Goal: Task Accomplishment & Management: Manage account settings

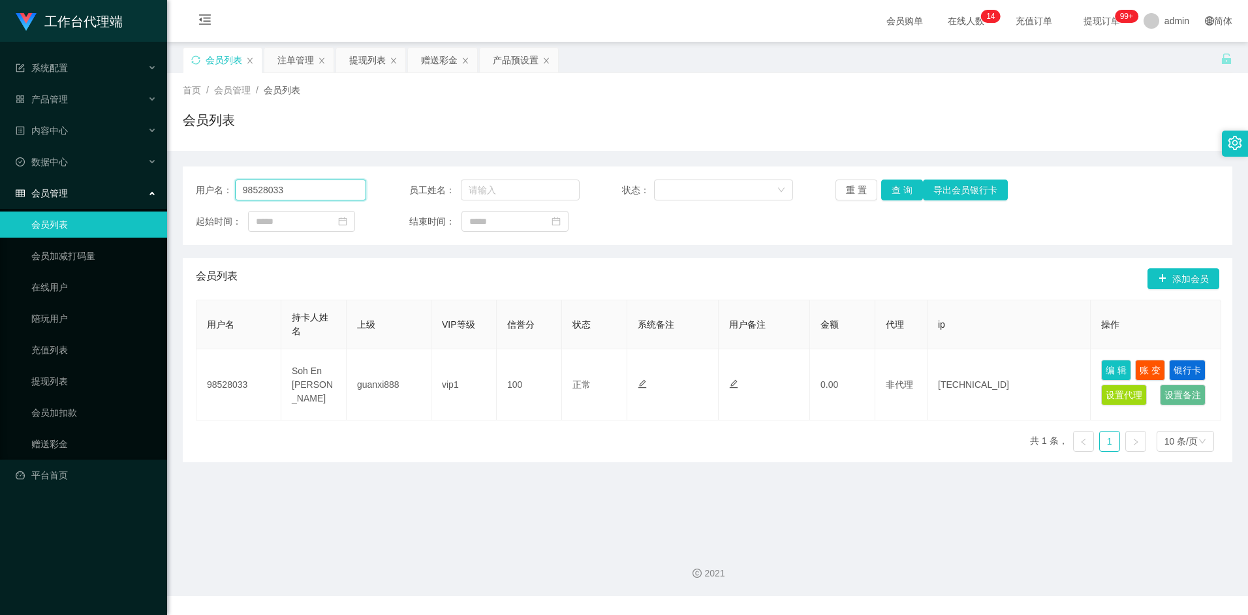
click at [298, 185] on input "98528033" at bounding box center [301, 190] width 132 height 21
drag, startPoint x: 248, startPoint y: 187, endPoint x: 206, endPoint y: 187, distance: 41.8
click at [206, 187] on div "用户名： 98528033" at bounding box center [281, 190] width 170 height 21
type input "Hwa1910"
click at [901, 191] on button "查 询" at bounding box center [902, 190] width 42 height 21
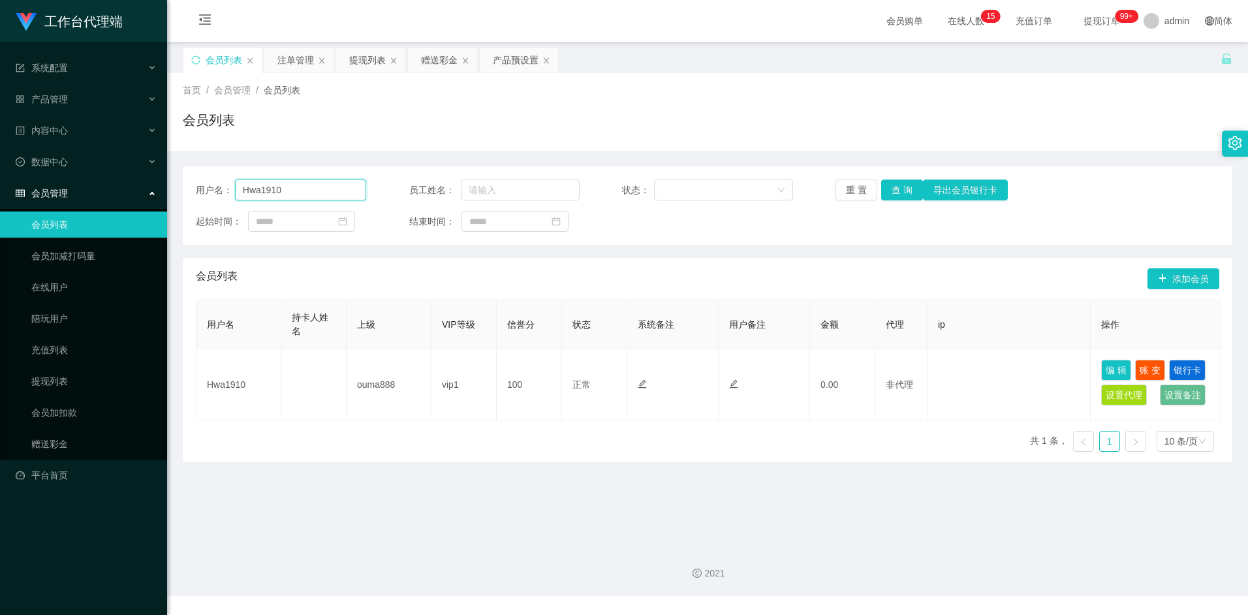
click at [290, 192] on input "Hwa1910" at bounding box center [301, 190] width 132 height 21
click at [448, 127] on div "会员列表" at bounding box center [708, 125] width 1050 height 30
click at [447, 59] on div "赠送彩金" at bounding box center [439, 60] width 37 height 25
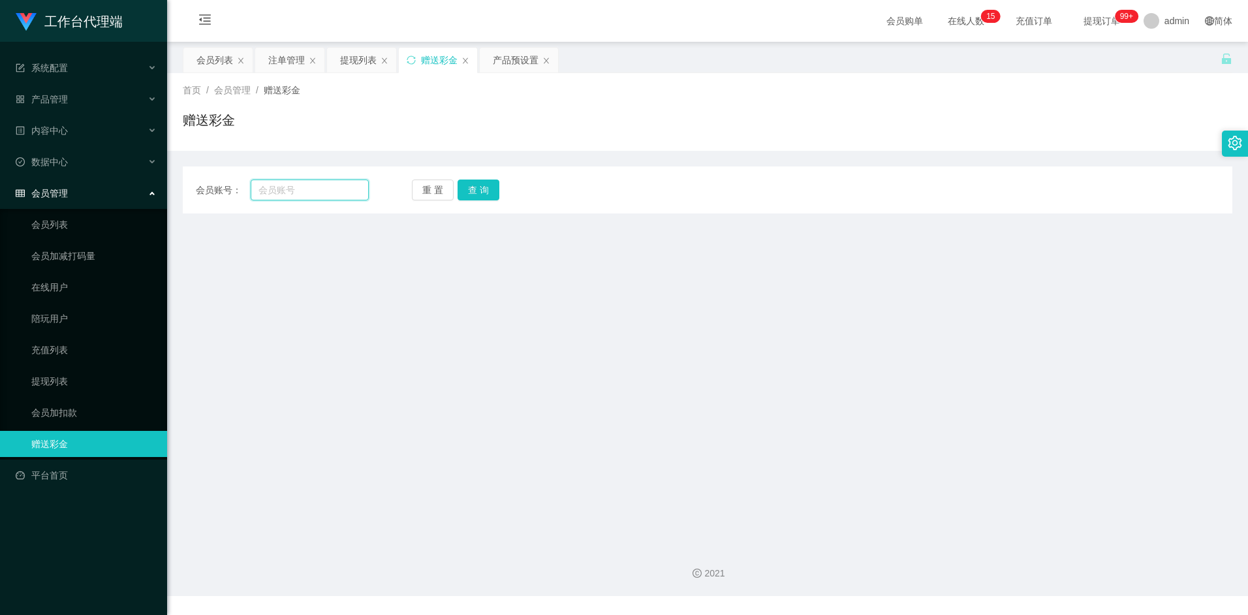
click at [315, 189] on input "text" at bounding box center [309, 190] width 117 height 21
paste input "Hwa1910"
type input "Hwa1910"
click at [480, 195] on button "查 询" at bounding box center [479, 190] width 42 height 21
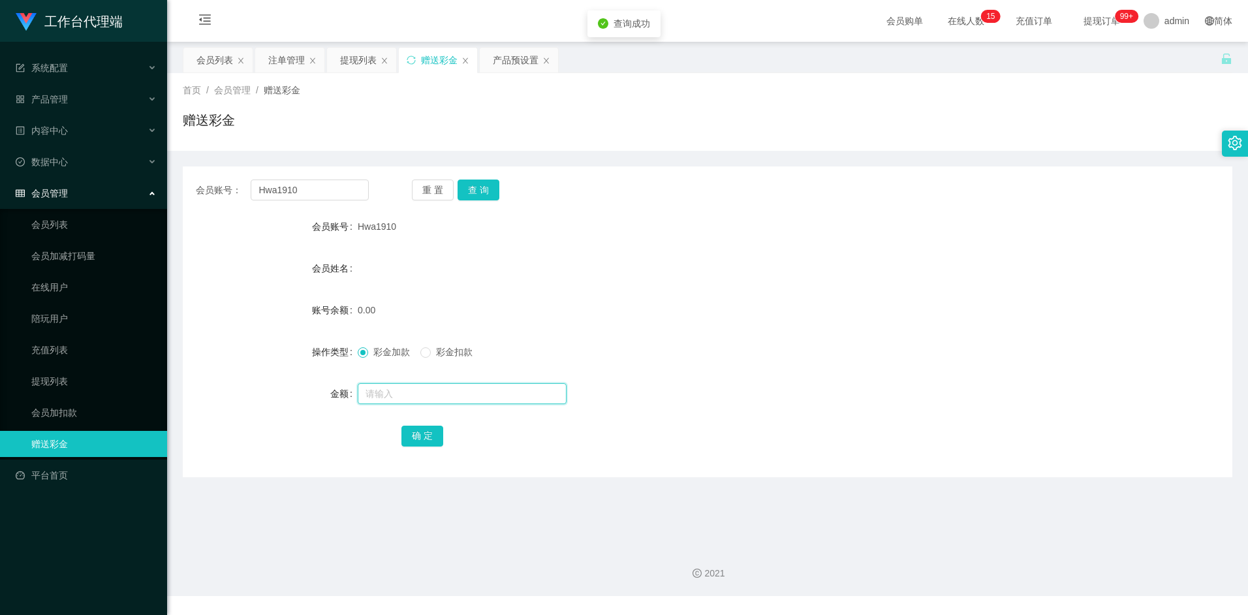
click at [382, 391] on input "text" at bounding box center [462, 393] width 209 height 21
type input "100"
click at [423, 439] on button "确 定" at bounding box center [422, 436] width 42 height 21
click at [561, 289] on form "会员账号 Hwa1910 会员姓名 账号余额 100.00 操作类型 彩金加款 彩金扣款 金额 确 定" at bounding box center [708, 330] width 1050 height 235
click at [529, 248] on form "会员账号 Hwa1910 会员姓名 账号余额 100.00 操作类型 彩金加款 彩金扣款 金额 确 定" at bounding box center [708, 330] width 1050 height 235
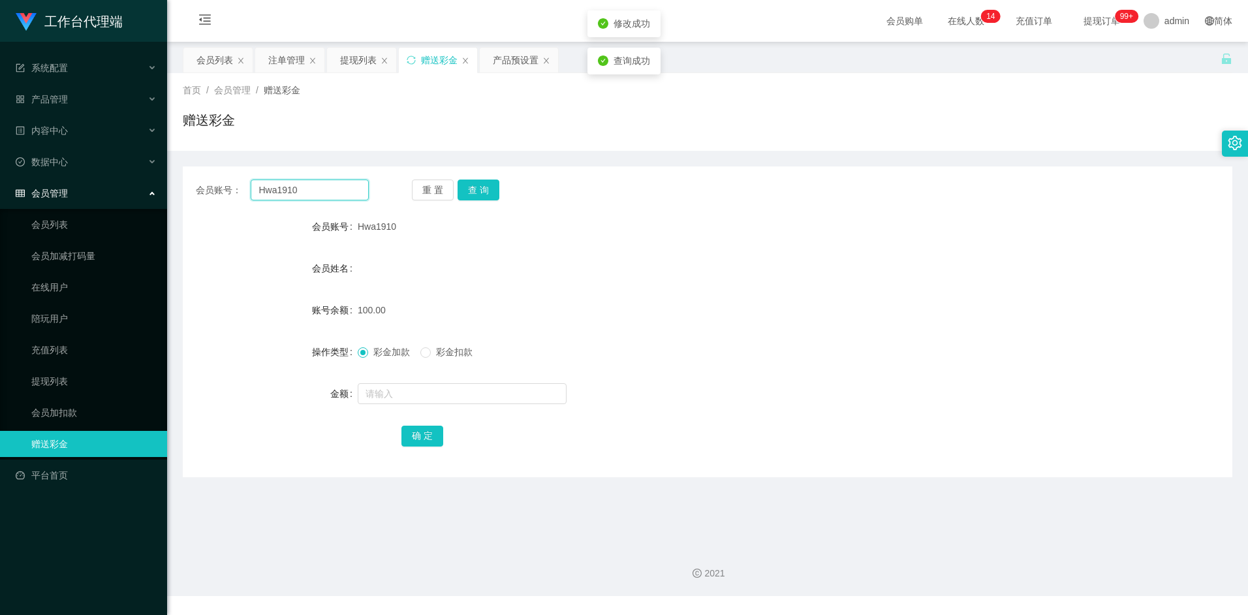
click at [305, 189] on input "Hwa1910" at bounding box center [309, 190] width 117 height 21
click at [317, 186] on input "Hwa1910" at bounding box center [309, 190] width 117 height 21
click at [223, 57] on div "会员列表" at bounding box center [214, 60] width 37 height 25
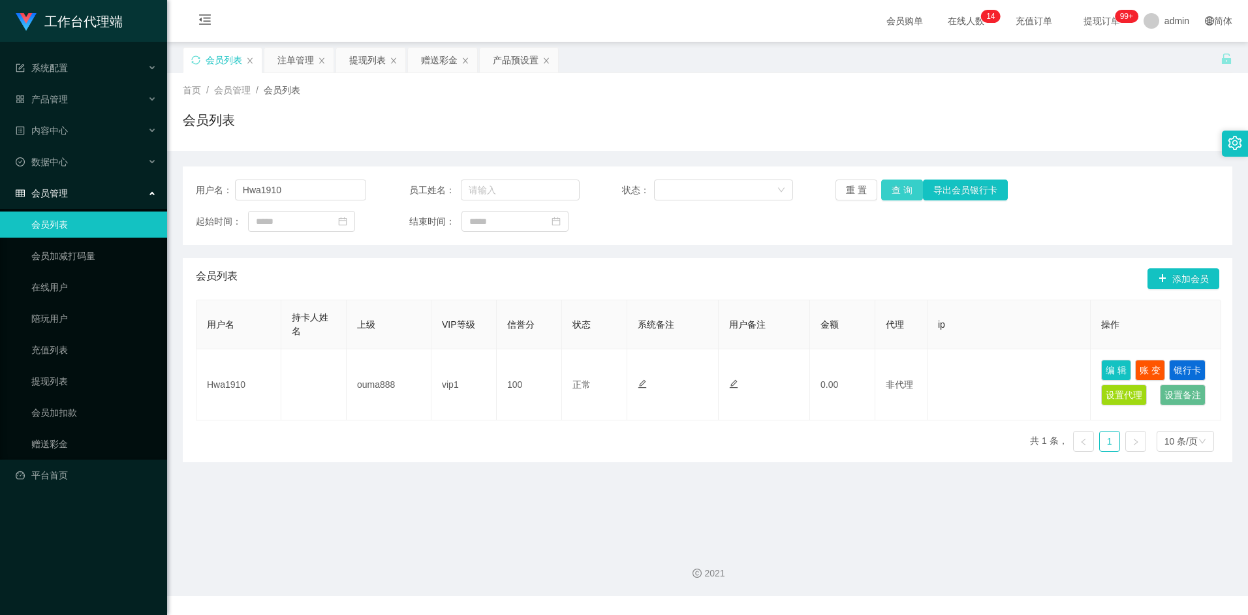
click at [898, 187] on button "查 询" at bounding box center [902, 190] width 42 height 21
click at [575, 255] on div "用户名： Hwa1910 员工姓名： 状态： 重 置 查 询 导出会员银行卡 起始时间： 结束时间： 会员列表 添加会员 用户名 持卡人姓名 上级 VIP等级…" at bounding box center [708, 314] width 1050 height 296
click at [522, 57] on div "产品预设置" at bounding box center [516, 60] width 46 height 25
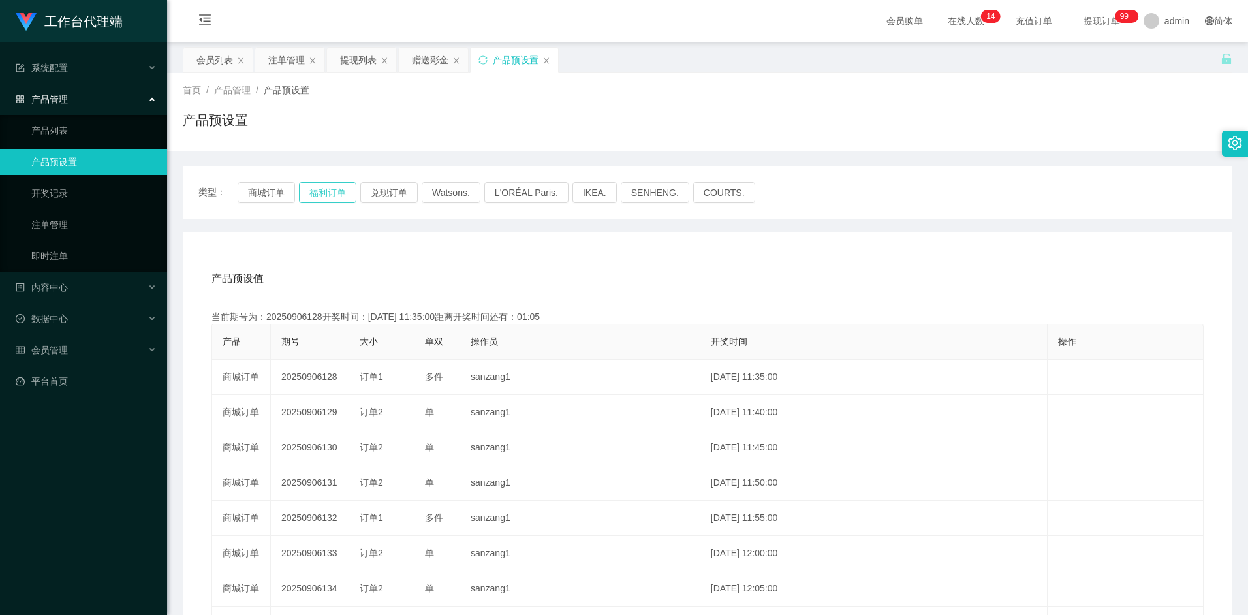
click at [333, 190] on button "福利订单" at bounding box center [327, 192] width 57 height 21
click at [343, 189] on button "福利订单" at bounding box center [327, 192] width 57 height 21
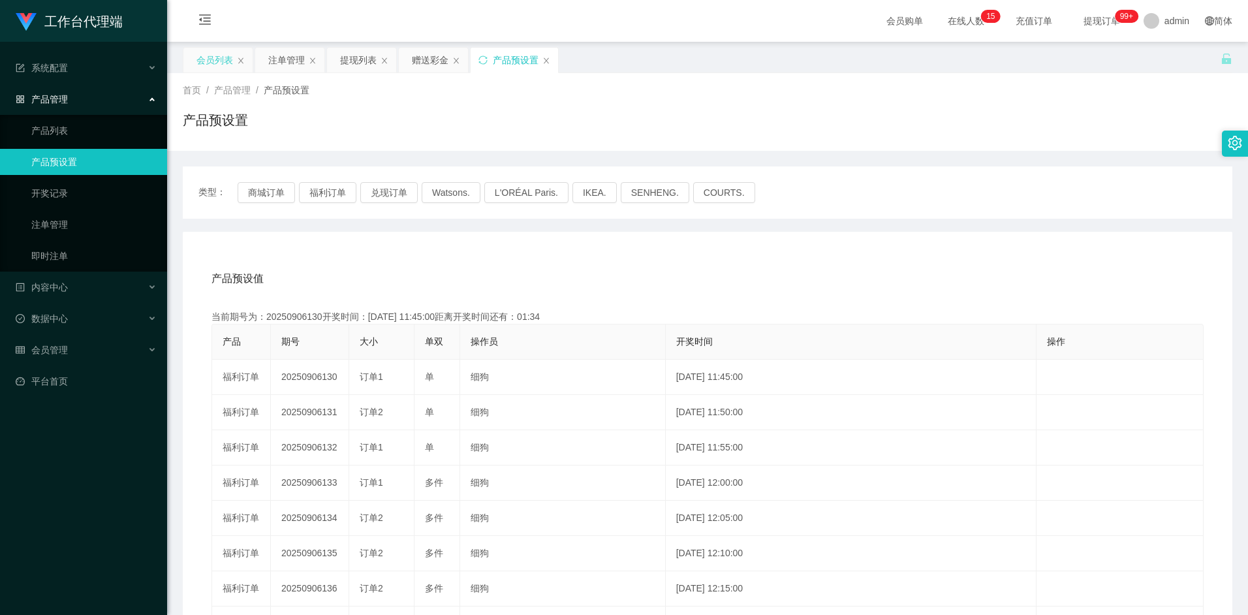
click at [215, 54] on div "会员列表" at bounding box center [214, 60] width 37 height 25
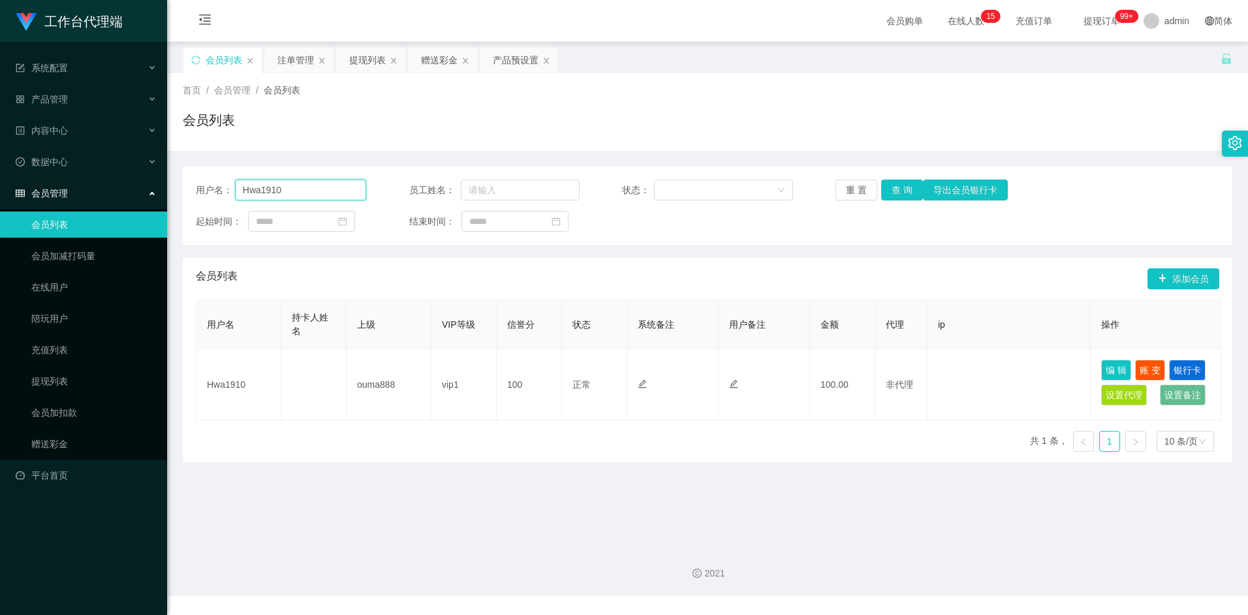
click at [317, 189] on input "Hwa1910" at bounding box center [301, 190] width 132 height 21
paste input "98528033"
type input "98528033"
click at [902, 196] on button "查 询" at bounding box center [902, 190] width 42 height 21
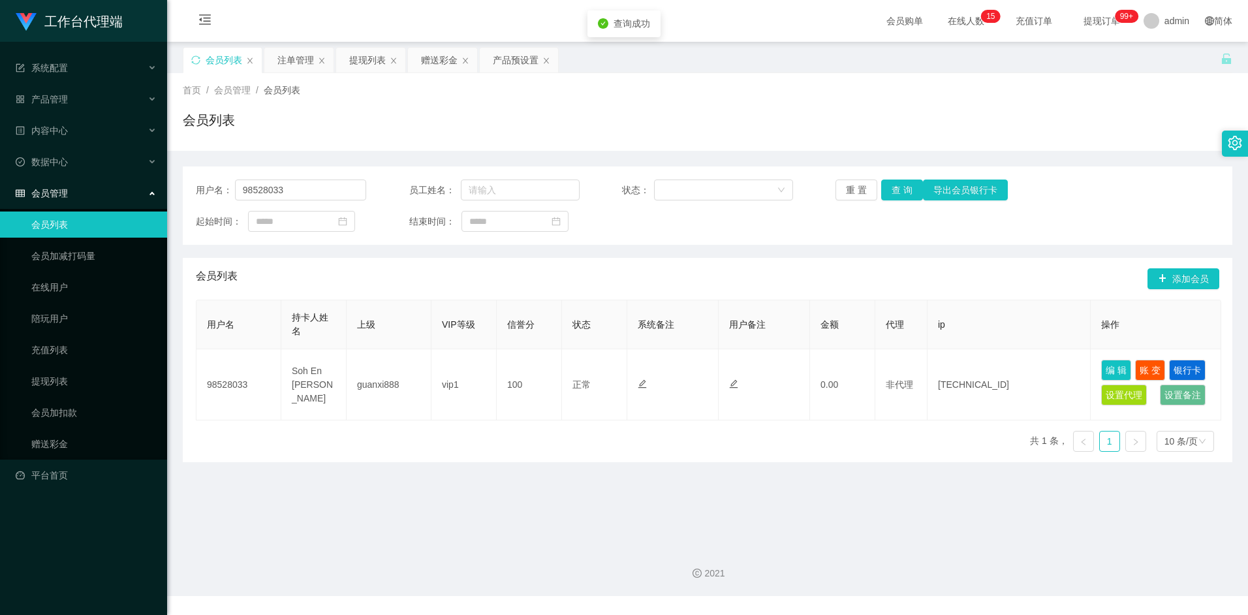
click at [719, 260] on div "会员列表 添加会员" at bounding box center [708, 279] width 1024 height 42
click at [431, 65] on div "赠送彩金" at bounding box center [439, 60] width 37 height 25
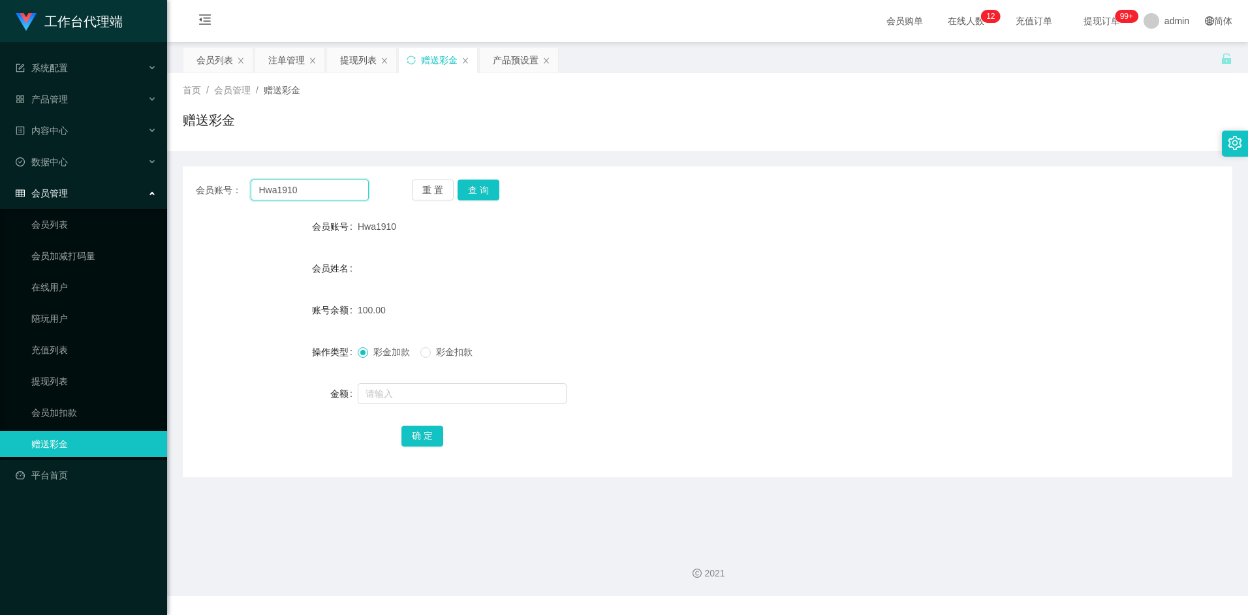
click at [319, 183] on input "Hwa1910" at bounding box center [309, 190] width 117 height 21
click at [318, 185] on input "Hwa1910" at bounding box center [309, 190] width 117 height 21
paste input "98528033"
type input "98528033"
click at [493, 191] on button "查 询" at bounding box center [479, 190] width 42 height 21
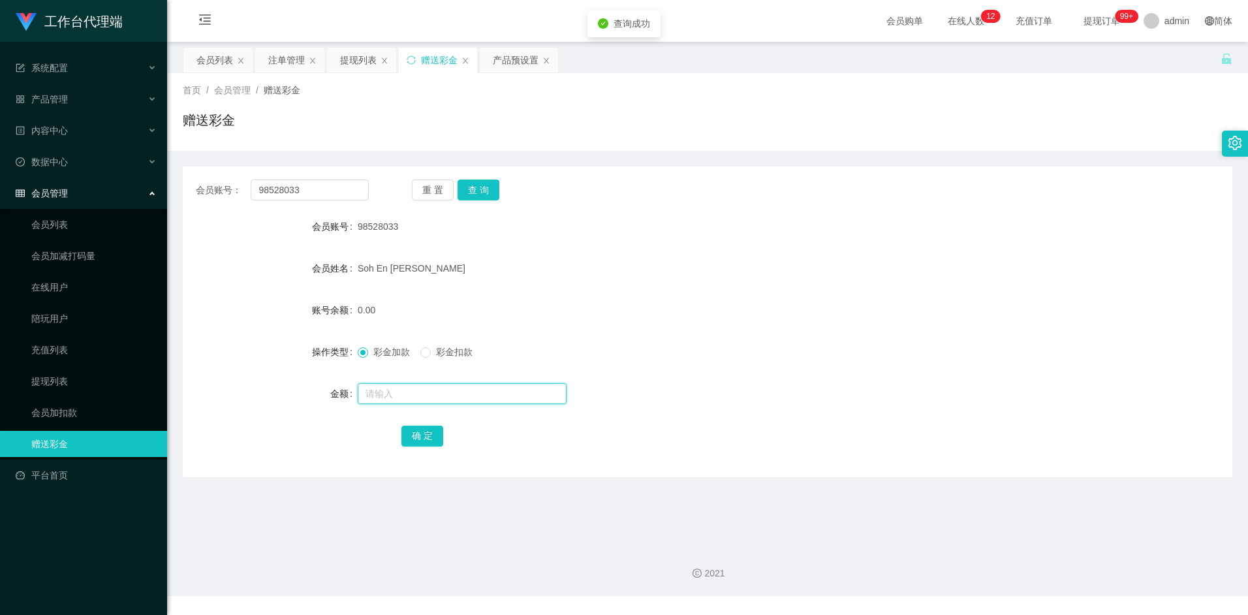
click at [416, 384] on input "text" at bounding box center [462, 393] width 209 height 21
type input "500"
click at [419, 433] on button "确 定" at bounding box center [422, 436] width 42 height 21
click at [285, 55] on div "注单管理" at bounding box center [286, 60] width 37 height 25
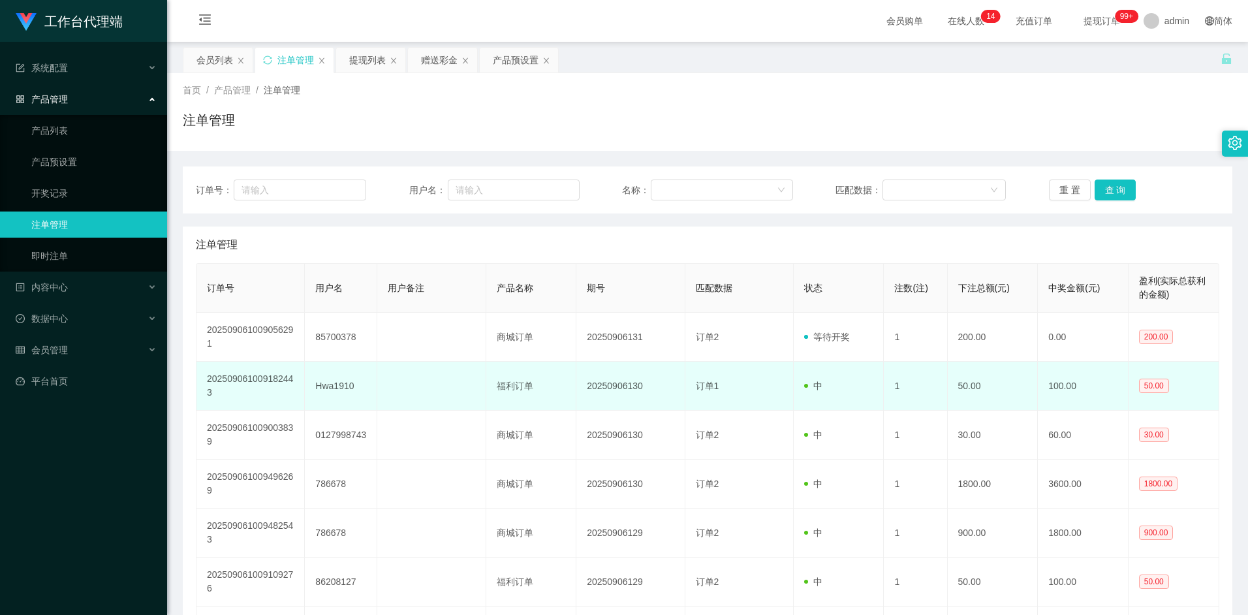
click at [339, 381] on td "Hwa1910" at bounding box center [341, 386] width 72 height 49
copy td "Hwa1910"
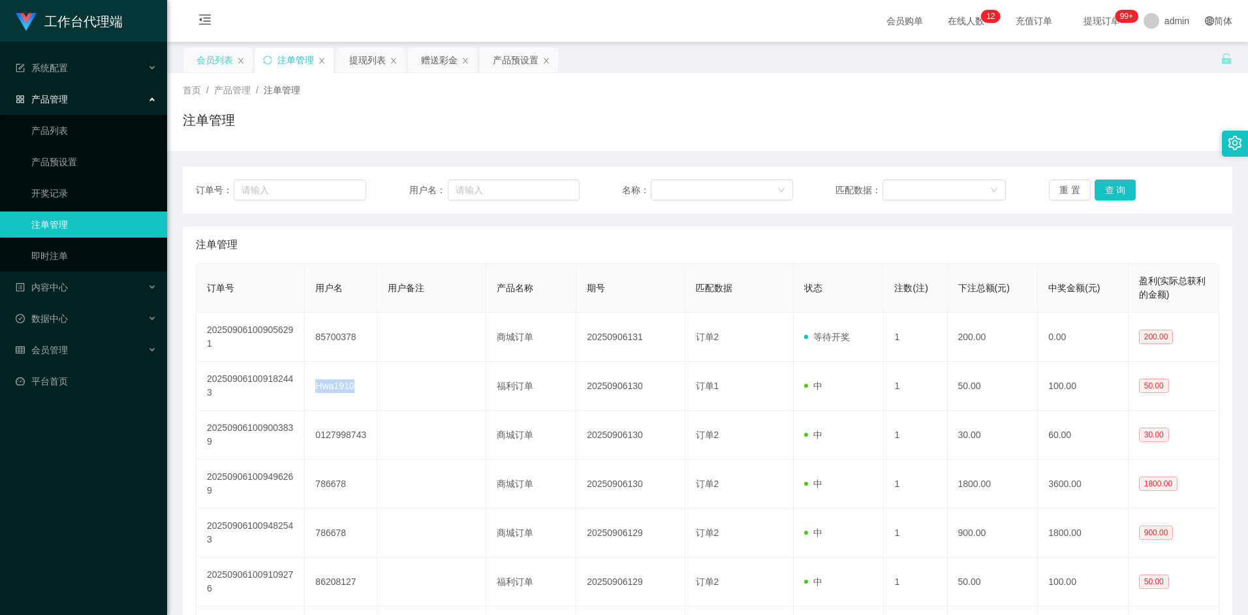
click at [211, 53] on div "会员列表" at bounding box center [214, 60] width 37 height 25
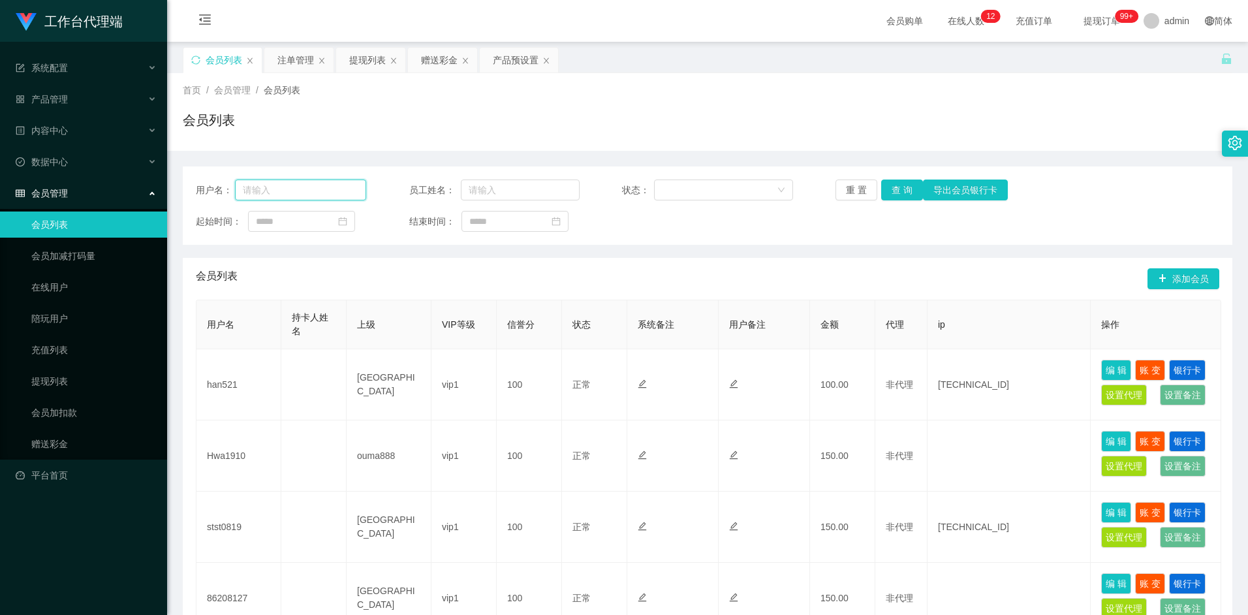
click at [315, 195] on input "text" at bounding box center [301, 190] width 132 height 21
paste input "Hwa1910"
click at [906, 187] on button "查 询" at bounding box center [902, 190] width 42 height 21
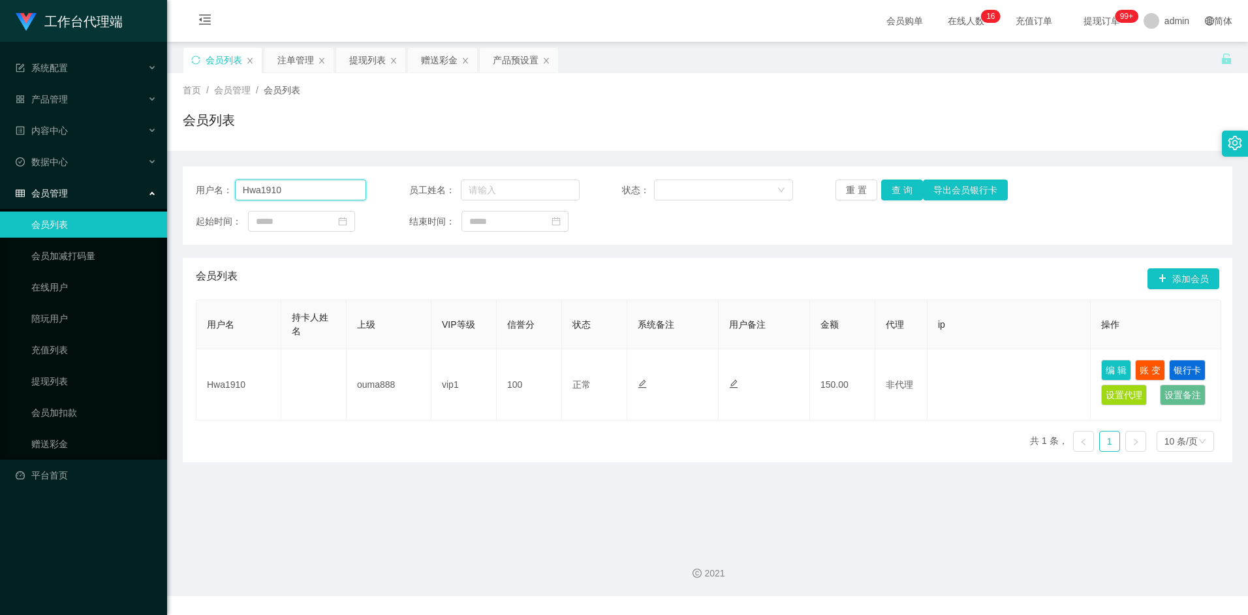
click at [288, 187] on input "Hwa1910" at bounding box center [301, 190] width 132 height 21
paste input "98528033"
type input "98528033"
click at [903, 188] on button "查 询" at bounding box center [902, 190] width 42 height 21
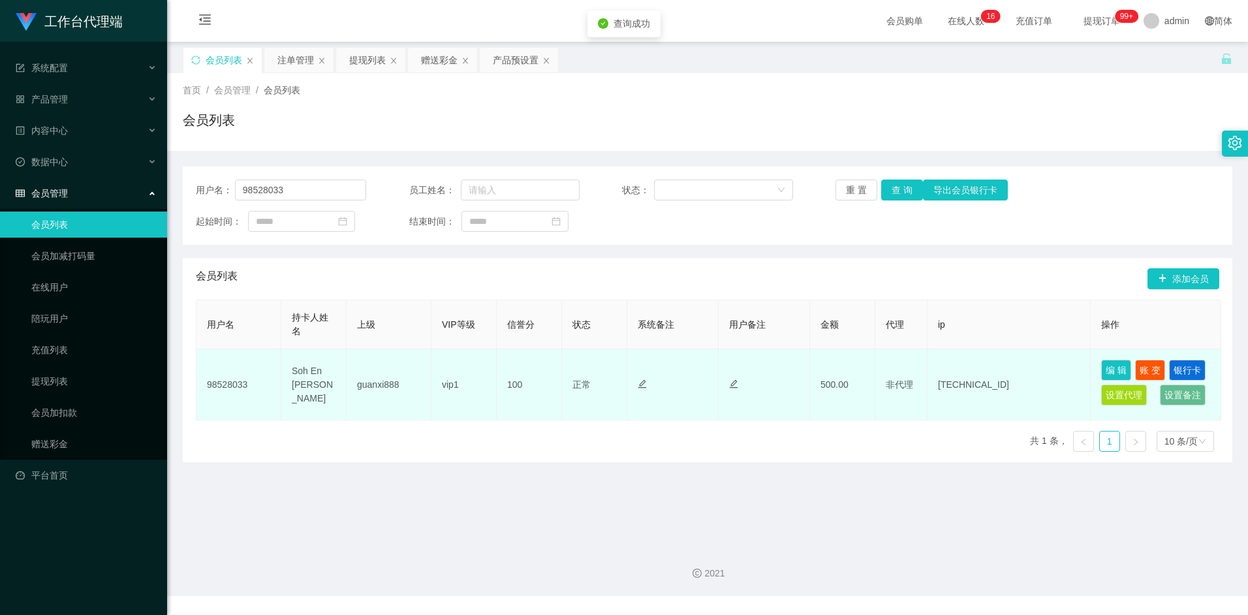
click at [837, 383] on td "500.00" at bounding box center [842, 384] width 65 height 71
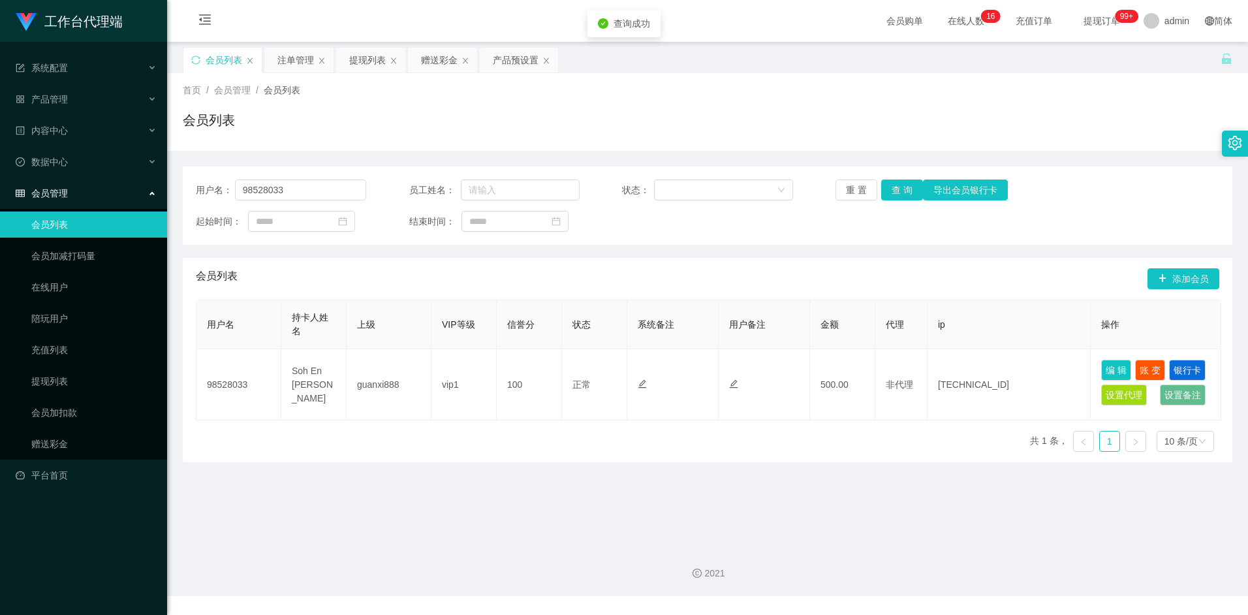
click at [715, 274] on div "会员列表 添加会员" at bounding box center [708, 279] width 1024 height 42
click at [303, 53] on div "注单管理" at bounding box center [295, 60] width 37 height 25
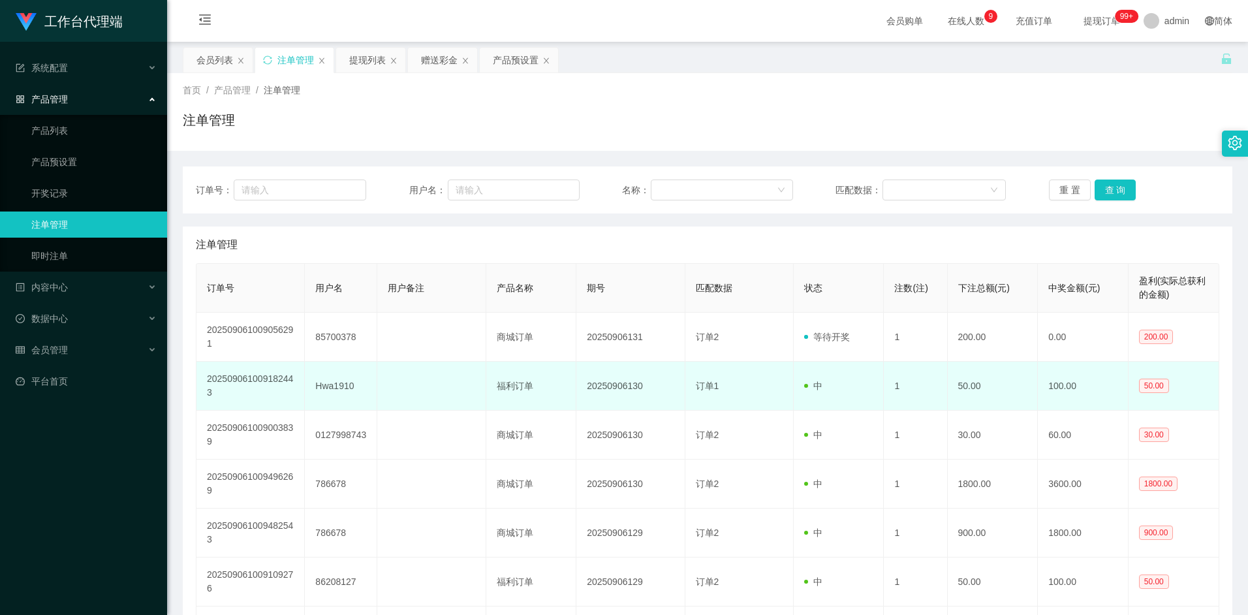
click at [339, 386] on td "Hwa1910" at bounding box center [341, 386] width 72 height 49
copy td "Hwa1910"
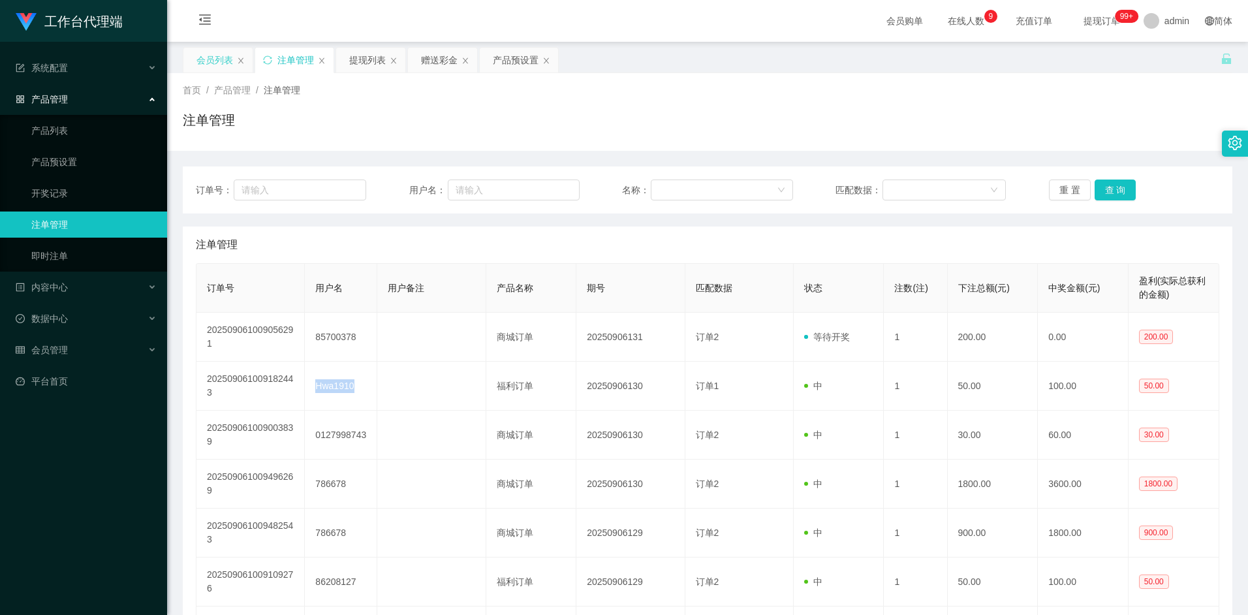
click at [217, 57] on div "会员列表" at bounding box center [214, 60] width 37 height 25
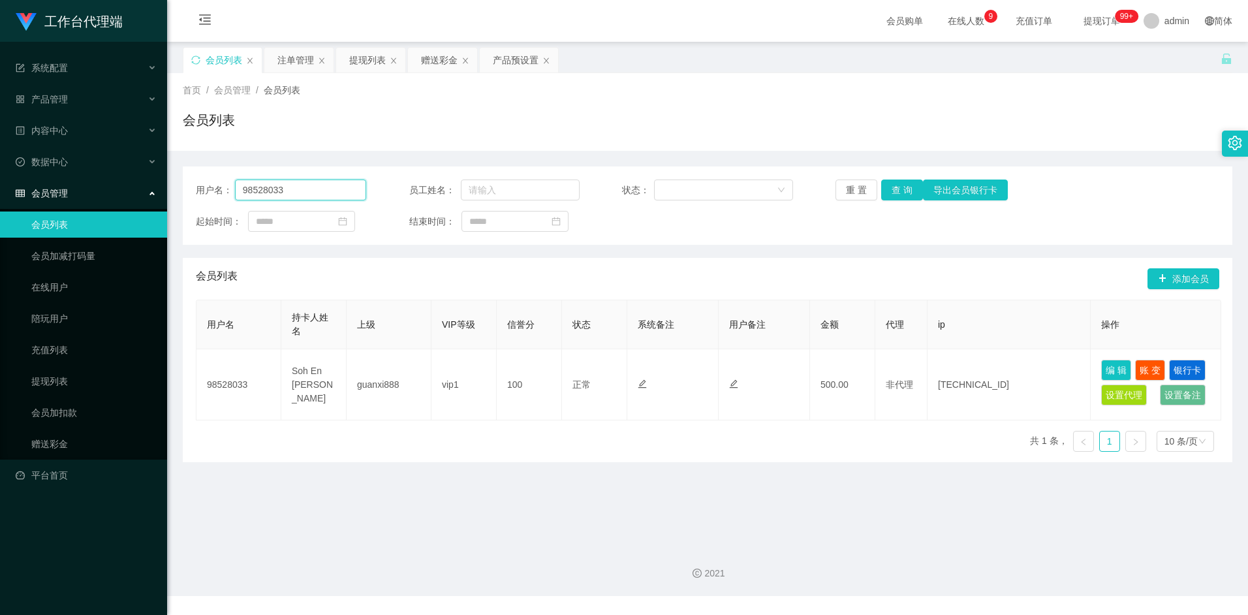
click at [295, 190] on input "98528033" at bounding box center [301, 190] width 132 height 21
paste input "Hwa1910"
type input "Hwa1910"
click at [905, 186] on button "查 询" at bounding box center [902, 190] width 42 height 21
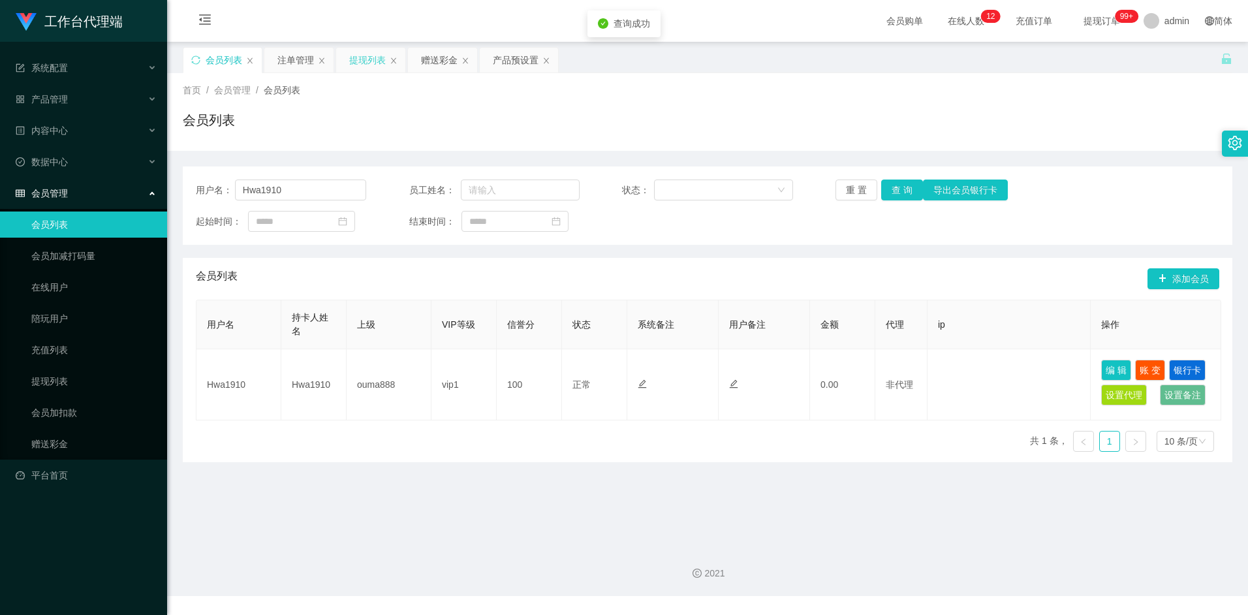
click at [365, 59] on div "提现列表" at bounding box center [367, 60] width 37 height 25
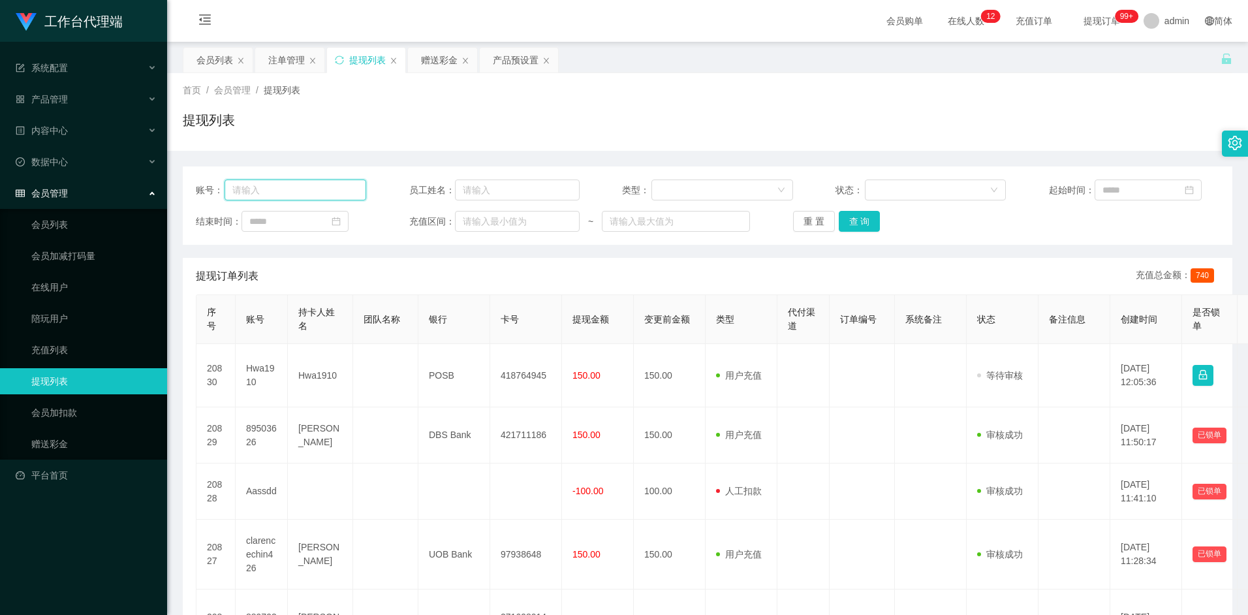
click at [283, 185] on input "text" at bounding box center [296, 190] width 142 height 21
paste input "Hwa1910"
click at [871, 227] on button "查 询" at bounding box center [860, 221] width 42 height 21
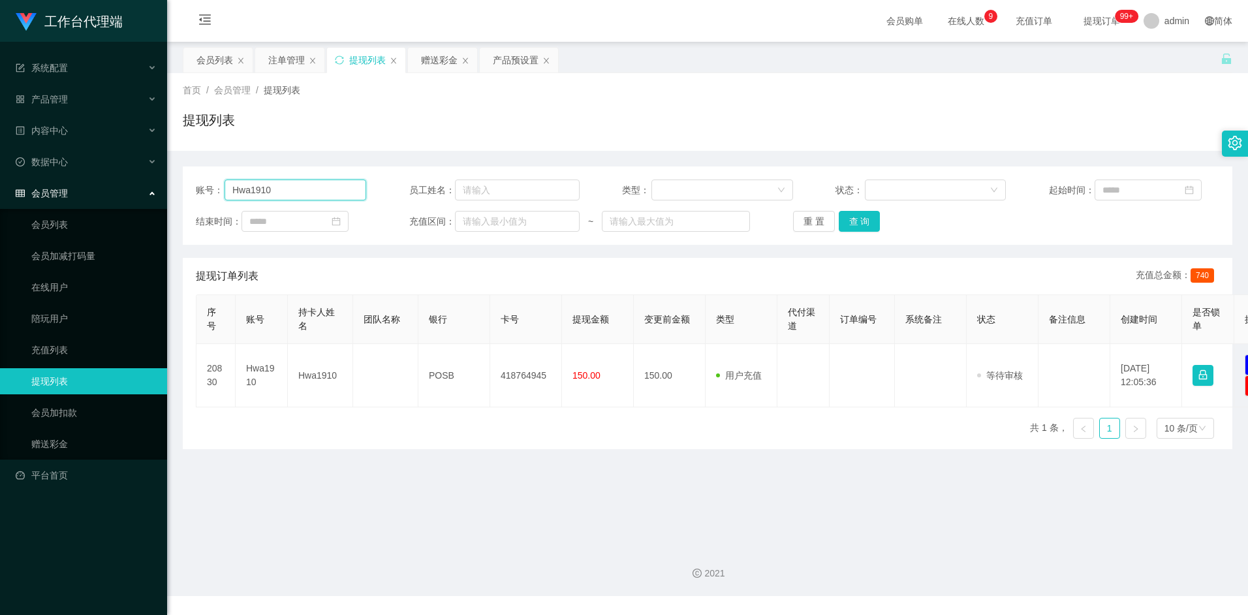
click at [274, 195] on input "Hwa1910" at bounding box center [296, 190] width 142 height 21
click at [279, 192] on input "Hwa1910" at bounding box center [296, 190] width 142 height 21
drag, startPoint x: 279, startPoint y: 192, endPoint x: 210, endPoint y: 183, distance: 69.8
click at [210, 183] on div "账号： Hwa1910" at bounding box center [281, 190] width 170 height 21
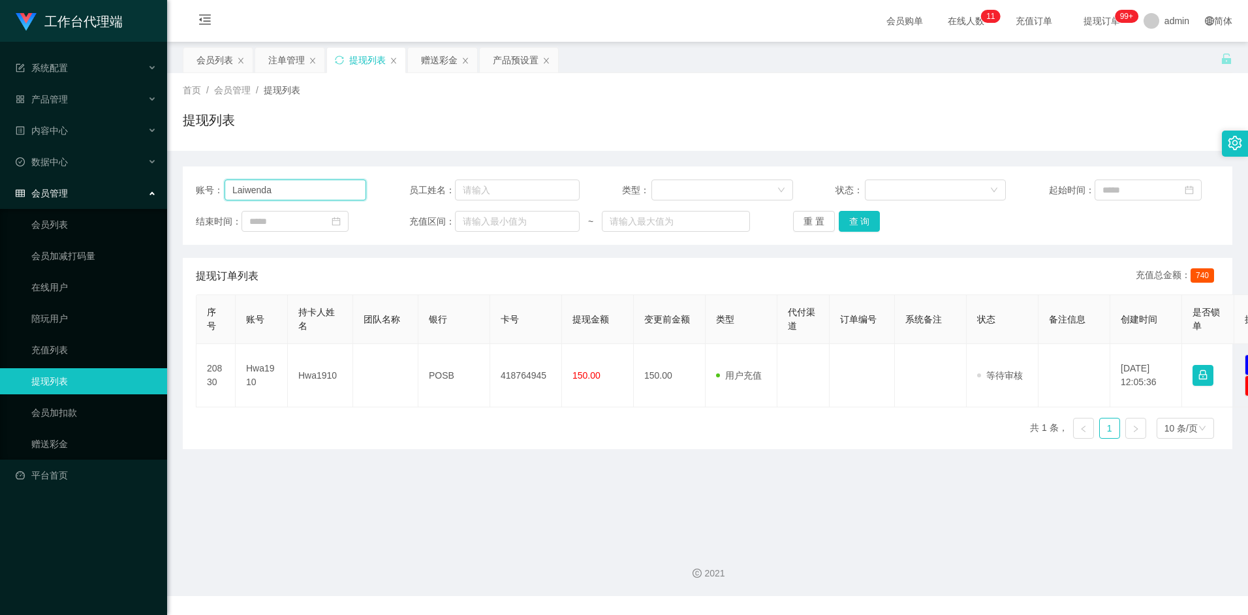
click at [303, 196] on input "Laiwenda" at bounding box center [296, 190] width 142 height 21
drag, startPoint x: 292, startPoint y: 194, endPoint x: 203, endPoint y: 191, distance: 89.5
click at [203, 191] on div "账号： Laiwenda123" at bounding box center [281, 190] width 170 height 21
type input "Laiwenda123"
drag, startPoint x: 218, startPoint y: 50, endPoint x: 242, endPoint y: 80, distance: 38.5
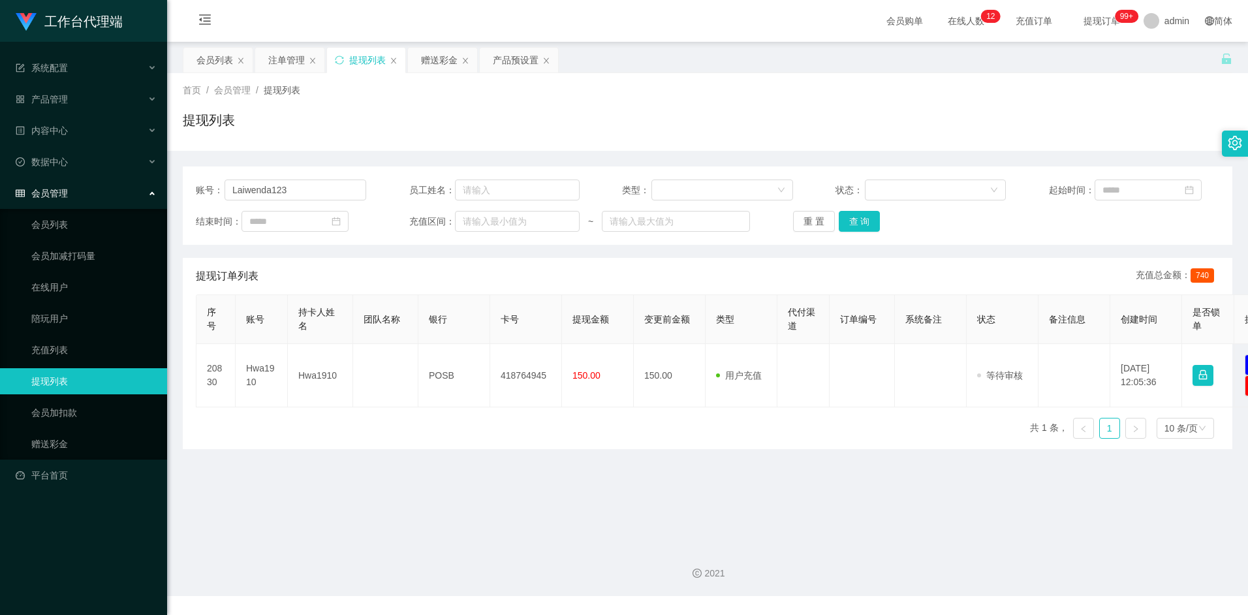
click at [218, 50] on div "会员列表" at bounding box center [214, 60] width 37 height 25
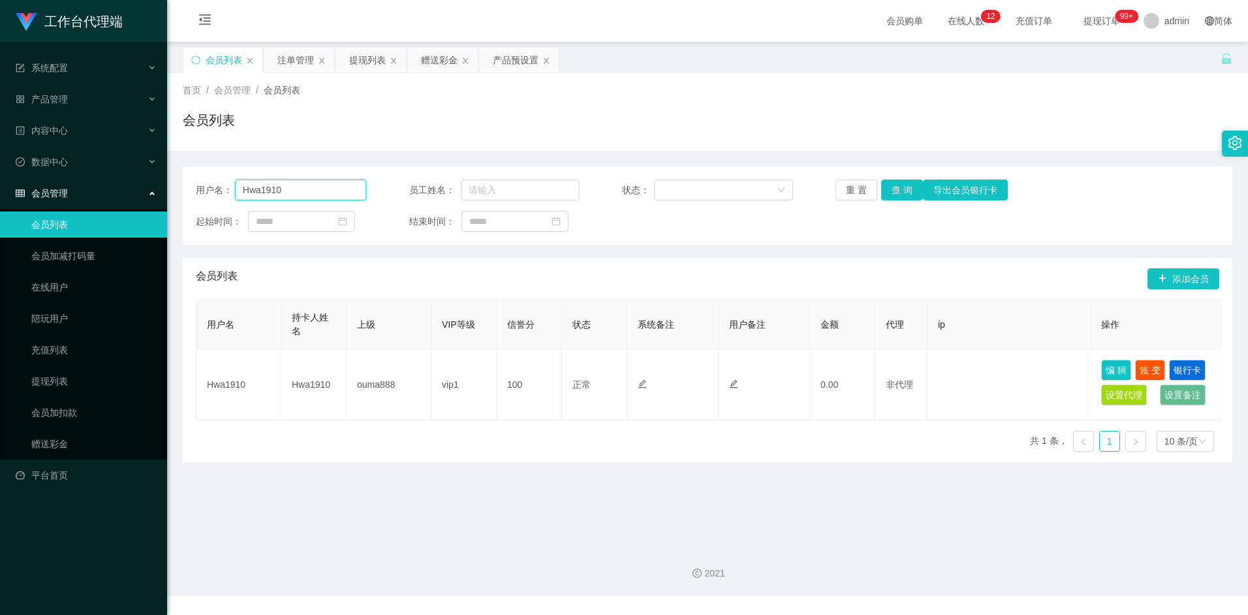
drag, startPoint x: 302, startPoint y: 185, endPoint x: 231, endPoint y: 185, distance: 71.2
click at [231, 185] on div "用户名： Hwa1910" at bounding box center [281, 190] width 170 height 21
paste input "Laiwenda123"
type input "Laiwenda123"
click at [892, 192] on button "查 询" at bounding box center [902, 190] width 42 height 21
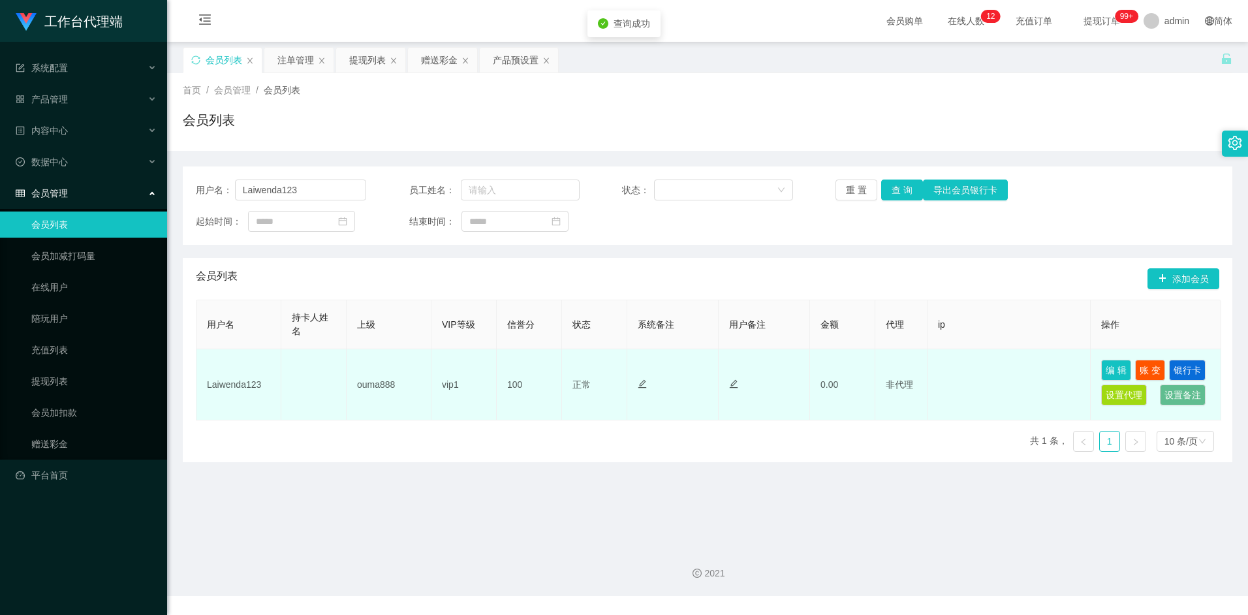
click at [240, 386] on td "Laiwenda123" at bounding box center [238, 384] width 85 height 71
drag, startPoint x: 208, startPoint y: 386, endPoint x: 258, endPoint y: 390, distance: 50.4
click at [258, 390] on td "Laiwenda123" at bounding box center [238, 384] width 85 height 71
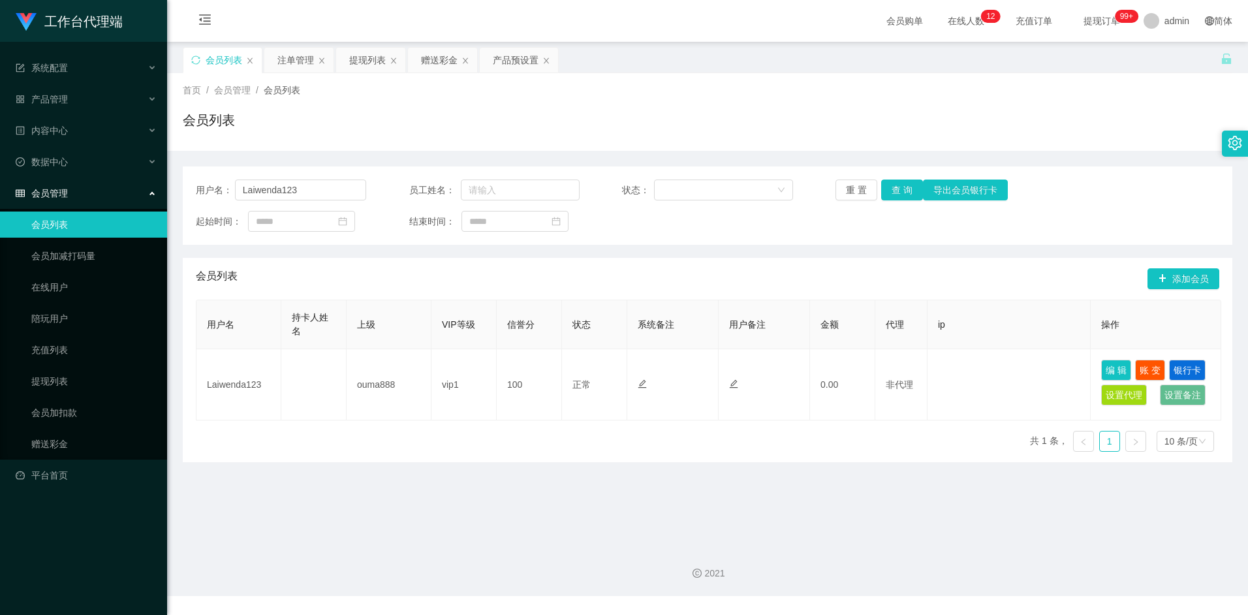
drag, startPoint x: 332, startPoint y: 443, endPoint x: 382, endPoint y: 454, distance: 51.6
click at [333, 444] on div "用户名 持卡人姓名 上级 VIP等级 信誉分 状态 系统备注 用户备注 金额 代理 ip 操作 Laiwenda123 ouma888 vip1 100 正常…" at bounding box center [708, 381] width 1024 height 163
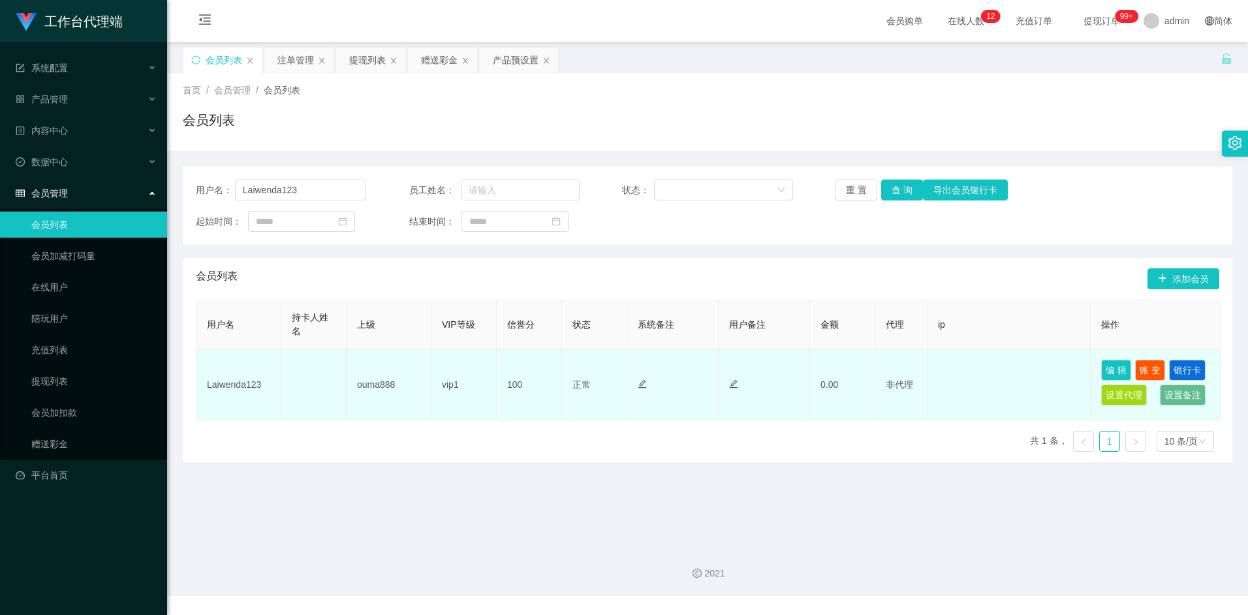
click at [227, 384] on td "Laiwenda123" at bounding box center [238, 384] width 85 height 71
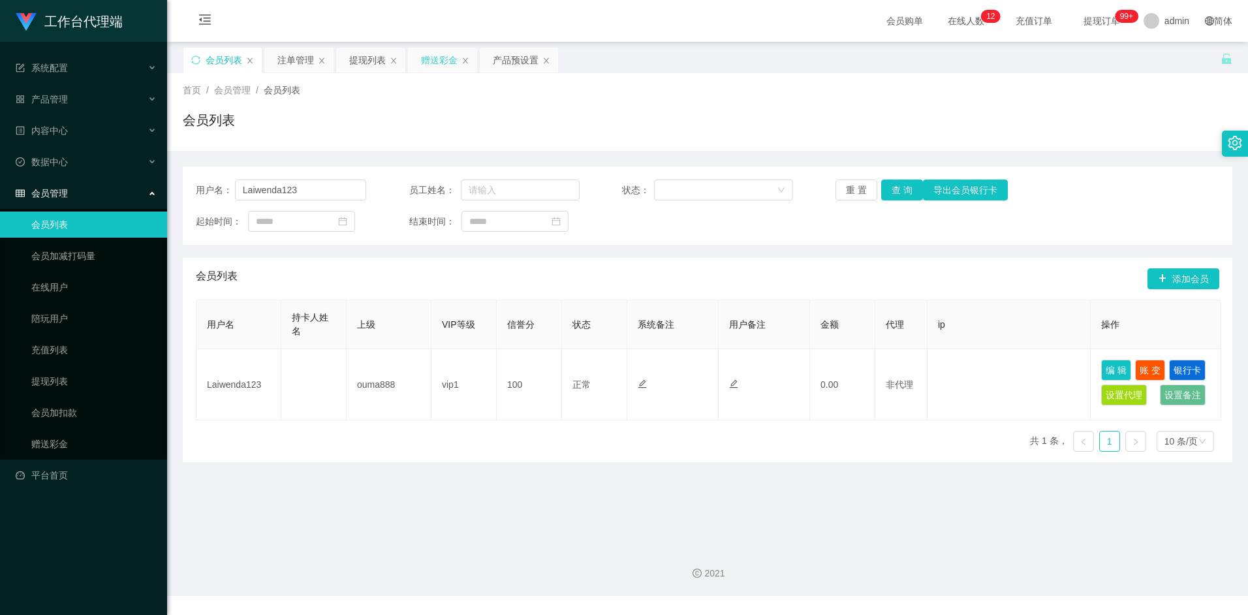
click at [436, 63] on div "赠送彩金" at bounding box center [439, 60] width 37 height 25
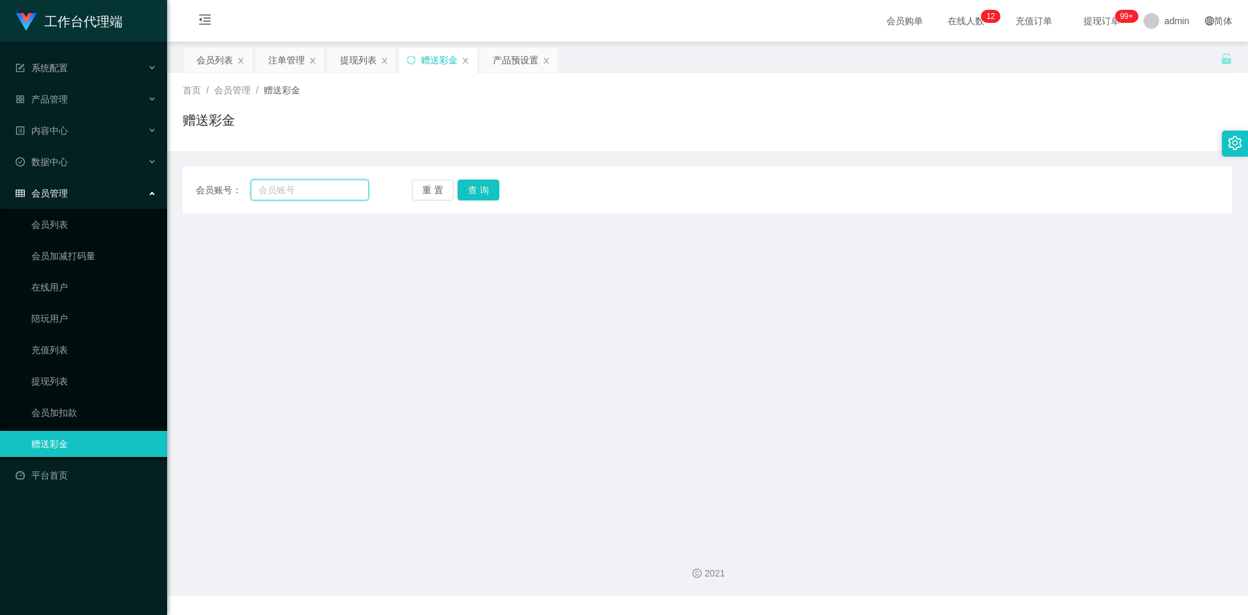
click at [307, 194] on input "text" at bounding box center [309, 190] width 117 height 21
paste input "Laiwenda123"
type input "Laiwenda123"
click at [474, 190] on button "查 询" at bounding box center [479, 190] width 42 height 21
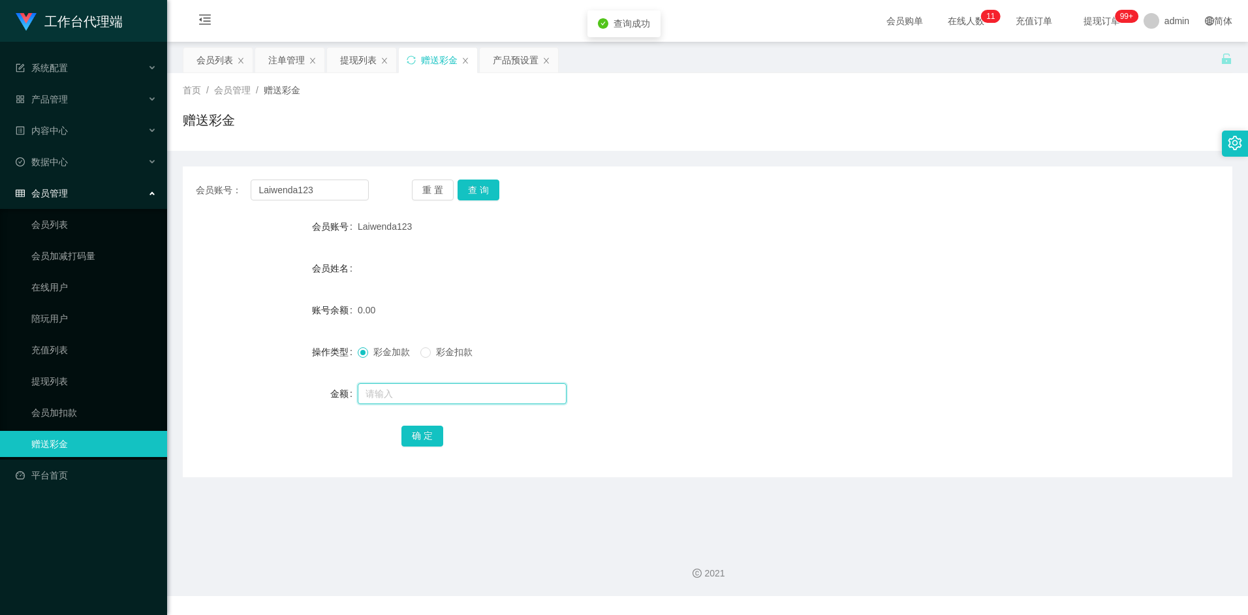
click at [386, 387] on input "text" at bounding box center [462, 393] width 209 height 21
type input "100"
click at [416, 443] on button "确 定" at bounding box center [422, 436] width 42 height 21
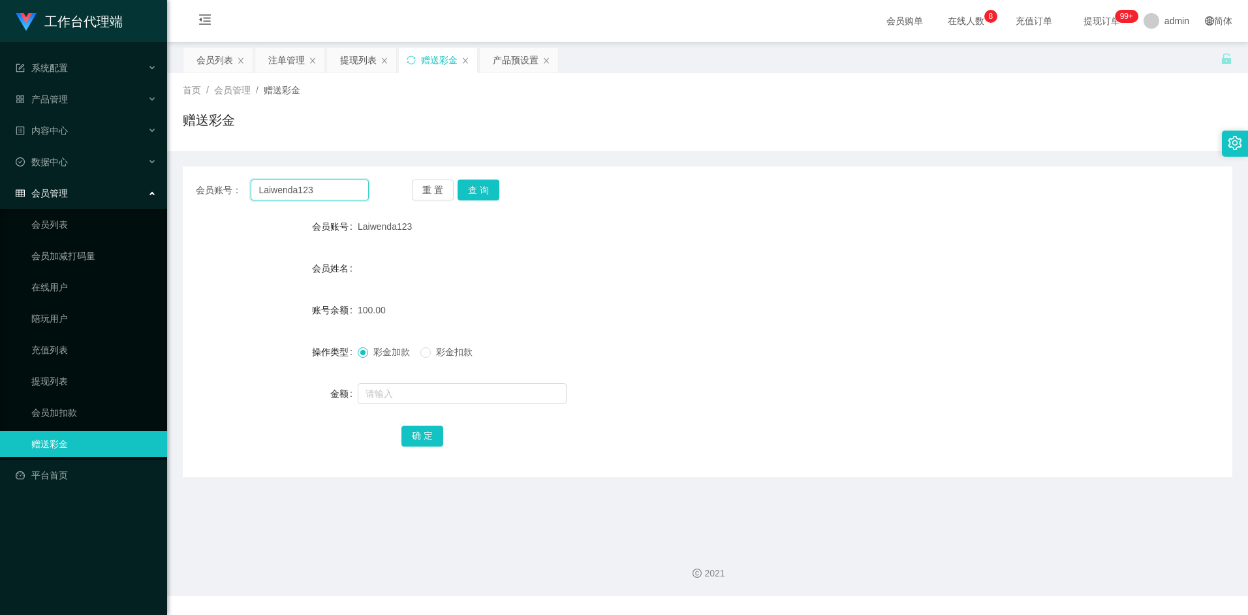
drag, startPoint x: 341, startPoint y: 192, endPoint x: 199, endPoint y: 180, distance: 142.2
click at [199, 180] on div "会员账号： Laiwenda123" at bounding box center [282, 190] width 173 height 21
click at [517, 63] on div "产品预设置" at bounding box center [516, 60] width 46 height 25
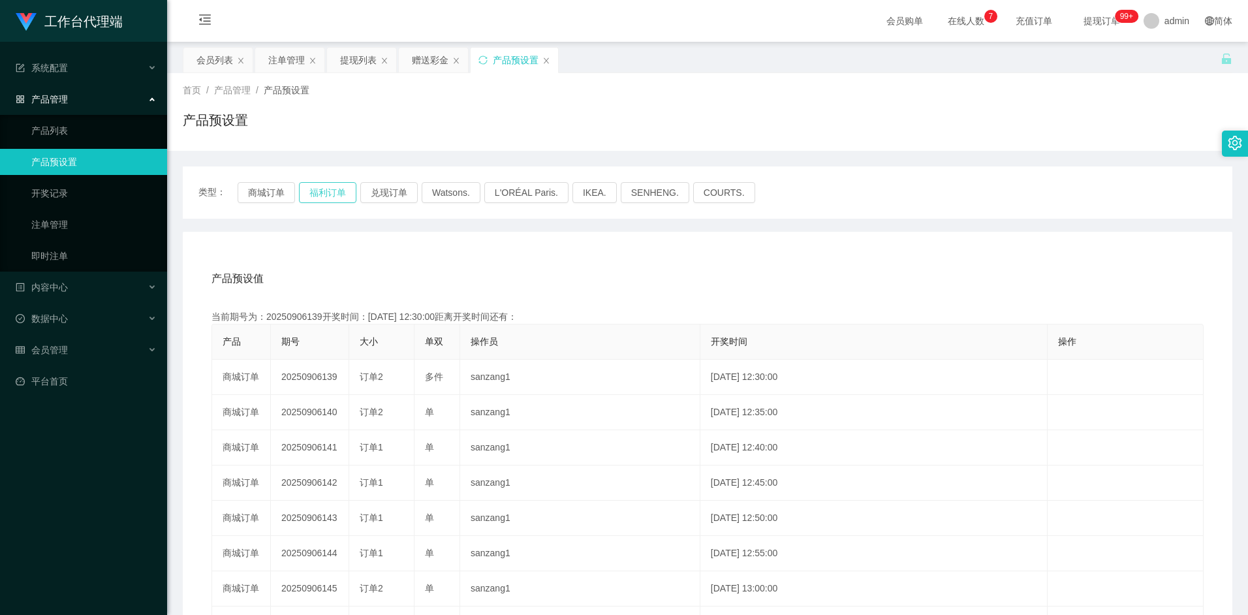
click at [310, 189] on button "福利订单" at bounding box center [327, 192] width 57 height 21
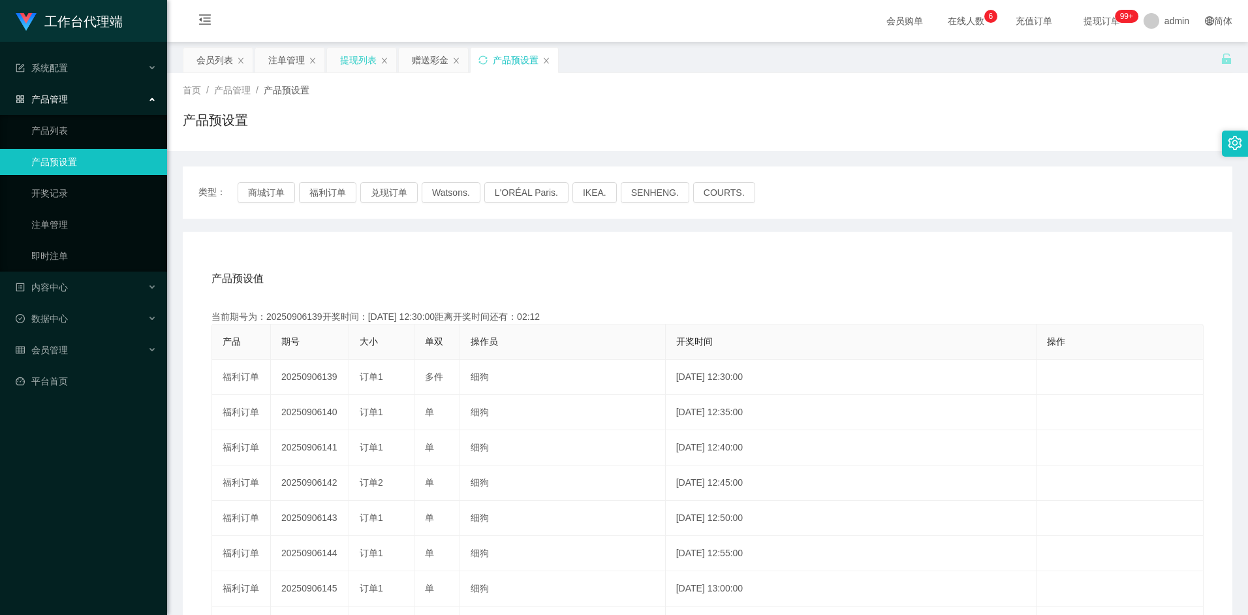
click at [360, 59] on div "提现列表" at bounding box center [358, 60] width 37 height 25
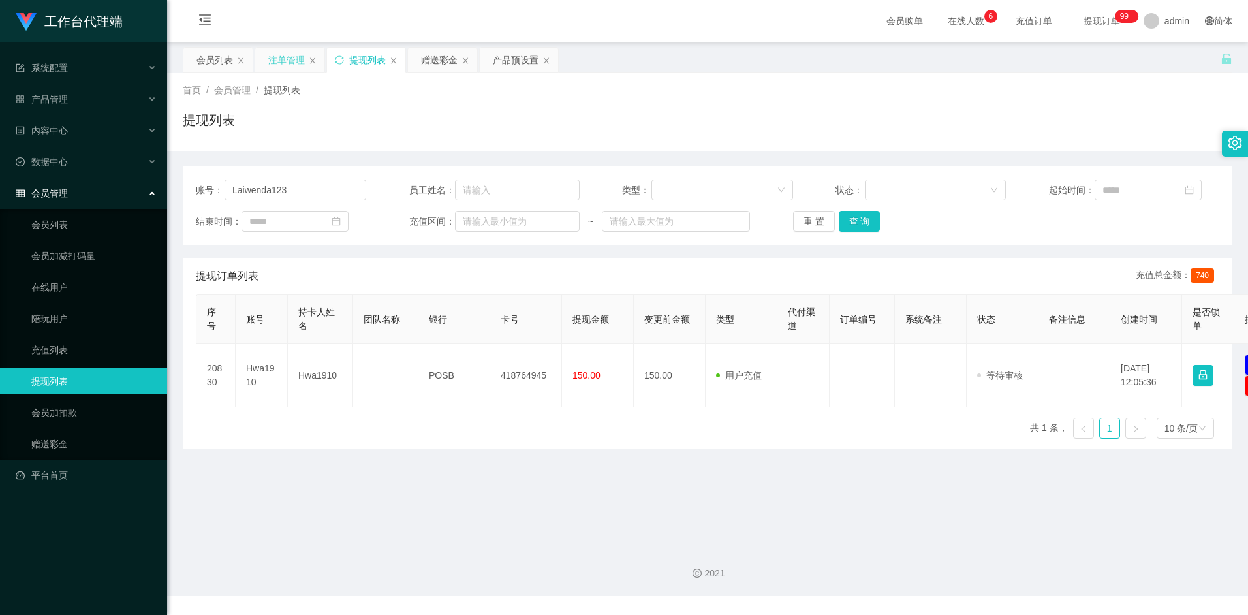
click at [286, 58] on div "注单管理" at bounding box center [286, 60] width 37 height 25
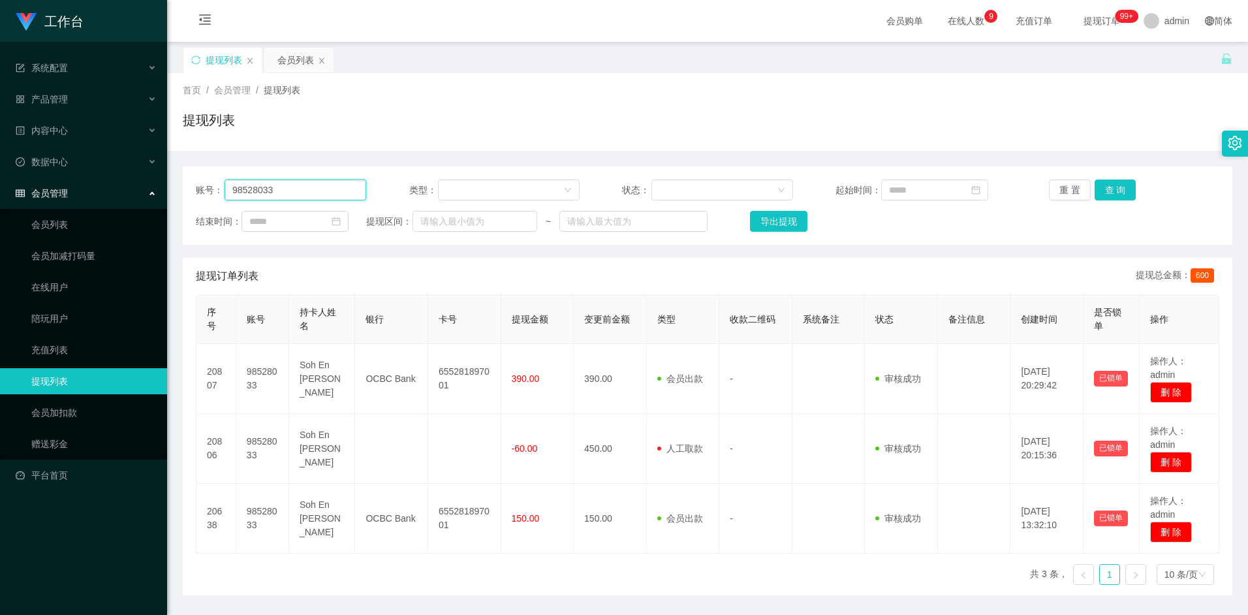
click at [303, 190] on input "98528033" at bounding box center [296, 190] width 142 height 21
paste input "Hwa1910"
click at [1111, 197] on button "查 询" at bounding box center [1116, 190] width 42 height 21
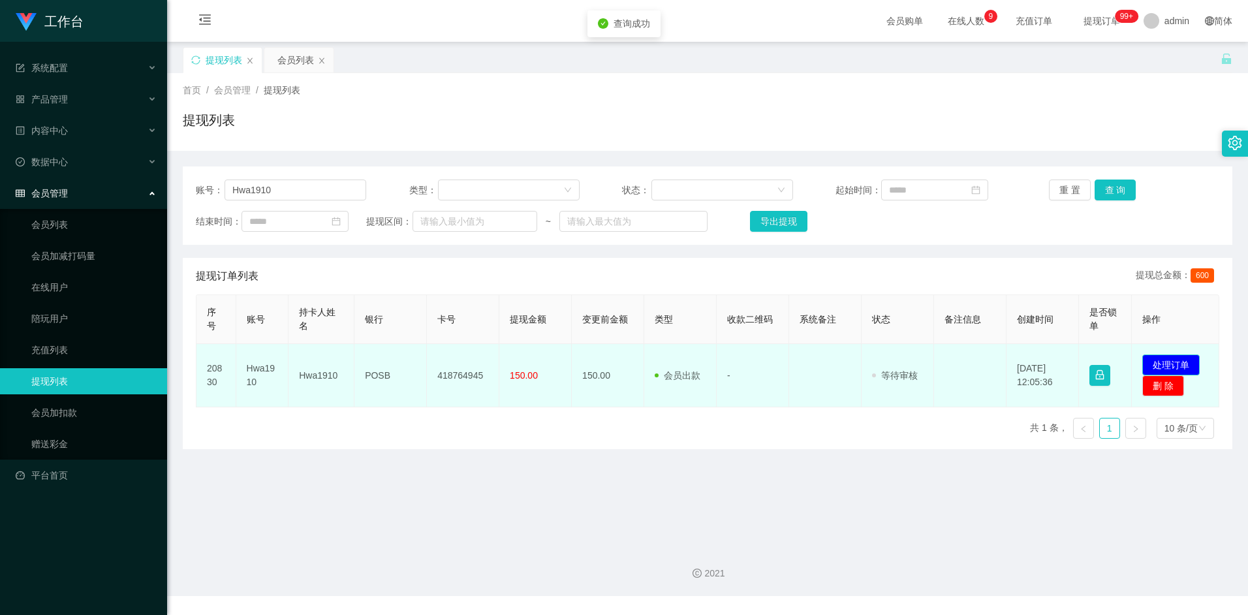
click at [1165, 362] on button "处理订单" at bounding box center [1170, 364] width 57 height 21
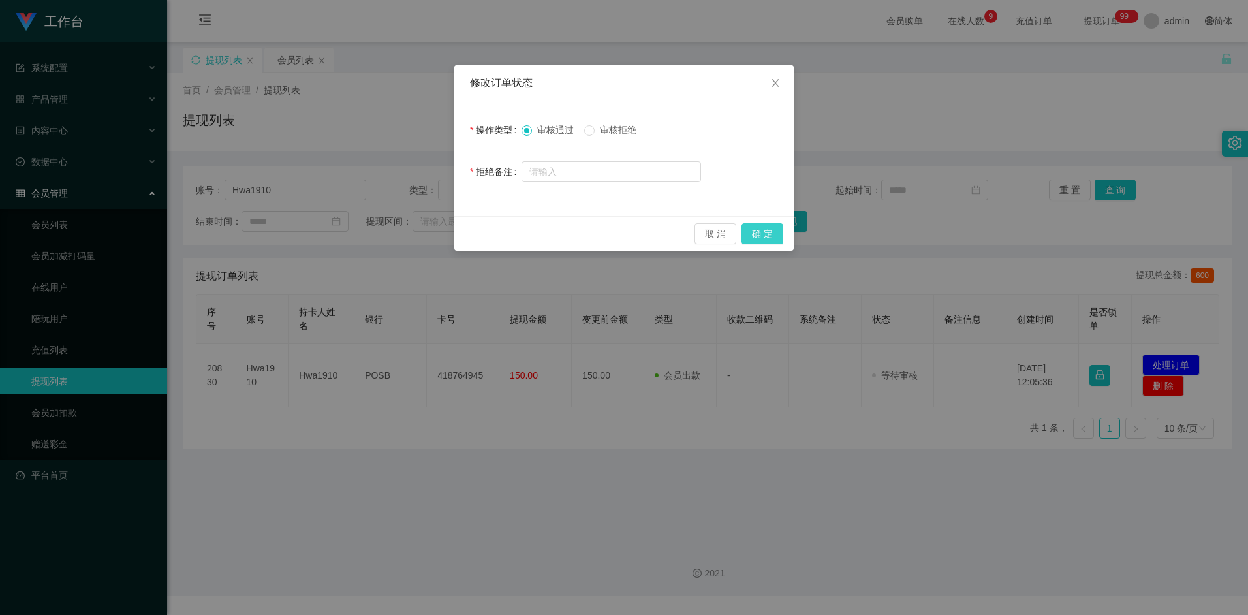
click at [761, 233] on button "确 定" at bounding box center [763, 233] width 42 height 21
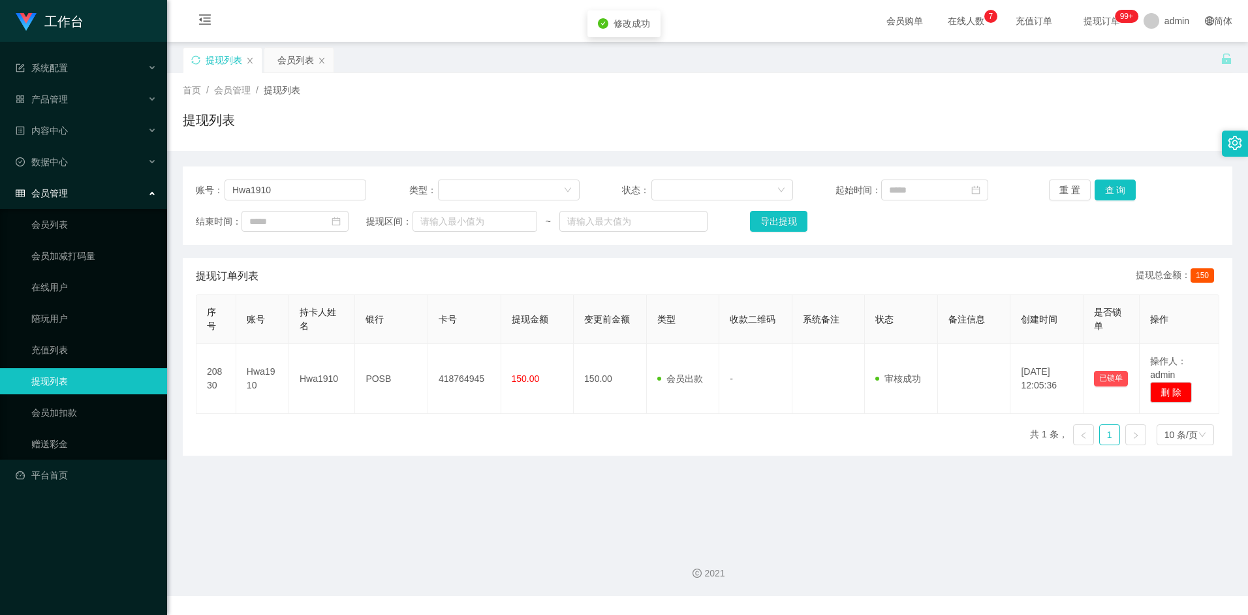
click at [778, 443] on div "序号 账号 持卡人姓名 银行 卡号 提现金额 变更前金额 类型 收款二维码 系统备注 状态 备注信息 创建时间 是否锁单 操作 20830 Hwa1910 H…" at bounding box center [708, 374] width 1024 height 161
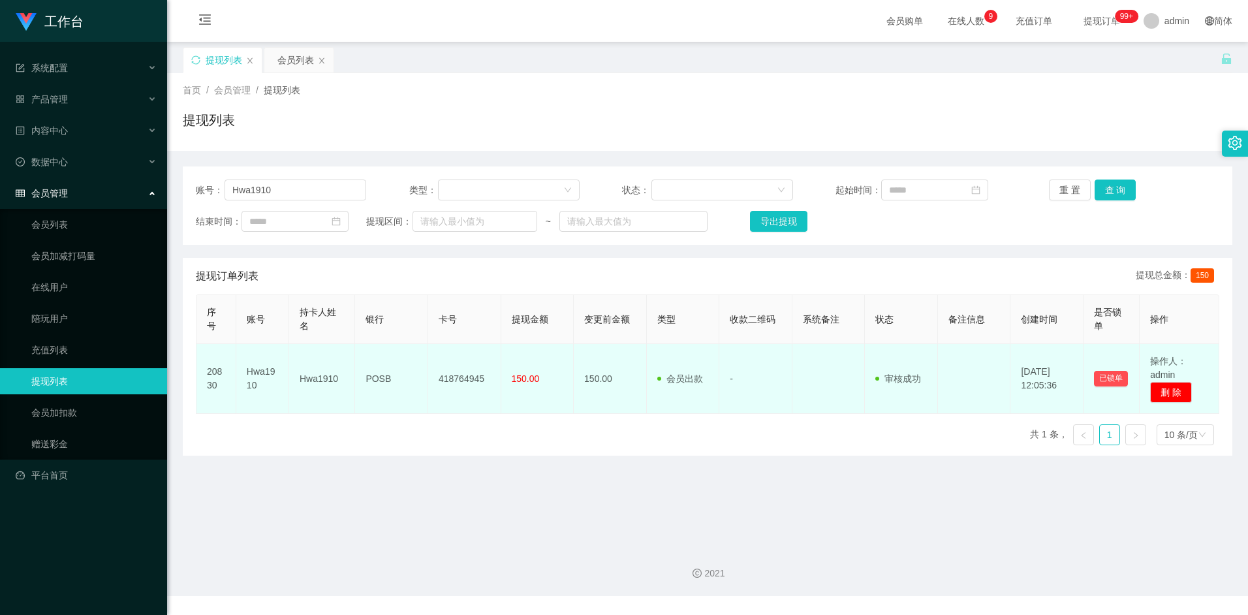
click at [463, 380] on td "418764945" at bounding box center [464, 379] width 73 height 70
copy td "418764945"
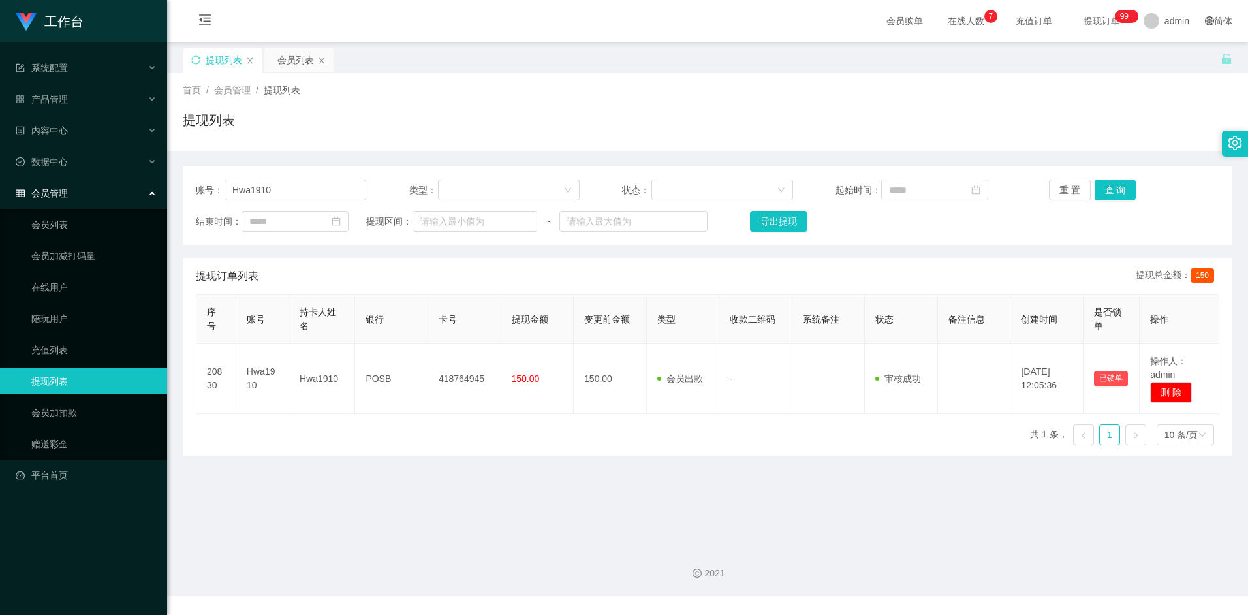
click at [567, 461] on main "关闭左侧 关闭右侧 关闭其它 刷新页面 提现列表 会员列表 首页 / 会员管理 / 提现列表 / 提现列表 账号： Hwa1910 类型： 状态： 起始时间：…" at bounding box center [707, 288] width 1081 height 493
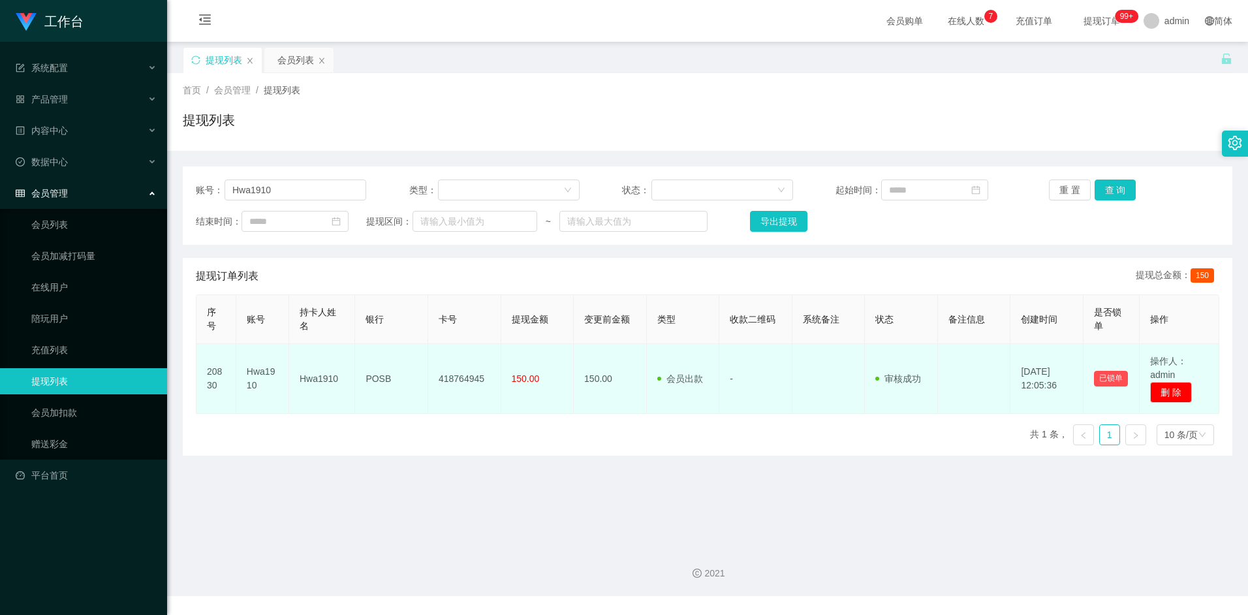
click at [488, 381] on td "418764945" at bounding box center [464, 379] width 73 height 70
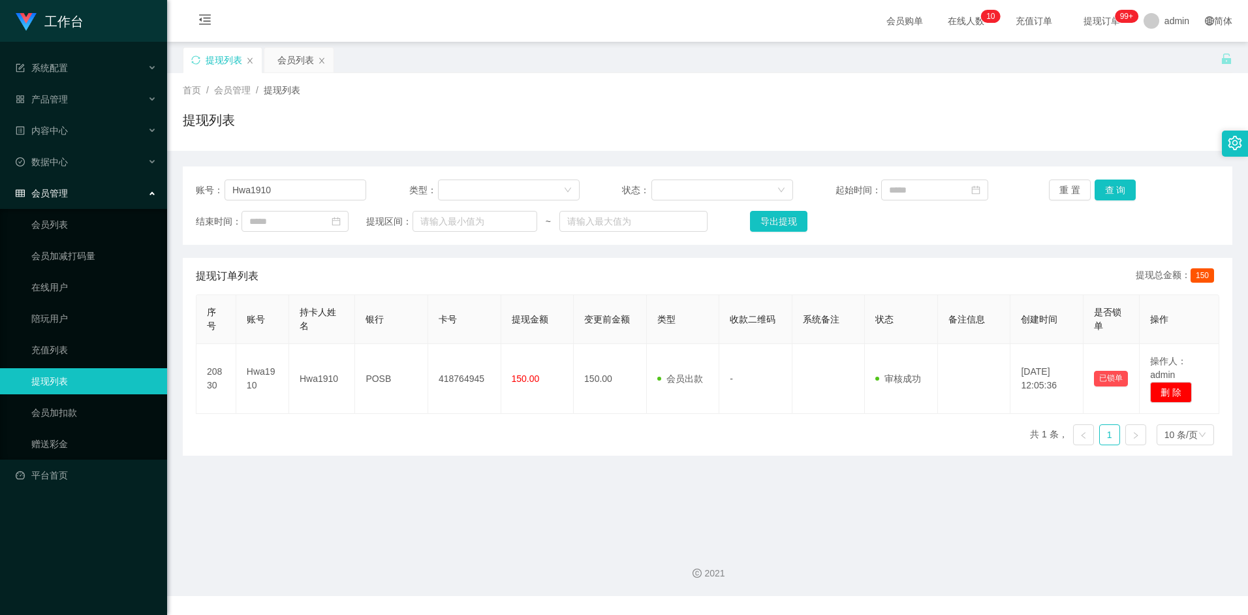
click at [386, 469] on main "关闭左侧 关闭右侧 关闭其它 刷新页面 提现列表 会员列表 首页 / 会员管理 / 提现列表 / 提现列表 账号： Hwa1910 类型： 状态： 起始时间：…" at bounding box center [707, 288] width 1081 height 493
click at [305, 189] on input "Hwa1910" at bounding box center [296, 190] width 142 height 21
paste input "Laiwenda123"
click at [1118, 183] on button "查 询" at bounding box center [1116, 190] width 42 height 21
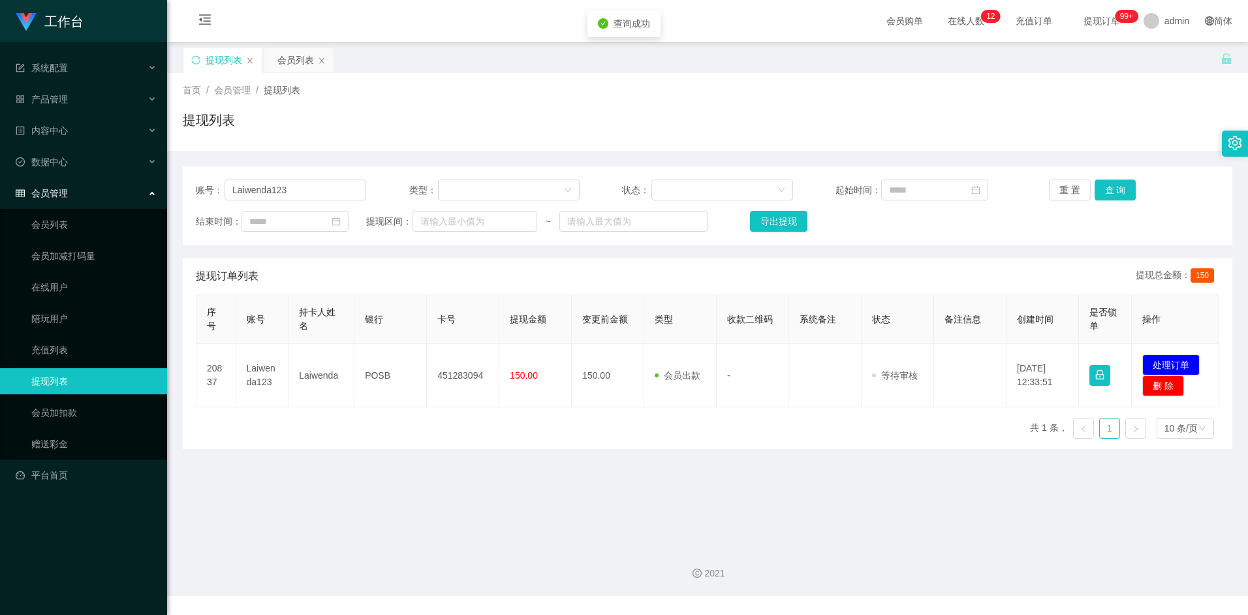
click at [697, 423] on div "序号 账号 持卡人姓名 银行 卡号 提现金额 变更前金额 类型 收款二维码 系统备注 状态 备注信息 创建时间 是否锁单 操作 20837 Laiwenda1…" at bounding box center [708, 371] width 1024 height 155
drag, startPoint x: 539, startPoint y: 125, endPoint x: 538, endPoint y: 135, distance: 9.8
click at [539, 125] on div "提现列表" at bounding box center [708, 125] width 1050 height 30
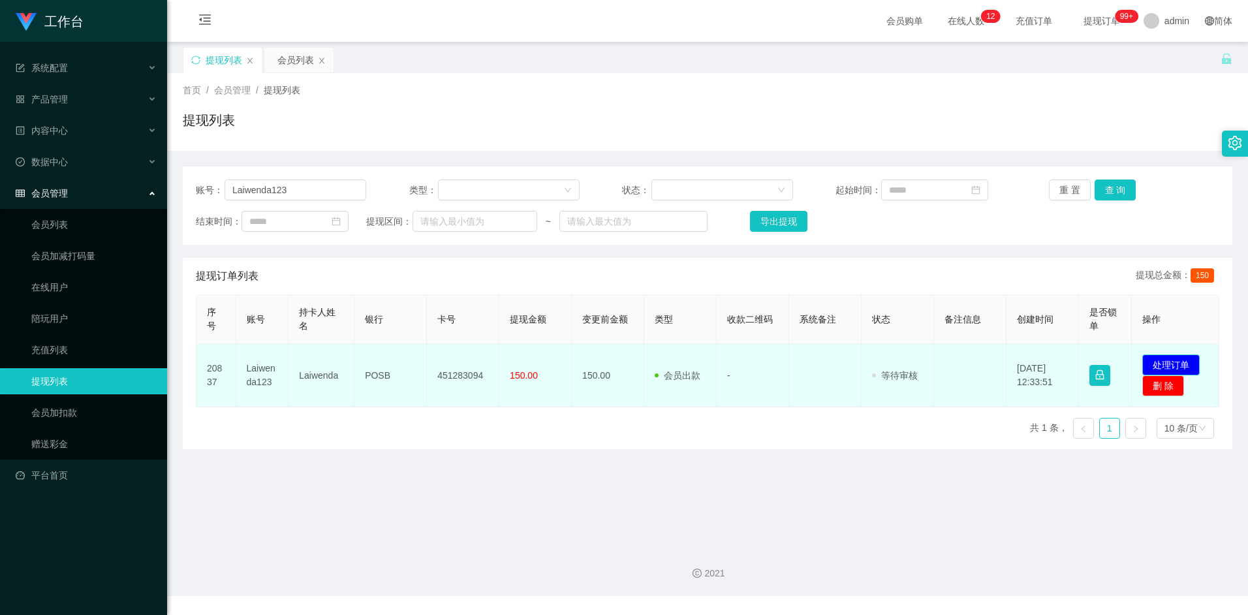
click at [1151, 362] on button "处理订单" at bounding box center [1170, 364] width 57 height 21
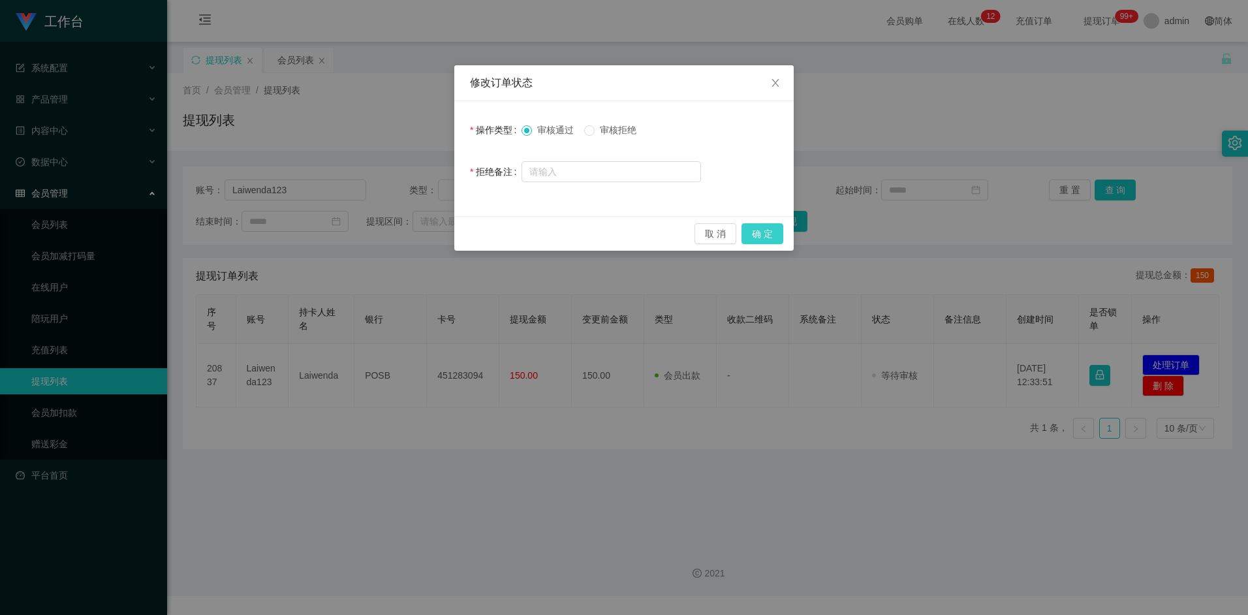
click at [759, 236] on button "确 定" at bounding box center [763, 233] width 42 height 21
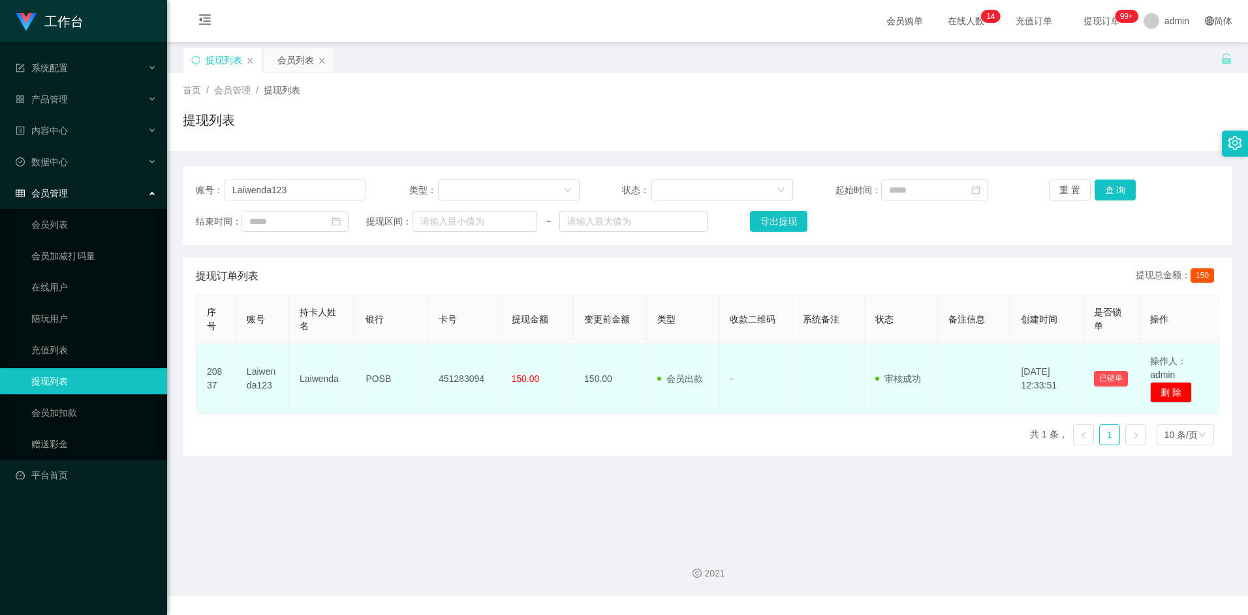
click at [460, 383] on td "451283094" at bounding box center [464, 379] width 73 height 70
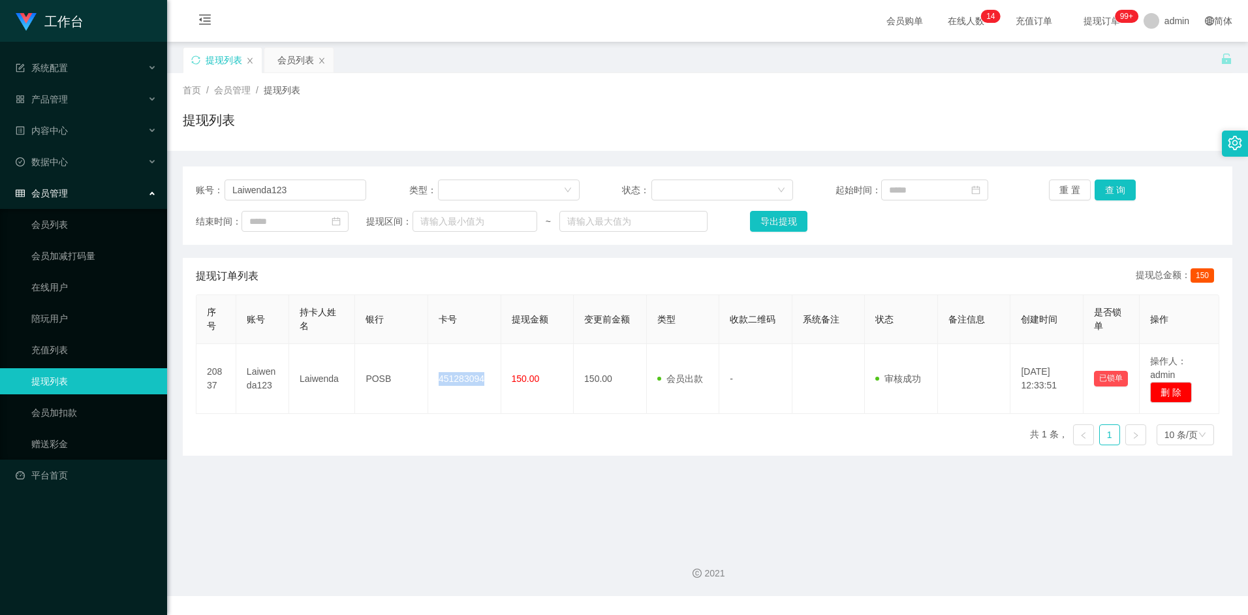
copy td "451283094"
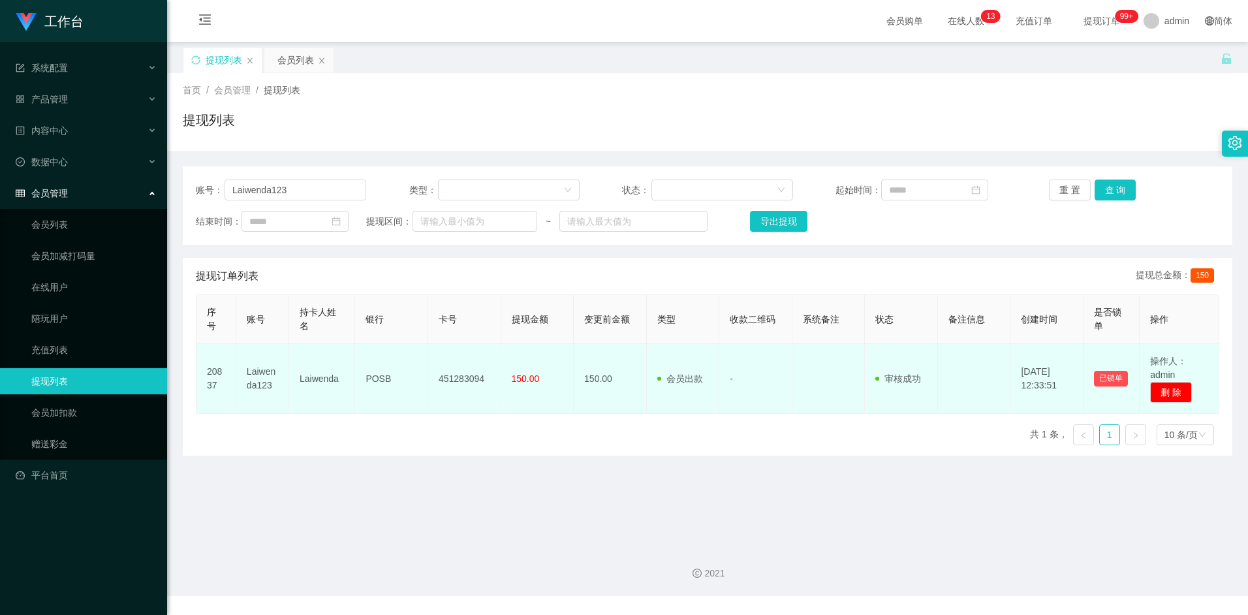
click at [314, 381] on td "Laiwenda" at bounding box center [322, 379] width 66 height 70
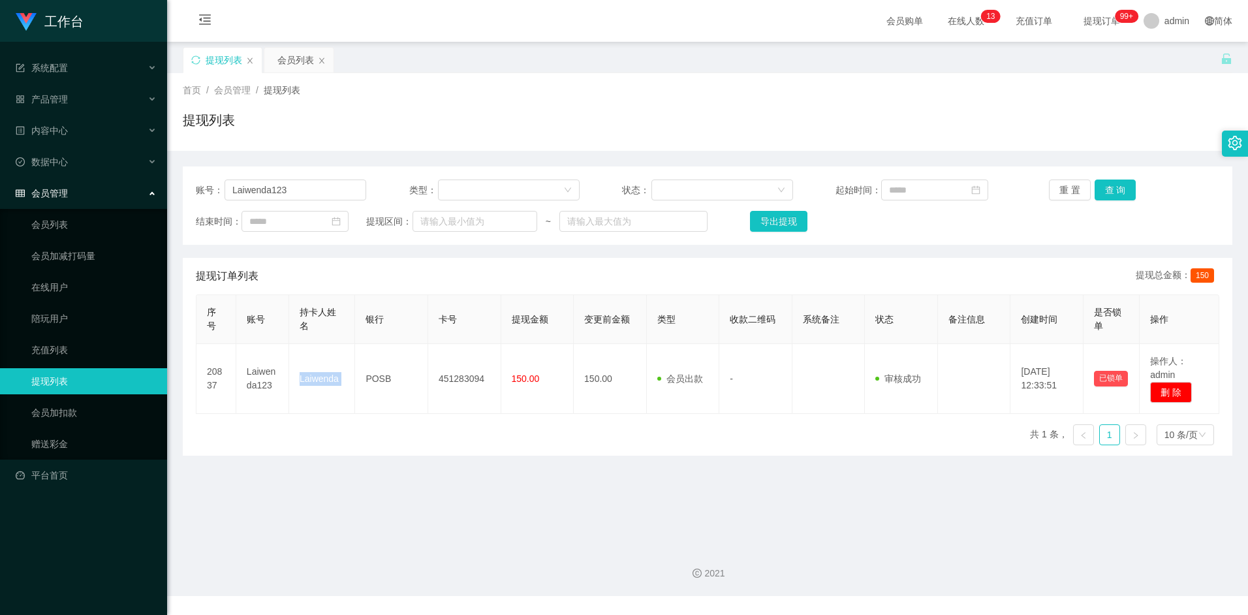
copy td "Laiwenda"
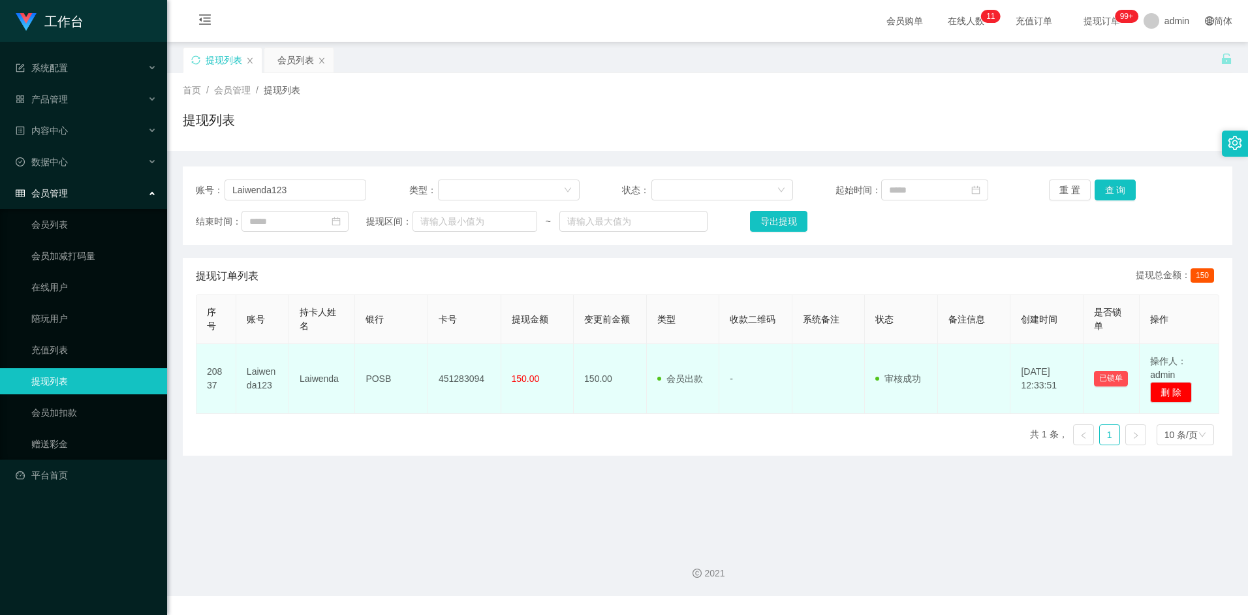
click at [416, 396] on td "POSB" at bounding box center [391, 379] width 73 height 70
click at [464, 380] on td "451283094" at bounding box center [464, 379] width 73 height 70
click at [465, 380] on td "451283094" at bounding box center [464, 379] width 73 height 70
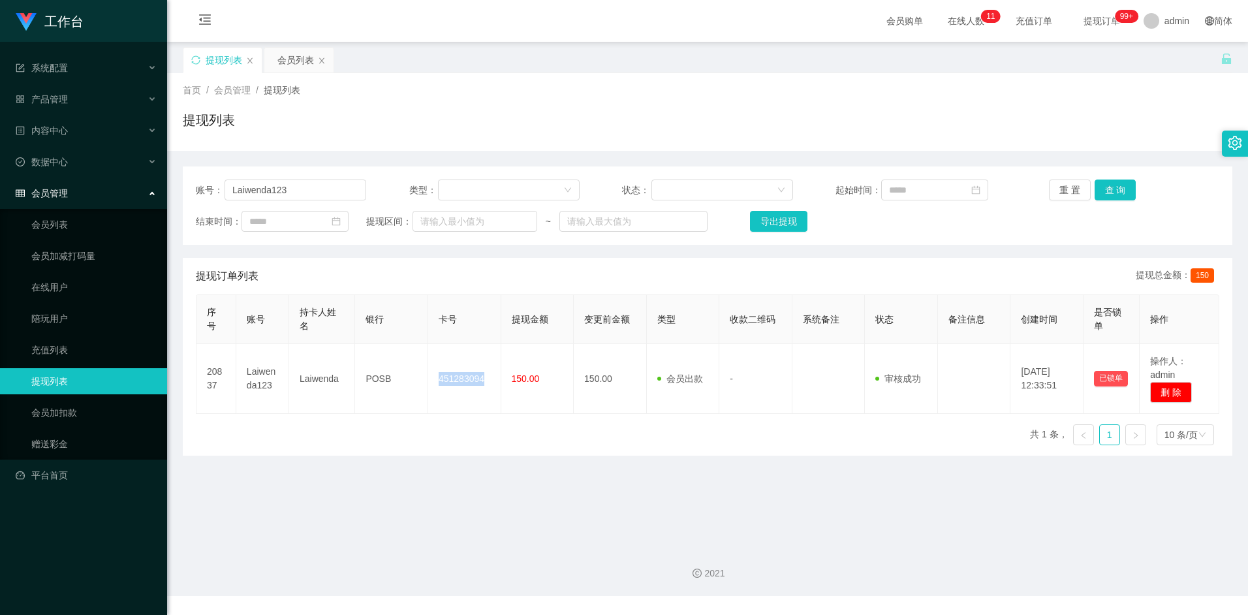
copy td "451283094"
drag, startPoint x: 453, startPoint y: 249, endPoint x: 491, endPoint y: 329, distance: 88.8
click at [453, 249] on div "账号： Laiwenda123 类型： 状态： 起始时间： 重 置 查 询 结束时间： 提现区间： ~ 导出提现 提现订单列表 提现总金额： 150 序号 账…" at bounding box center [708, 310] width 1050 height 289
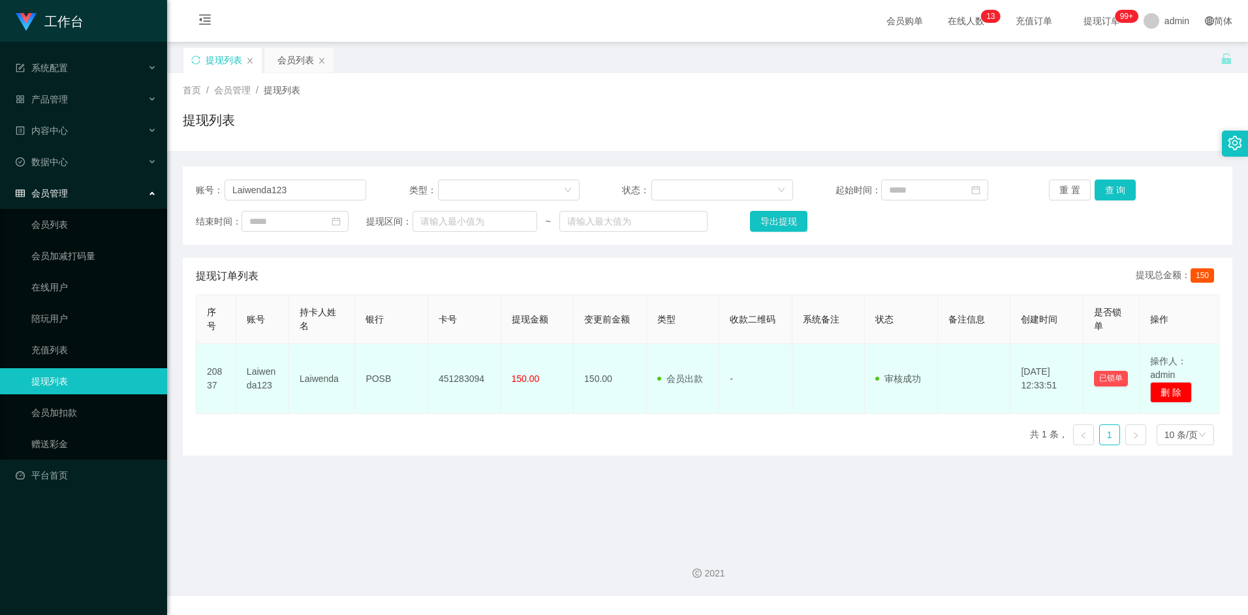
click at [463, 378] on td "451283094" at bounding box center [464, 379] width 73 height 70
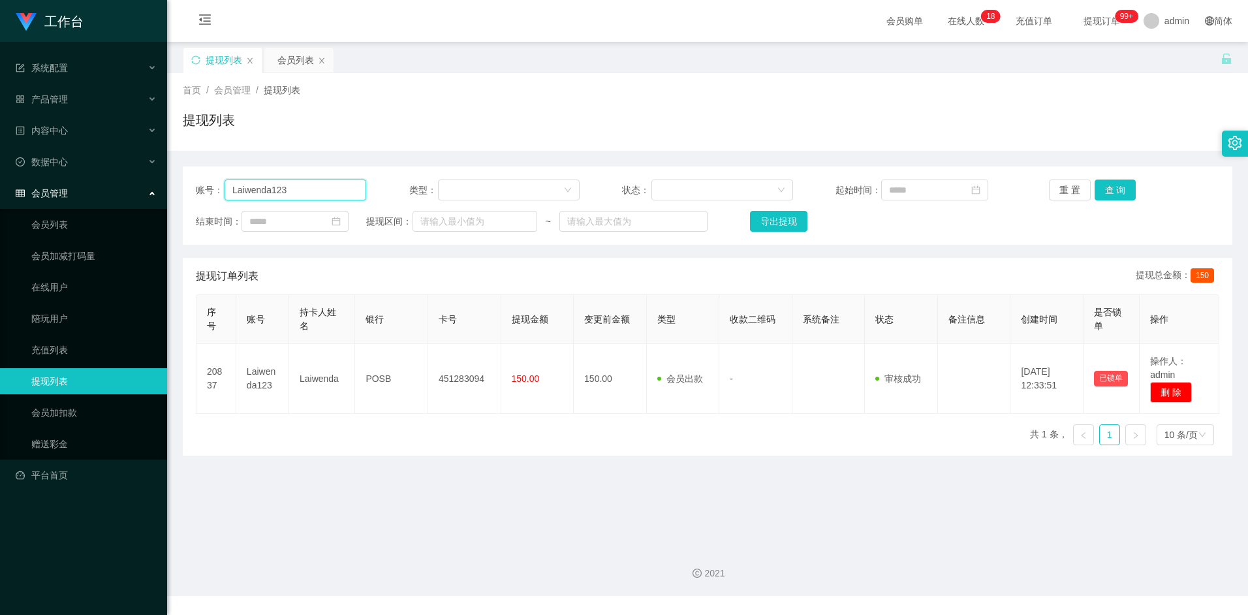
click at [310, 188] on input "Laiwenda123" at bounding box center [296, 190] width 142 height 21
paste input "Tiong899"
click at [1110, 195] on button "查 询" at bounding box center [1116, 190] width 42 height 21
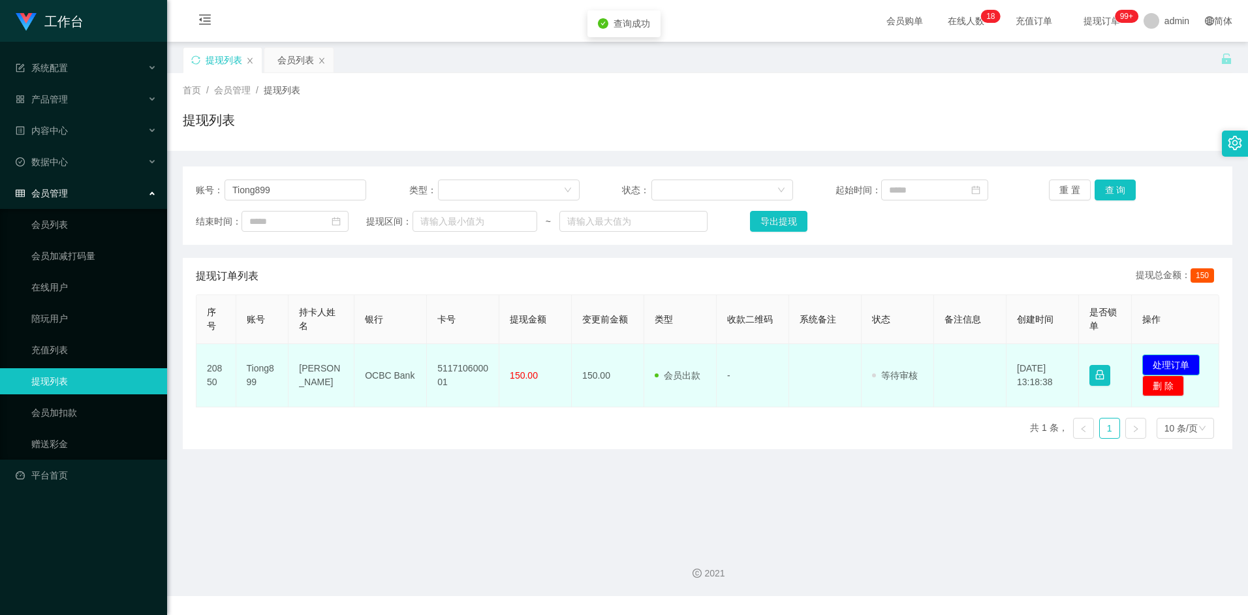
click at [1178, 359] on button "处理订单" at bounding box center [1170, 364] width 57 height 21
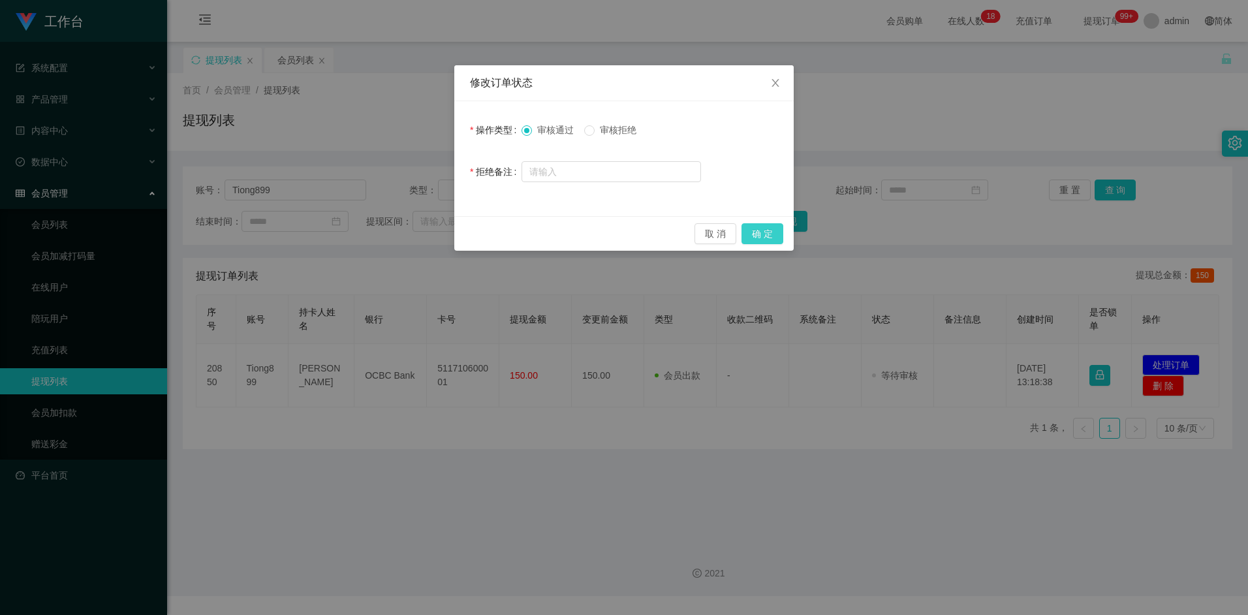
click at [762, 229] on button "确 定" at bounding box center [763, 233] width 42 height 21
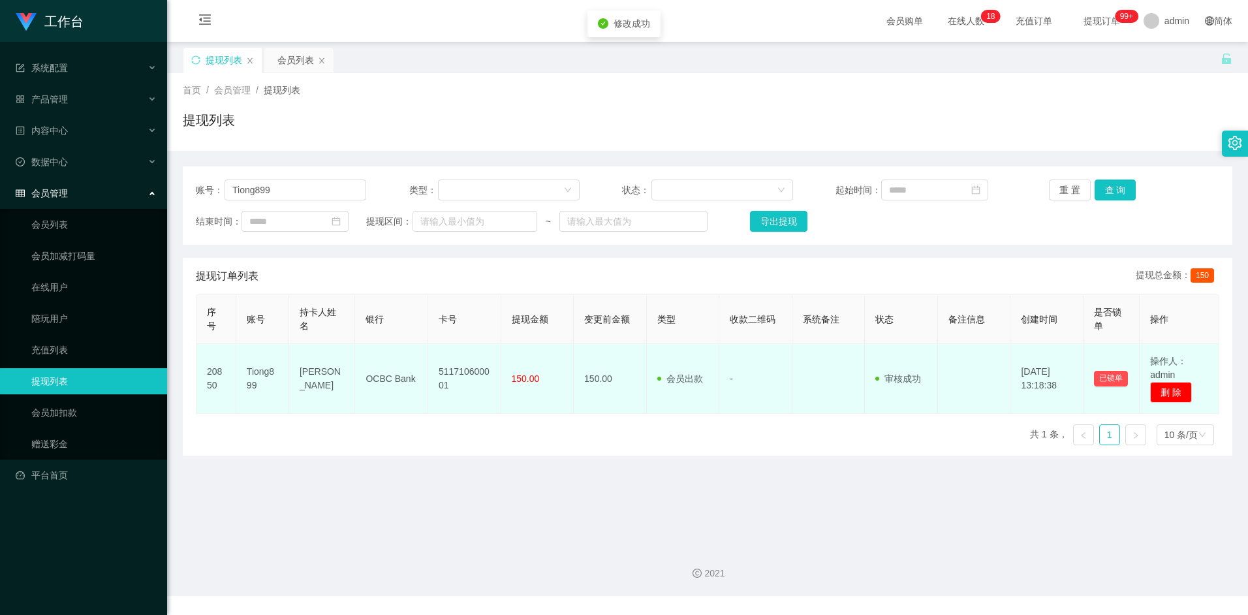
click at [313, 375] on td "Tan jian chon" at bounding box center [322, 379] width 66 height 70
click at [305, 376] on td "Tan jian chon" at bounding box center [322, 379] width 66 height 70
click at [305, 375] on td "Tan jian chon" at bounding box center [322, 379] width 66 height 70
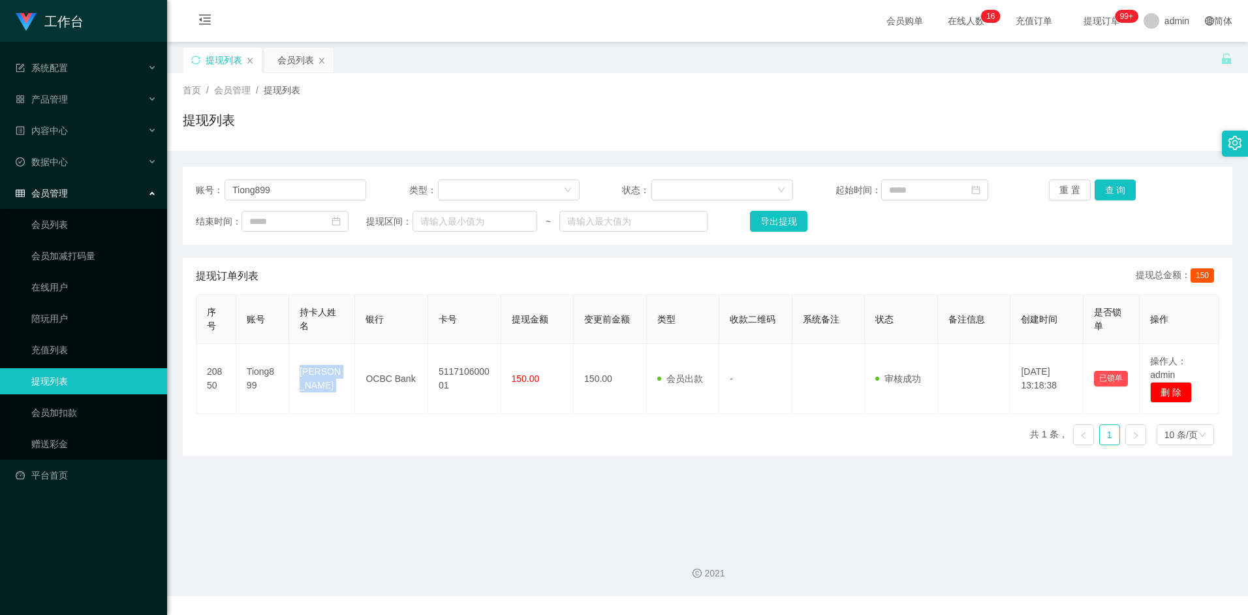
copy td "Tan jian chon"
click at [498, 444] on div "序号 账号 持卡人姓名 银行 卡号 提现金额 变更前金额 类型 收款二维码 系统备注 状态 备注信息 创建时间 是否锁单 操作 20850 Tiong899 …" at bounding box center [708, 374] width 1024 height 161
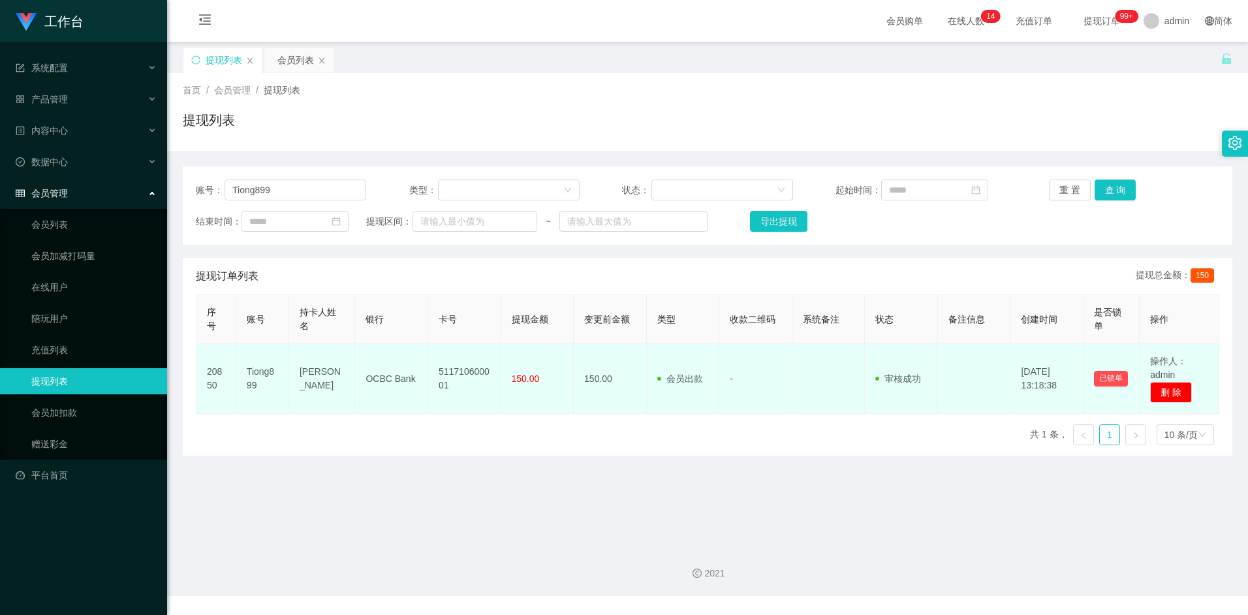
click at [391, 378] on td "OCBC Bank" at bounding box center [391, 379] width 73 height 70
drag, startPoint x: 391, startPoint y: 378, endPoint x: 378, endPoint y: 380, distance: 13.2
click at [378, 380] on td "OCBC Bank" at bounding box center [391, 379] width 73 height 70
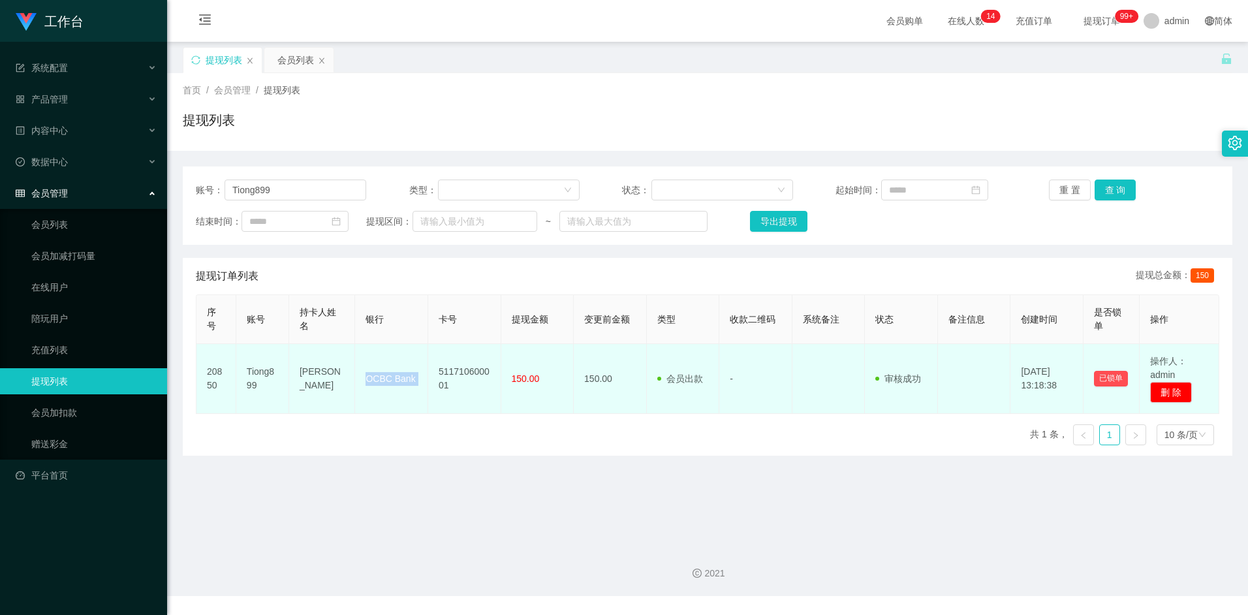
copy td "OCBC Bank"
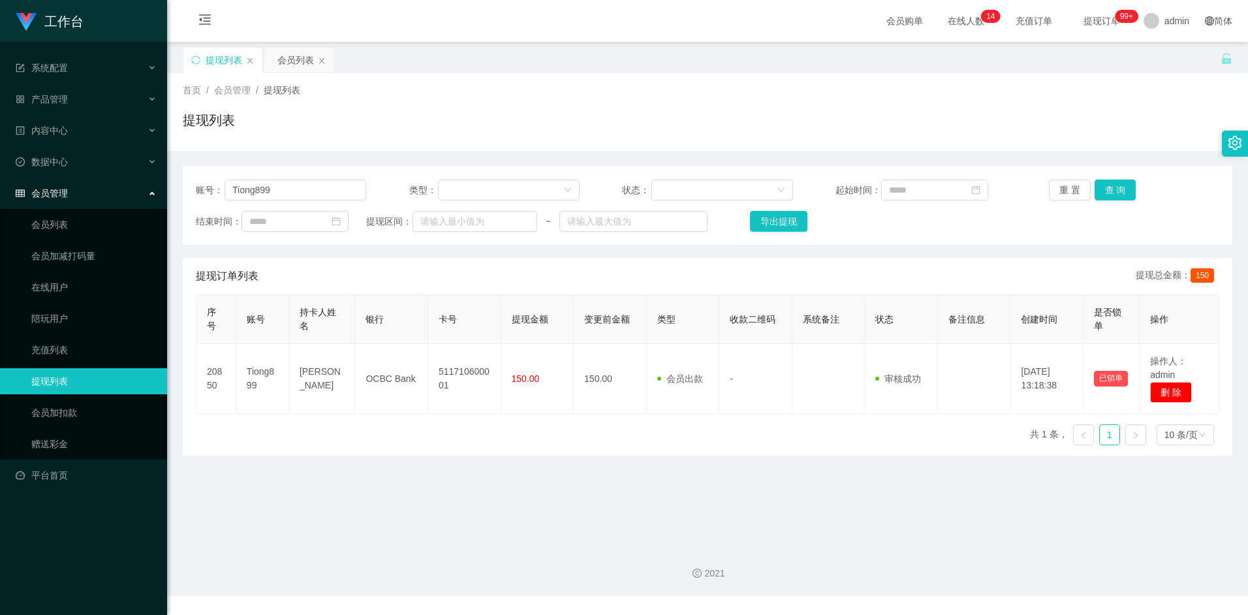
drag, startPoint x: 1227, startPoint y: 4, endPoint x: 1178, endPoint y: -67, distance: 85.5
click at [1178, 0] on html "工作台 系统配置 产品管理 内容中心 数据中心 会员管理 会员列表 会员加减打码量 在线用户 陪玩用户 充值列表 提现列表 会员加扣款 赠送彩金 平台首页 保…" at bounding box center [624, 307] width 1248 height 615
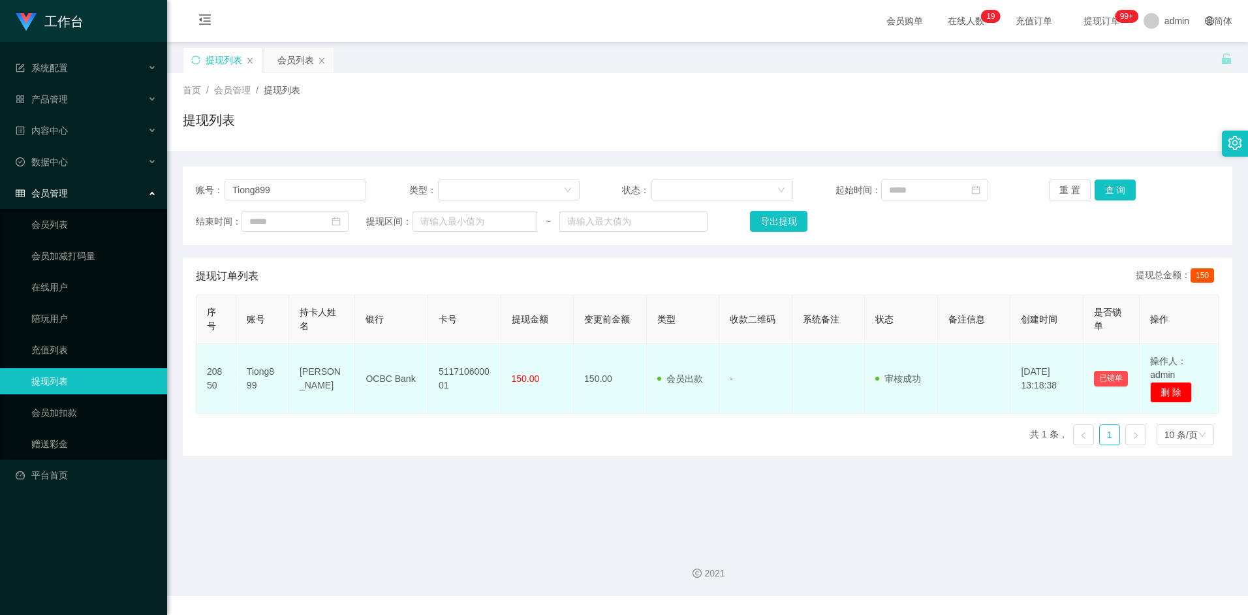
click at [460, 371] on td "511710600001" at bounding box center [464, 379] width 73 height 70
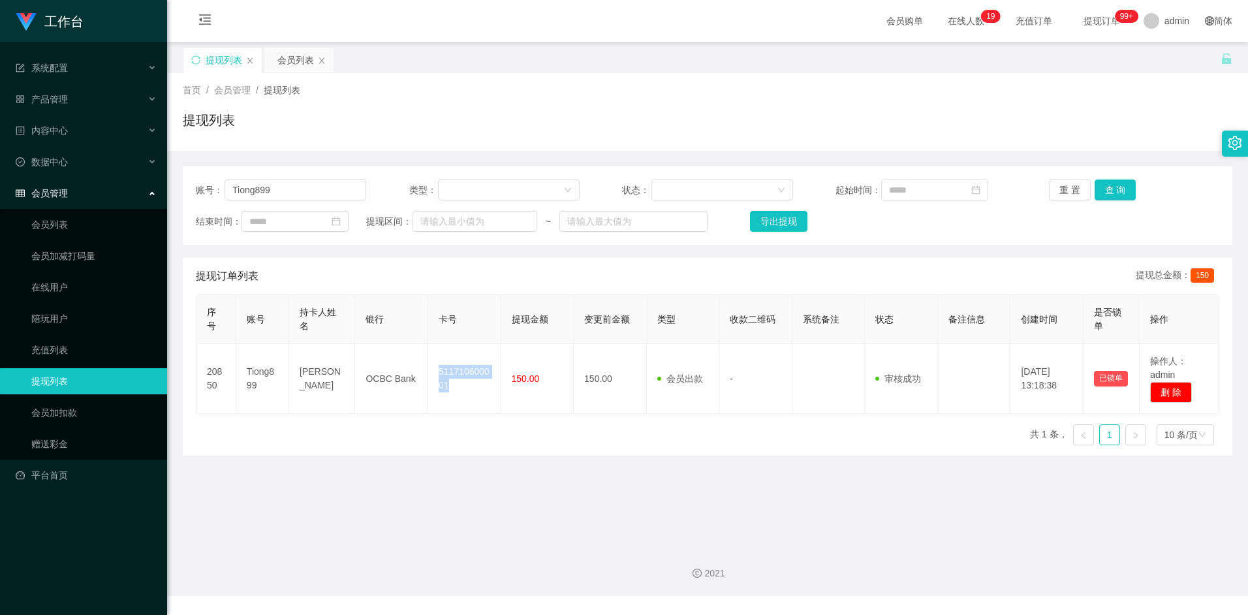
copy td "511710600001"
click at [297, 183] on input "Tiong899" at bounding box center [296, 190] width 142 height 21
paste input "yaujie0103"
type input "yaujie0103"
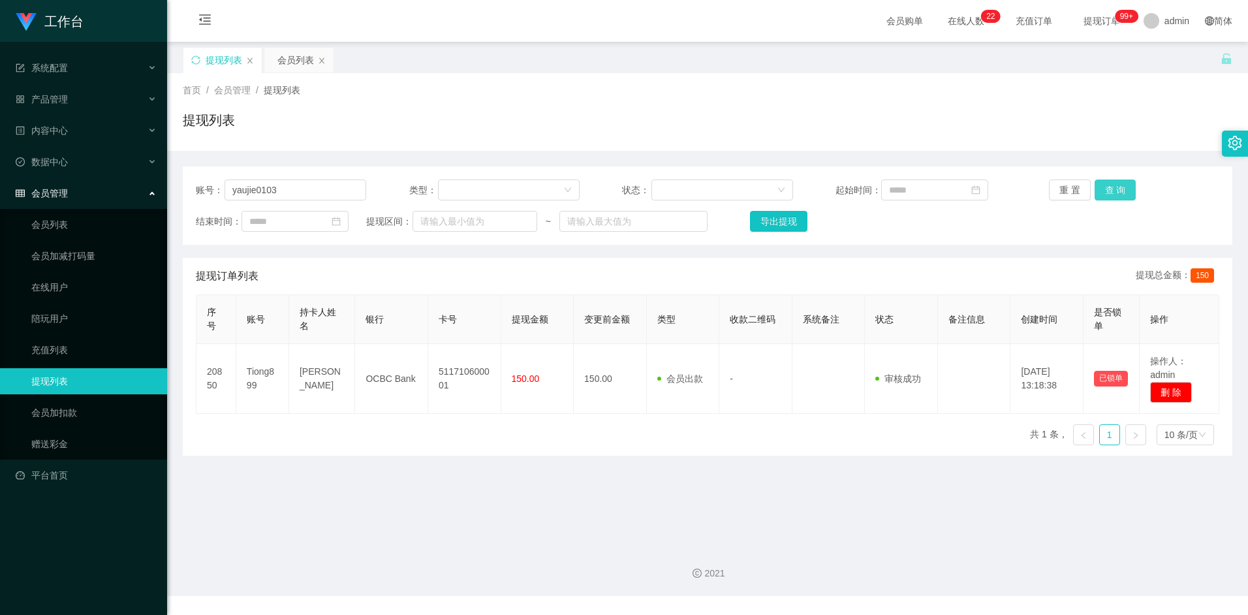
click at [1111, 193] on button "查 询" at bounding box center [1116, 190] width 42 height 21
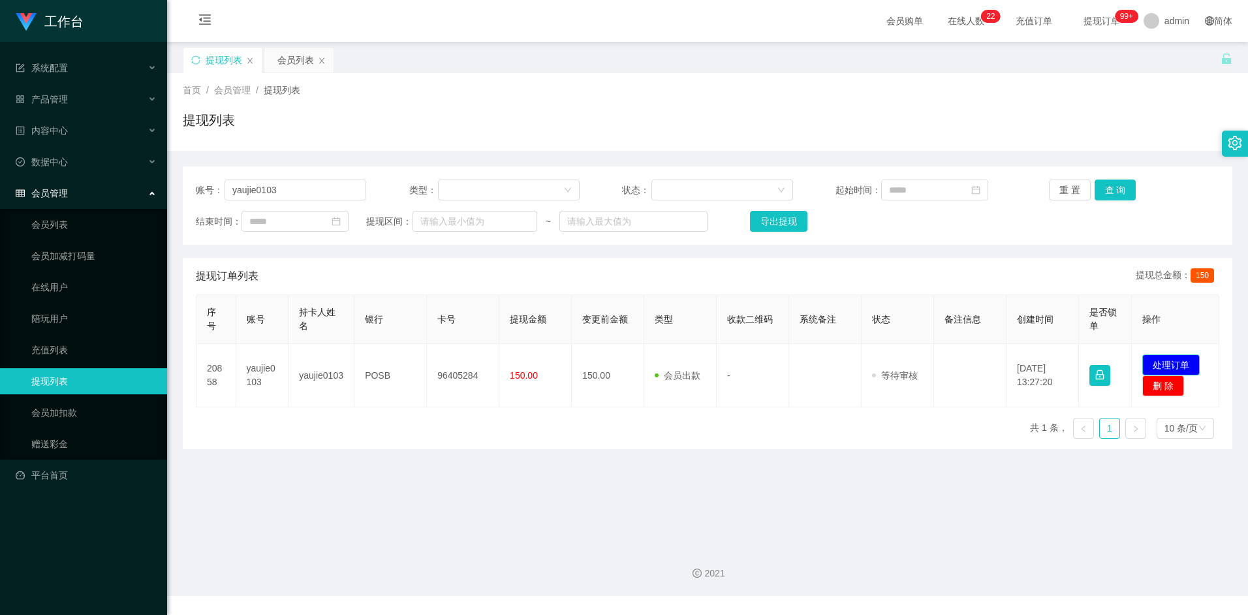
drag, startPoint x: 1171, startPoint y: 359, endPoint x: 1144, endPoint y: 355, distance: 27.0
click at [1171, 359] on button "处理订单" at bounding box center [1170, 364] width 57 height 21
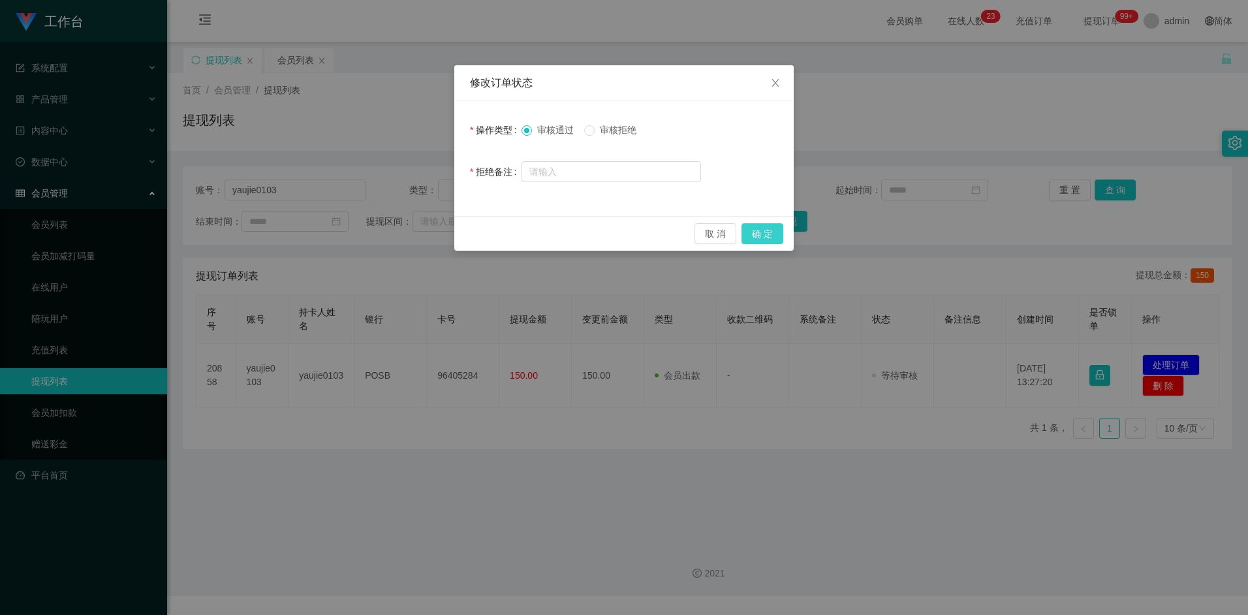
click at [760, 228] on button "确 定" at bounding box center [763, 233] width 42 height 21
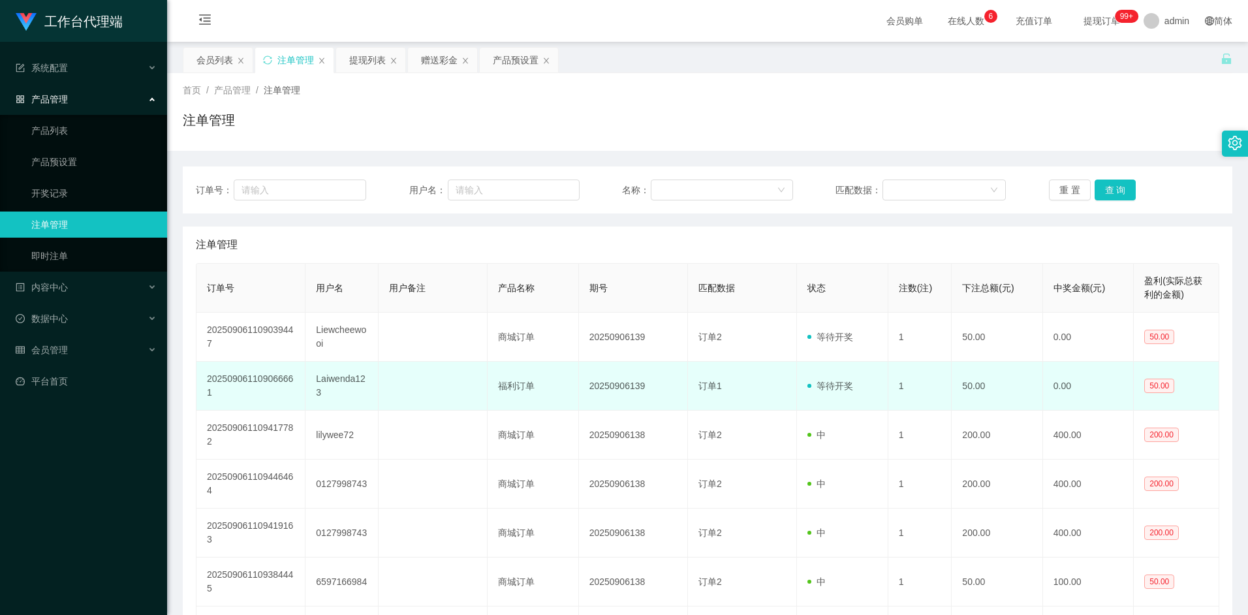
click at [709, 386] on span "订单1" at bounding box center [709, 386] width 23 height 10
click at [704, 386] on span "订单1" at bounding box center [709, 386] width 23 height 10
click at [642, 390] on td "20250906139" at bounding box center [633, 386] width 109 height 49
click at [317, 383] on td "Laiwenda123" at bounding box center [341, 386] width 73 height 49
click at [331, 377] on td "Laiwenda123" at bounding box center [341, 386] width 73 height 49
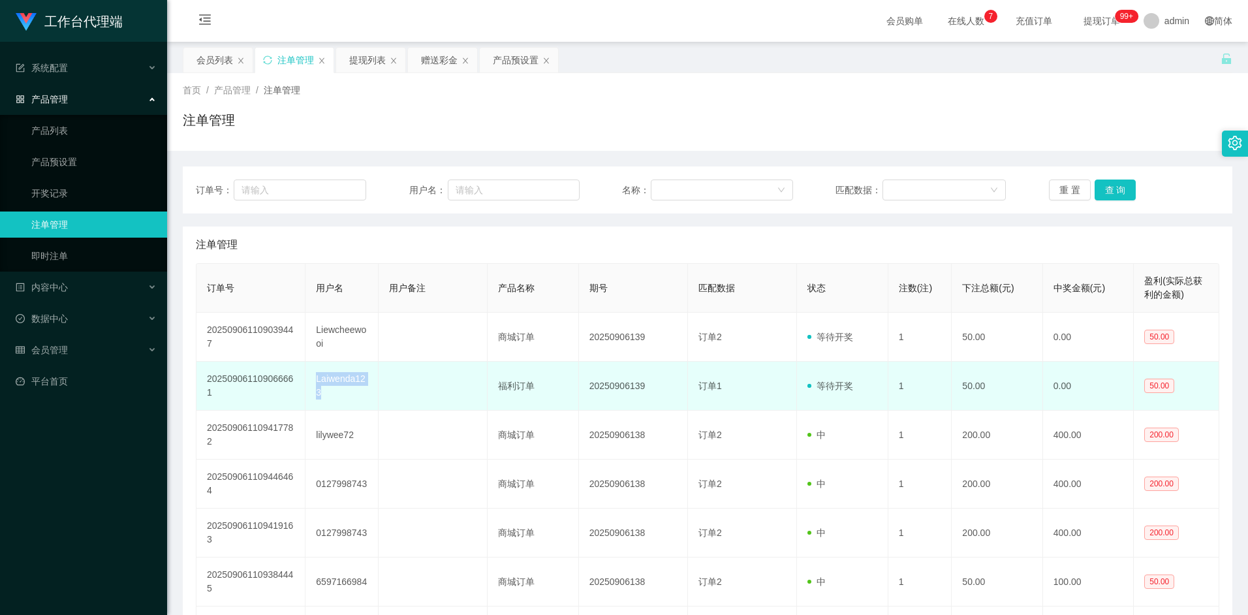
click at [331, 377] on td "Laiwenda123" at bounding box center [341, 386] width 73 height 49
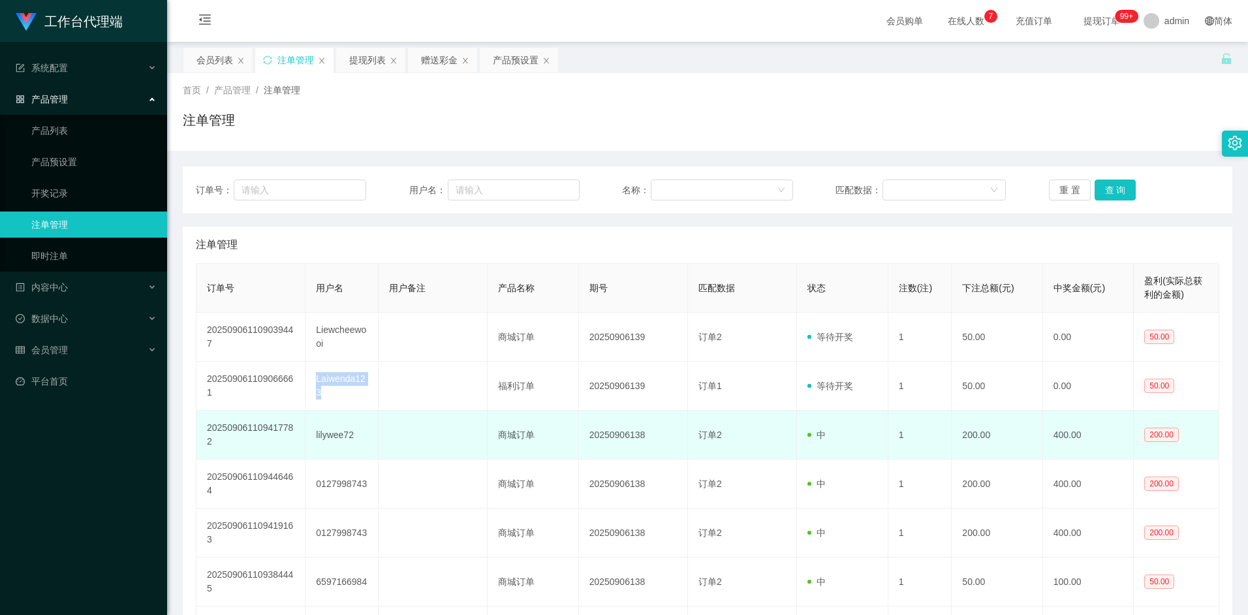
copy td "Laiwenda123"
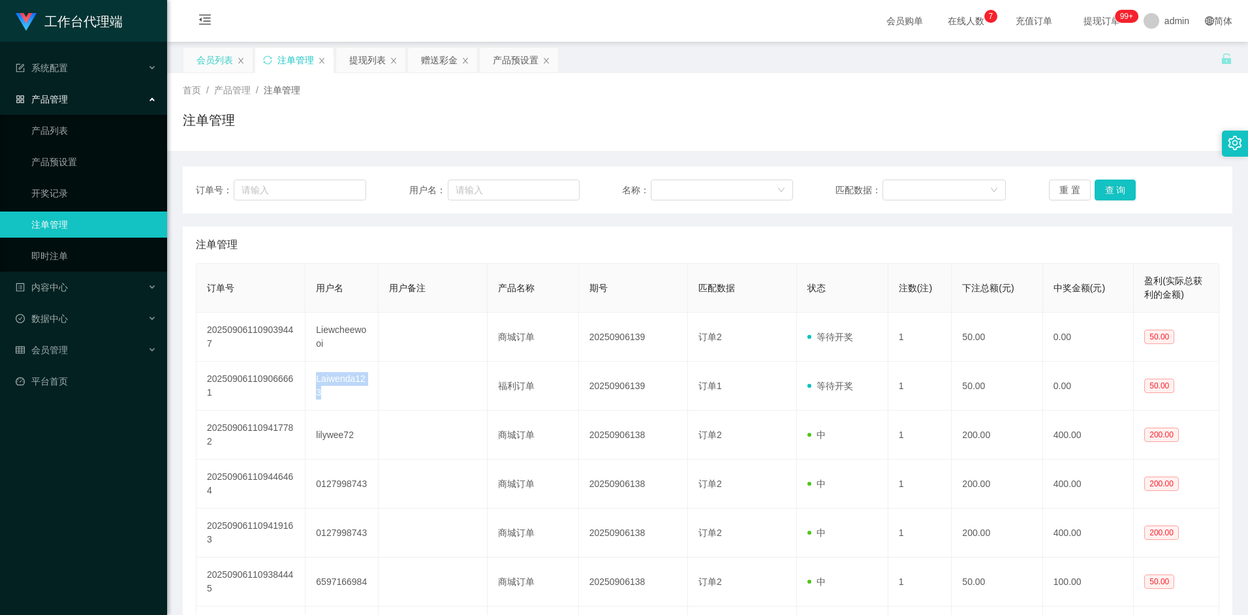
click at [225, 66] on div "会员列表" at bounding box center [214, 60] width 37 height 25
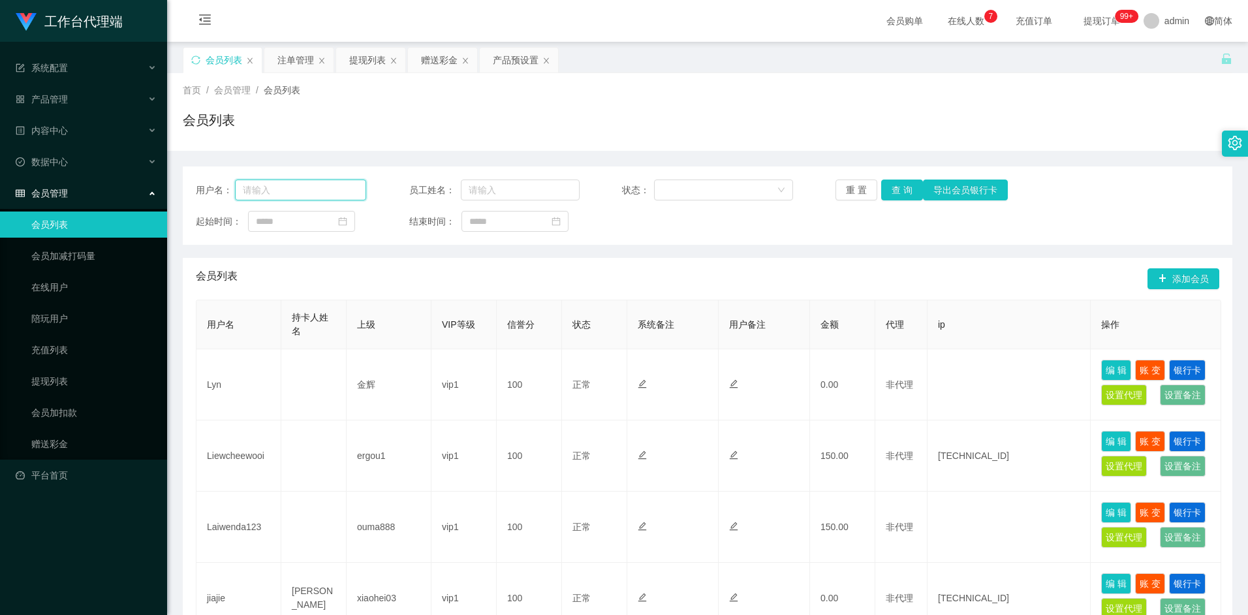
click at [310, 188] on input "text" at bounding box center [301, 190] width 132 height 21
paste input "Laiwenda123"
click at [897, 188] on button "查 询" at bounding box center [902, 190] width 42 height 21
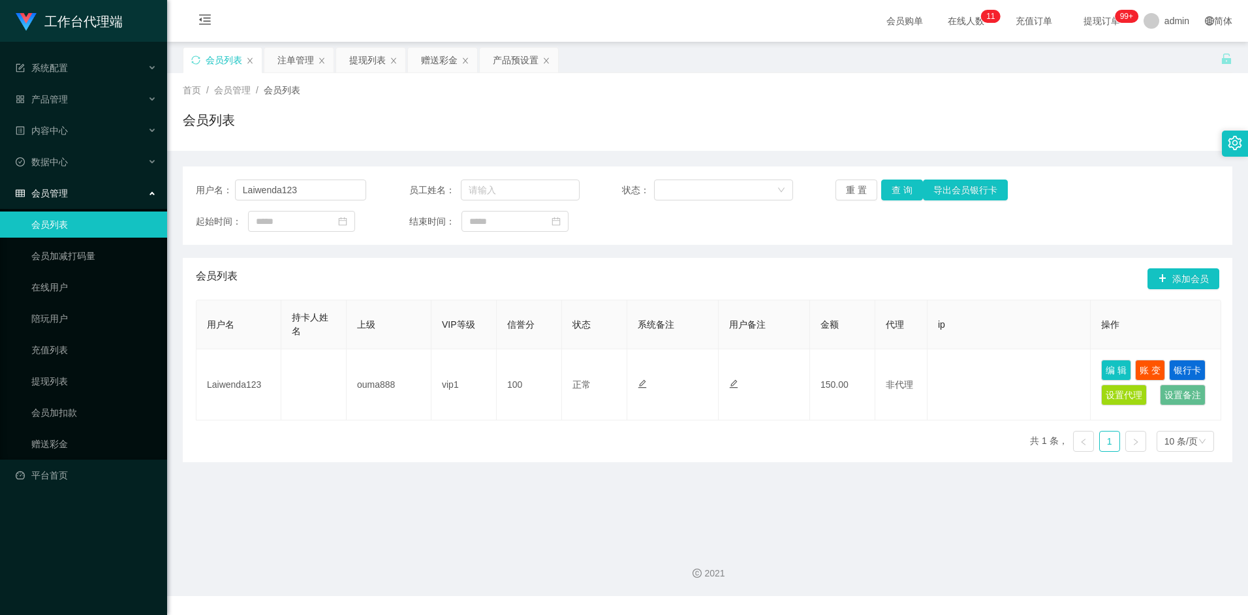
drag, startPoint x: 627, startPoint y: 462, endPoint x: 606, endPoint y: 425, distance: 42.7
click at [626, 461] on main "关闭左侧 关闭右侧 关闭其它 刷新页面 会员列表 注单管理 提现列表 赠送彩金 产品预设置 首页 / 会员管理 / 会员列表 / 会员列表 用户名： Laiw…" at bounding box center [707, 288] width 1081 height 493
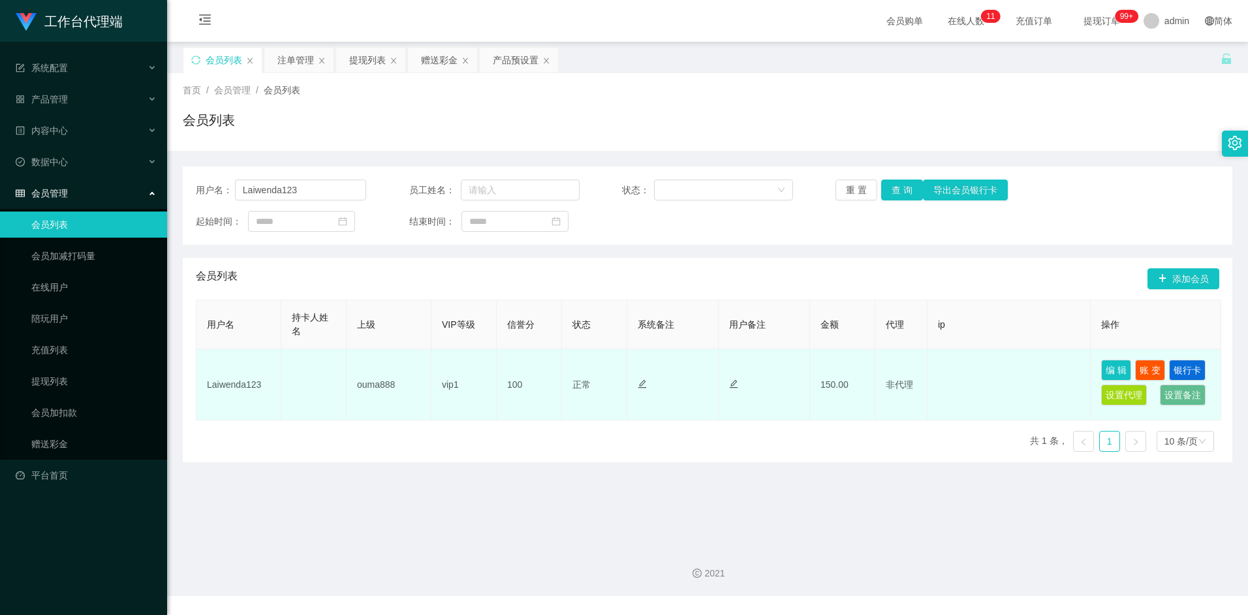
click at [240, 383] on td "Laiwenda123" at bounding box center [238, 384] width 85 height 71
copy td "Laiwenda123"
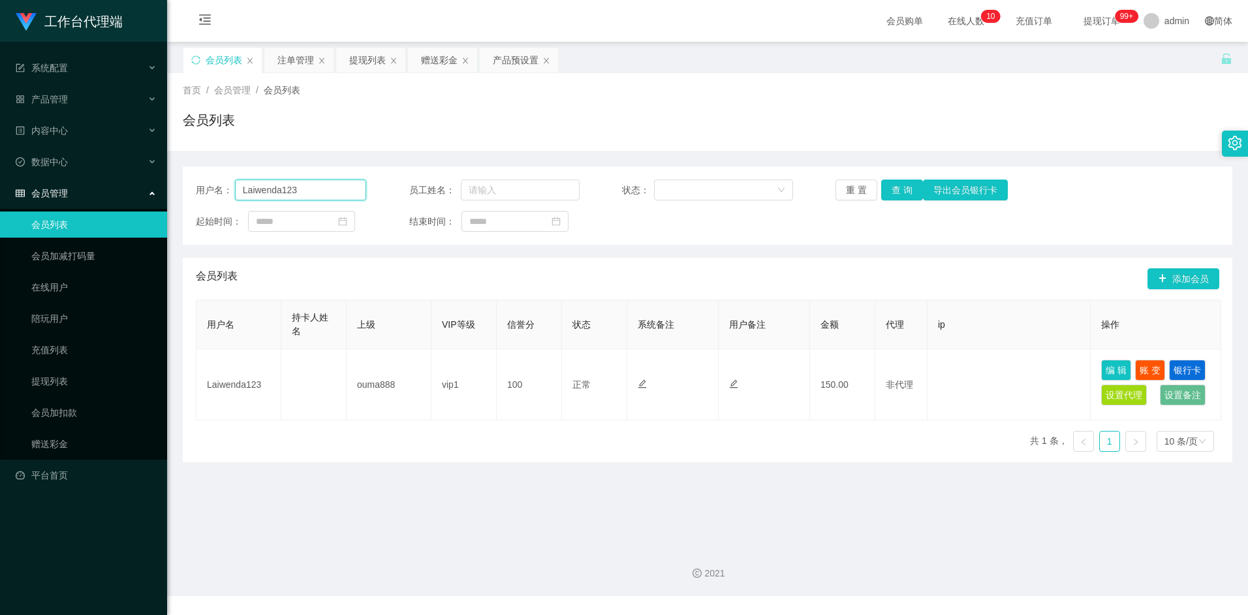
drag, startPoint x: 305, startPoint y: 191, endPoint x: 208, endPoint y: 184, distance: 98.1
click at [208, 185] on div "用户名： Laiwenda123" at bounding box center [281, 190] width 170 height 21
type input "tiong899"
click at [901, 191] on button "查 询" at bounding box center [902, 190] width 42 height 21
click at [896, 193] on button "查 询" at bounding box center [902, 190] width 42 height 21
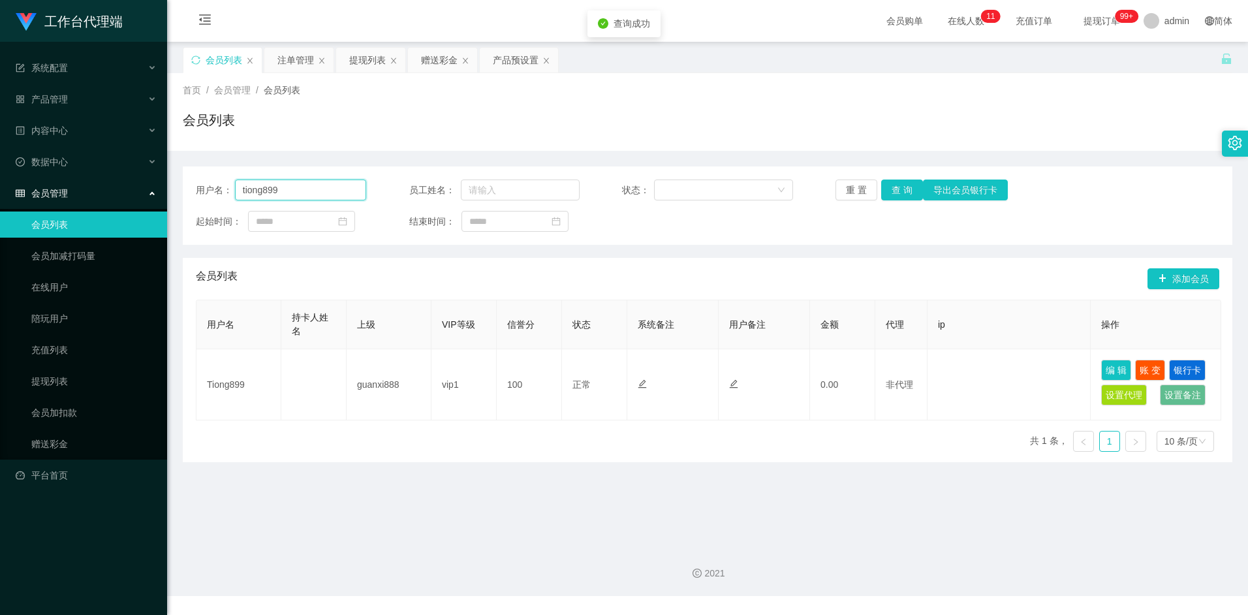
drag, startPoint x: 296, startPoint y: 191, endPoint x: 203, endPoint y: 195, distance: 92.8
click at [203, 195] on div "用户名： tiong899" at bounding box center [281, 190] width 170 height 21
click at [429, 61] on div "赠送彩金" at bounding box center [439, 60] width 37 height 25
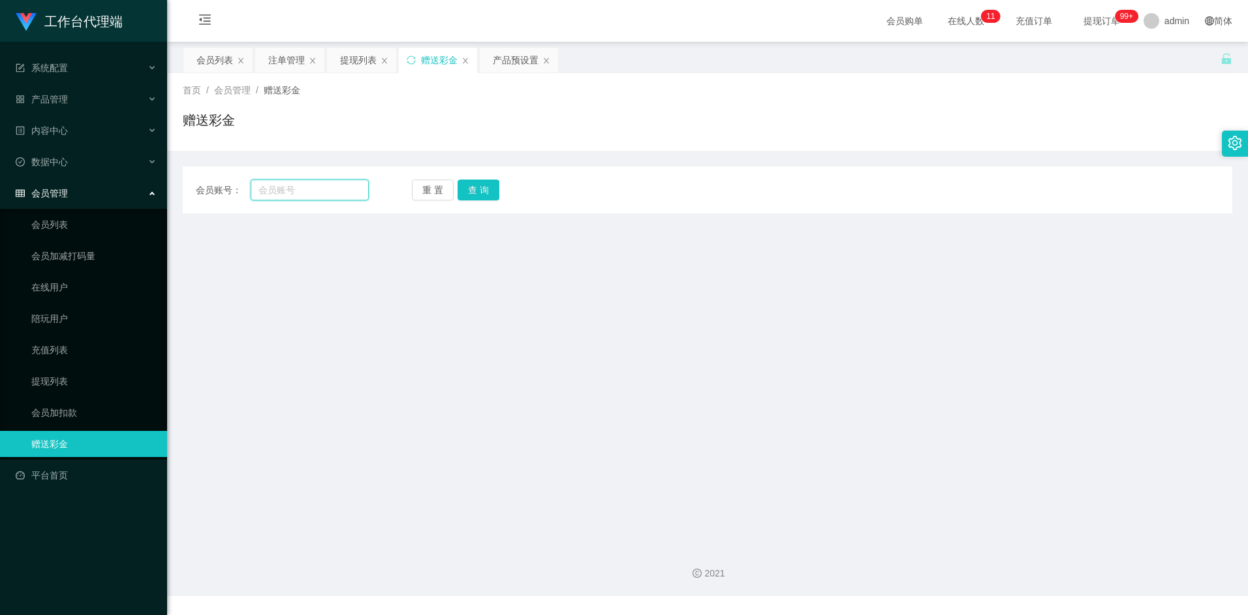
click at [307, 192] on input "text" at bounding box center [309, 190] width 117 height 21
paste input "tiong899"
click at [486, 192] on button "查 询" at bounding box center [479, 190] width 42 height 21
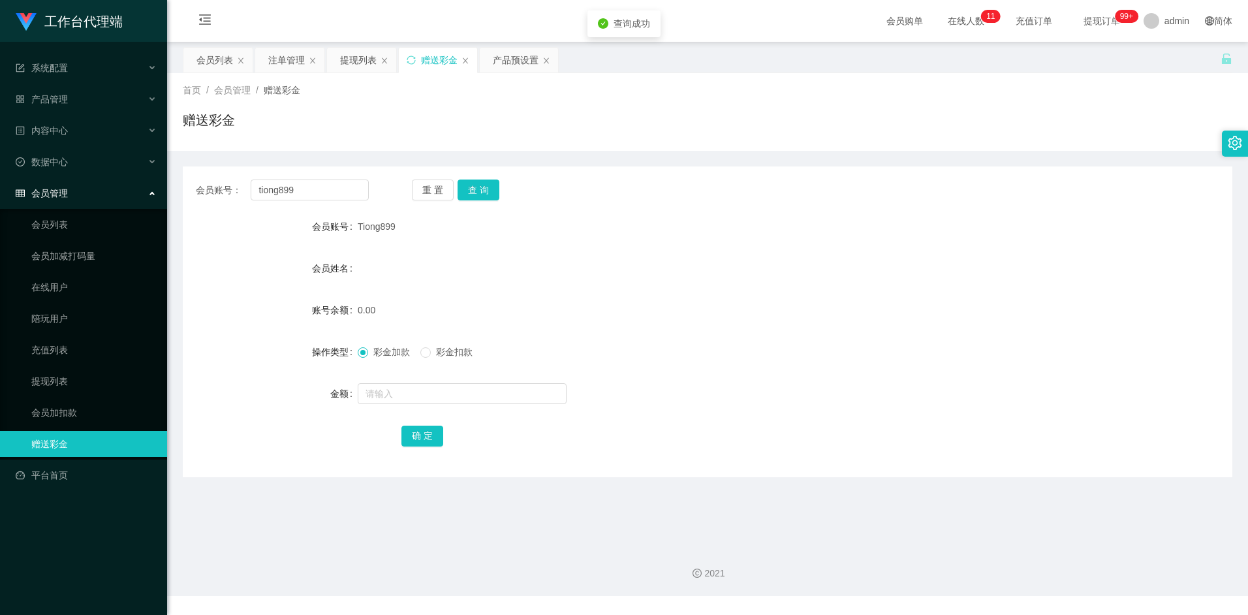
click at [377, 228] on span "Tiong899" at bounding box center [377, 226] width 38 height 10
copy span "Tiong899"
drag, startPoint x: 307, startPoint y: 187, endPoint x: 188, endPoint y: 191, distance: 118.9
click at [188, 191] on div "会员账号： tiong899 重 置 查 询" at bounding box center [708, 190] width 1050 height 21
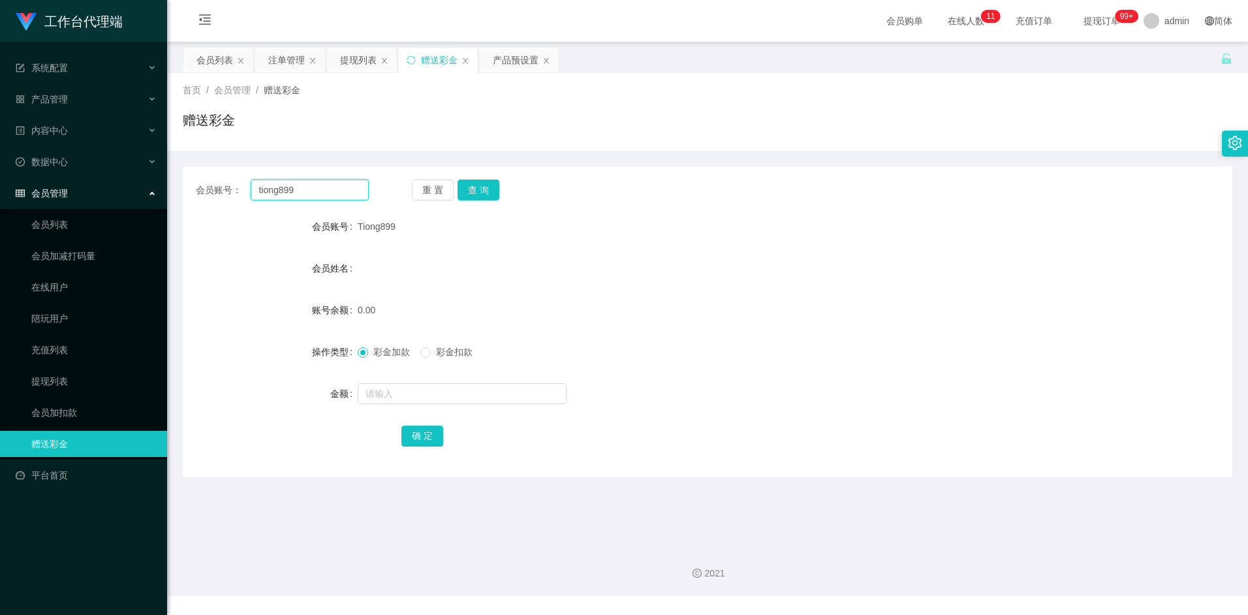
paste input "T"
type input "Tiong899"
click at [470, 187] on button "查 询" at bounding box center [479, 190] width 42 height 21
click at [394, 392] on input "text" at bounding box center [462, 393] width 209 height 21
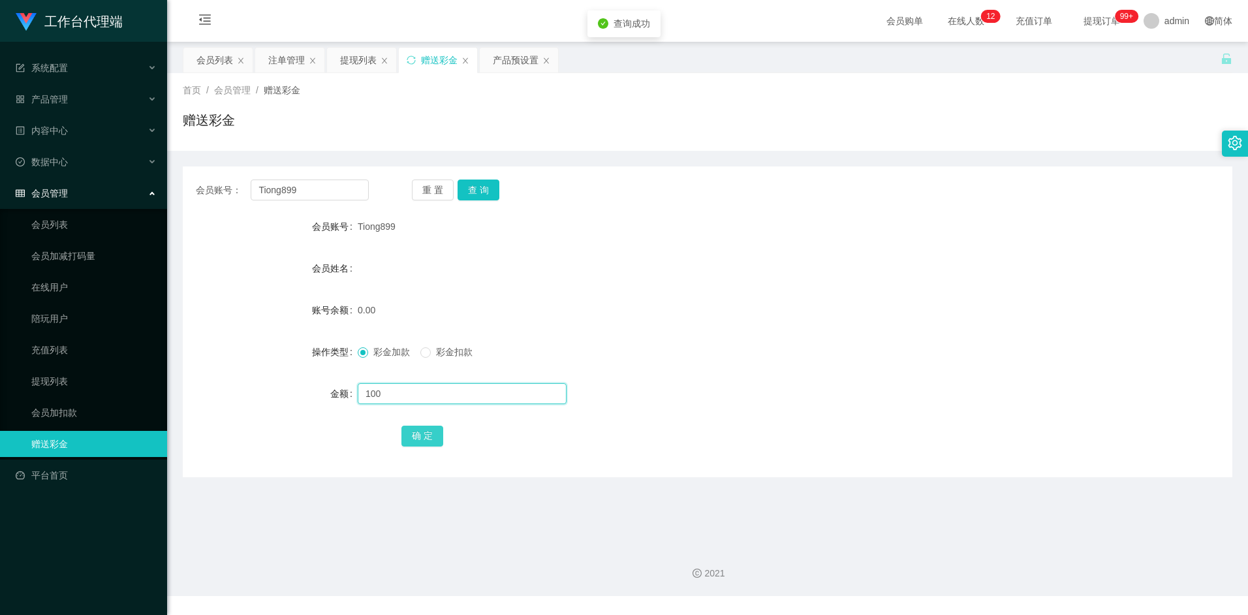
type input "100"
click at [429, 442] on button "确 定" at bounding box center [422, 436] width 42 height 21
drag, startPoint x: 490, startPoint y: 190, endPoint x: 511, endPoint y: 182, distance: 22.3
click at [490, 189] on button "查 询" at bounding box center [479, 190] width 42 height 21
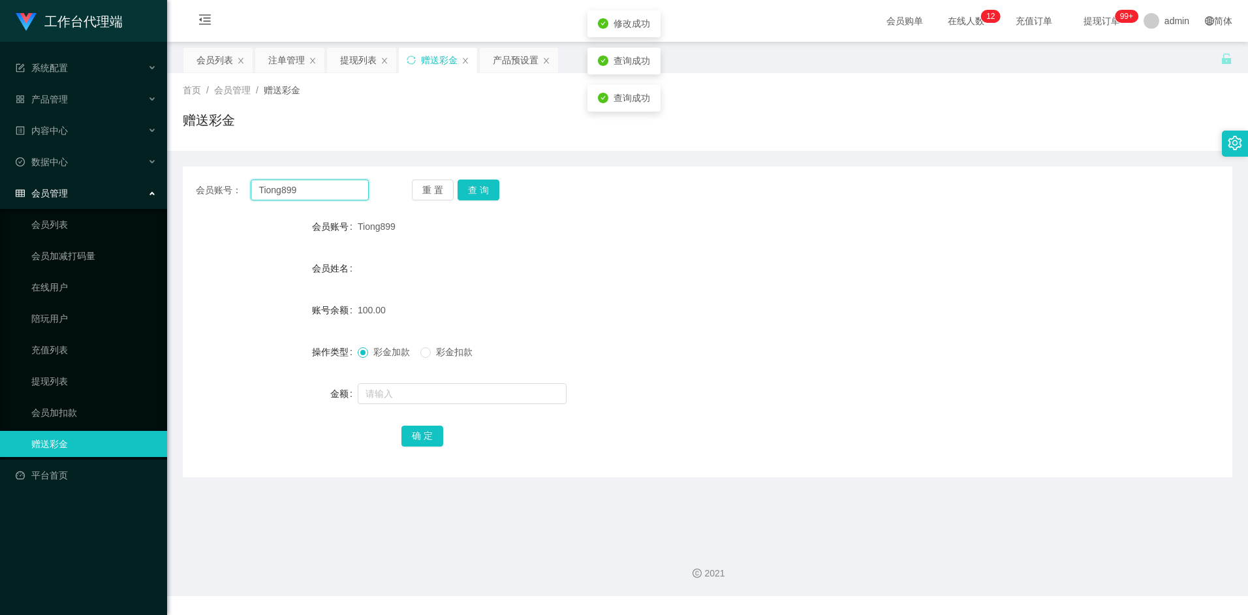
drag, startPoint x: 307, startPoint y: 189, endPoint x: 212, endPoint y: 195, distance: 95.5
click at [206, 190] on div "会员账号： Tiong899" at bounding box center [282, 190] width 173 height 21
click at [514, 61] on div "产品预设置" at bounding box center [516, 60] width 46 height 25
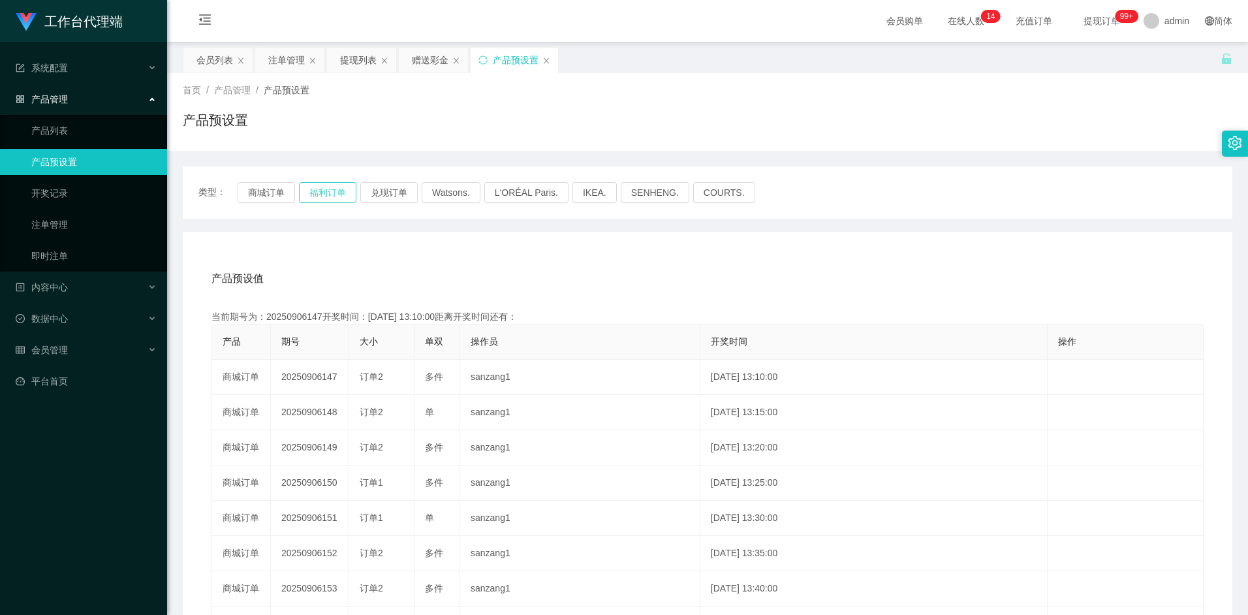
click at [311, 183] on button "福利订单" at bounding box center [327, 192] width 57 height 21
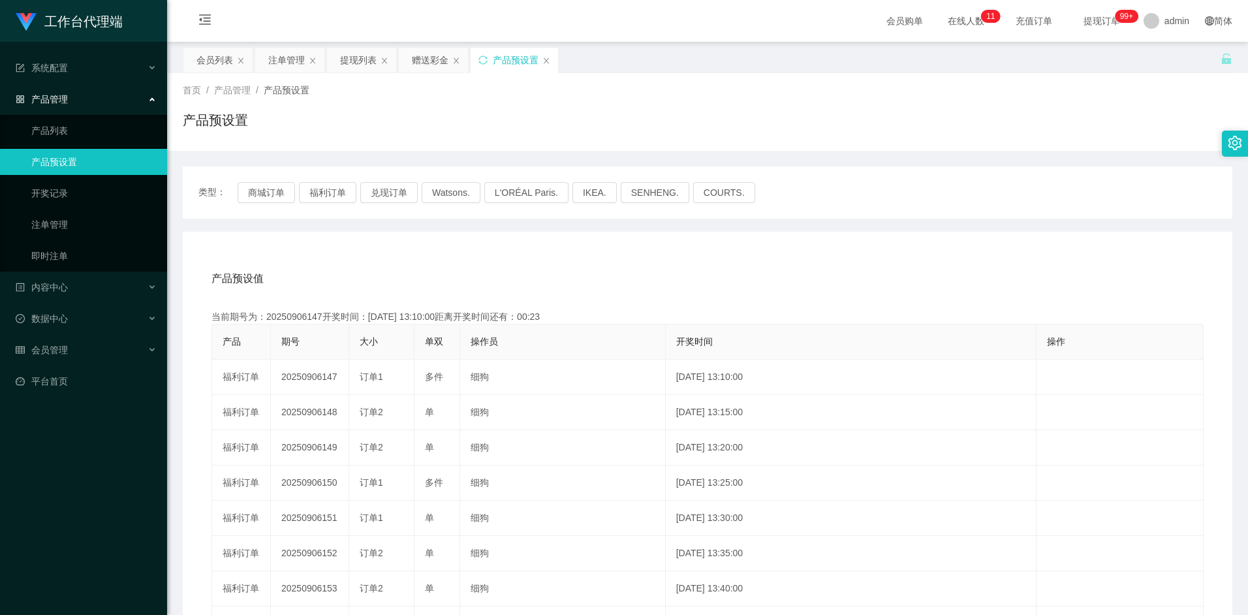
click at [705, 274] on div "产品预设值 添加期号" at bounding box center [707, 278] width 992 height 37
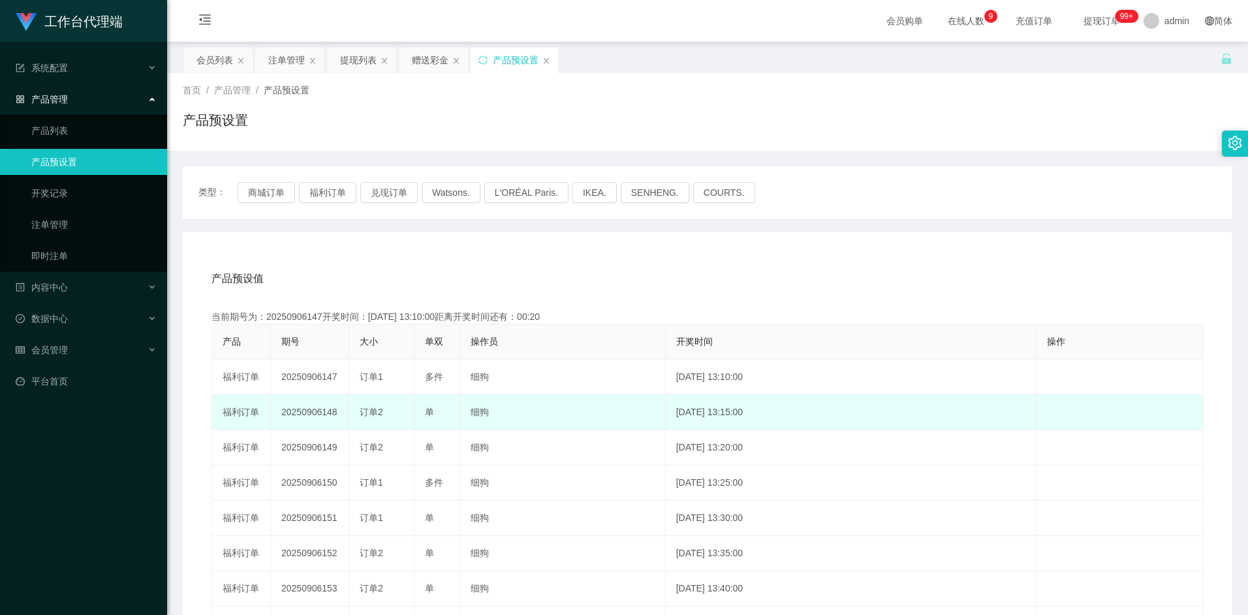
click at [304, 416] on td "20250906148" at bounding box center [310, 412] width 78 height 35
click at [290, 415] on td "20250906148" at bounding box center [310, 412] width 78 height 35
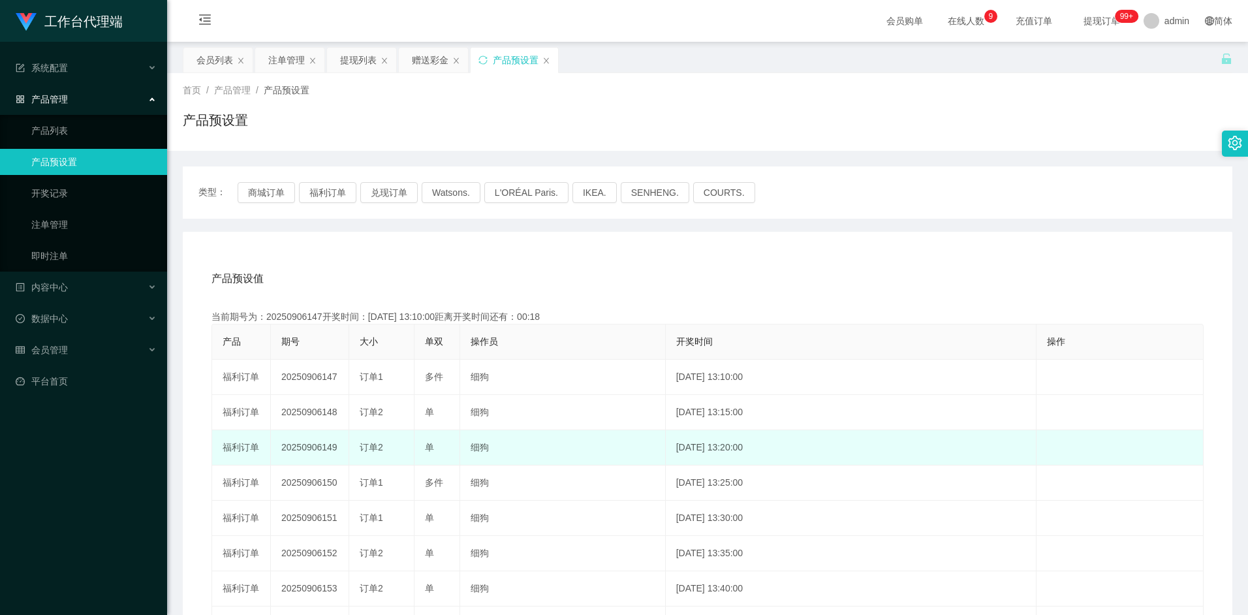
copy td "20250906148"
click at [471, 463] on td "细狗" at bounding box center [563, 447] width 206 height 35
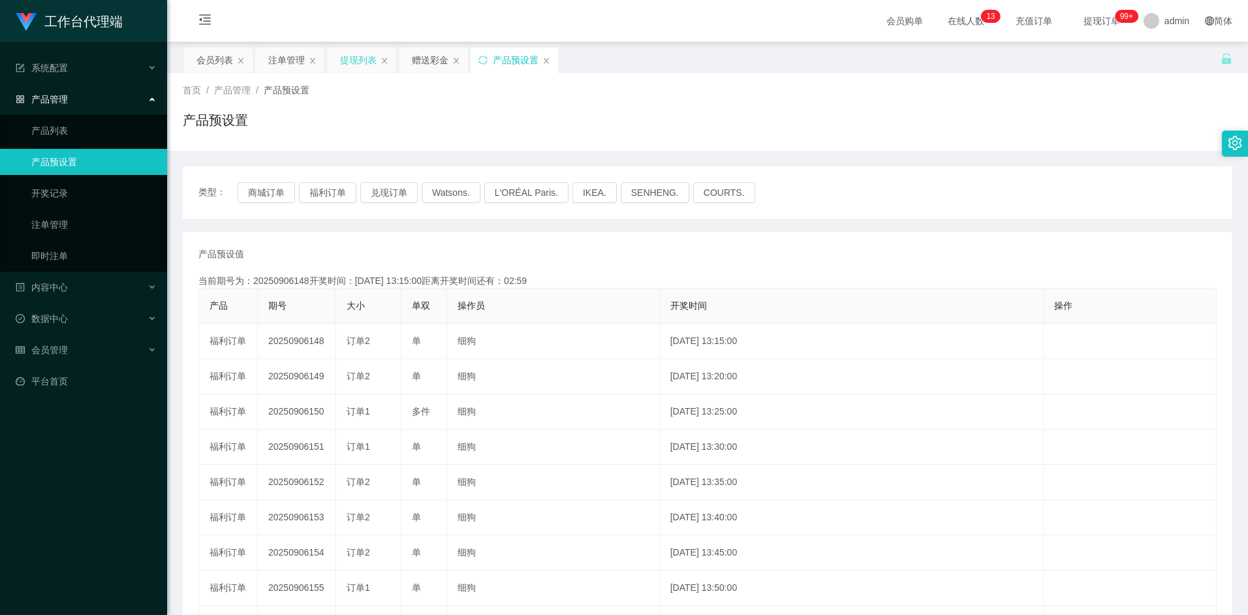
click at [352, 61] on div "提现列表" at bounding box center [358, 60] width 37 height 25
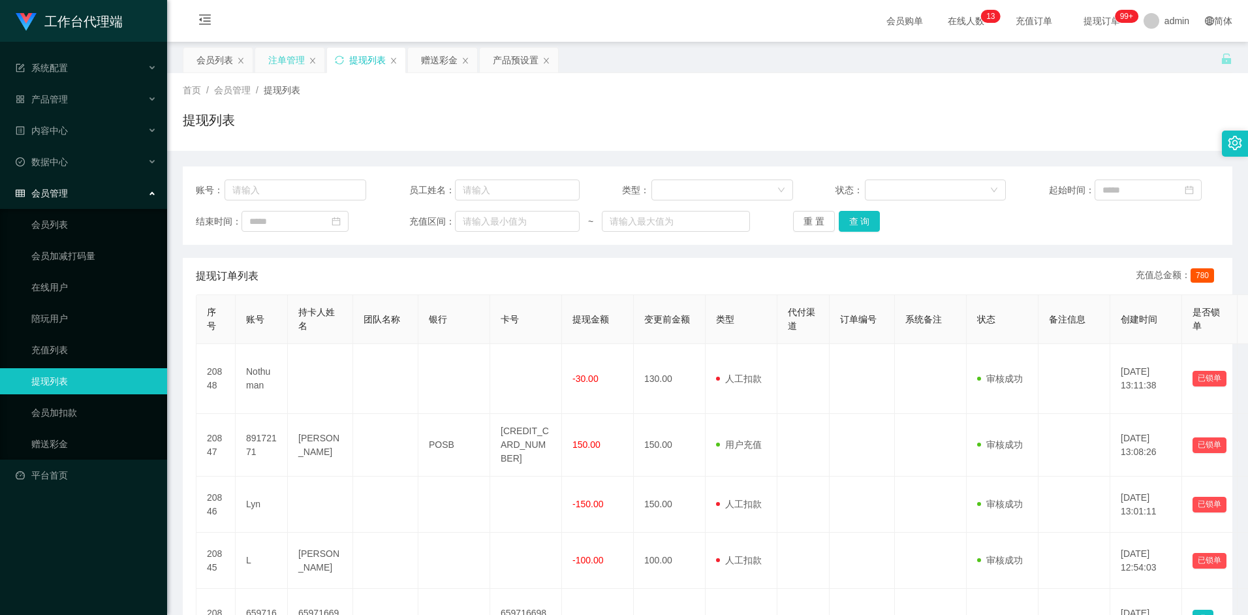
click at [287, 56] on div "注单管理" at bounding box center [286, 60] width 37 height 25
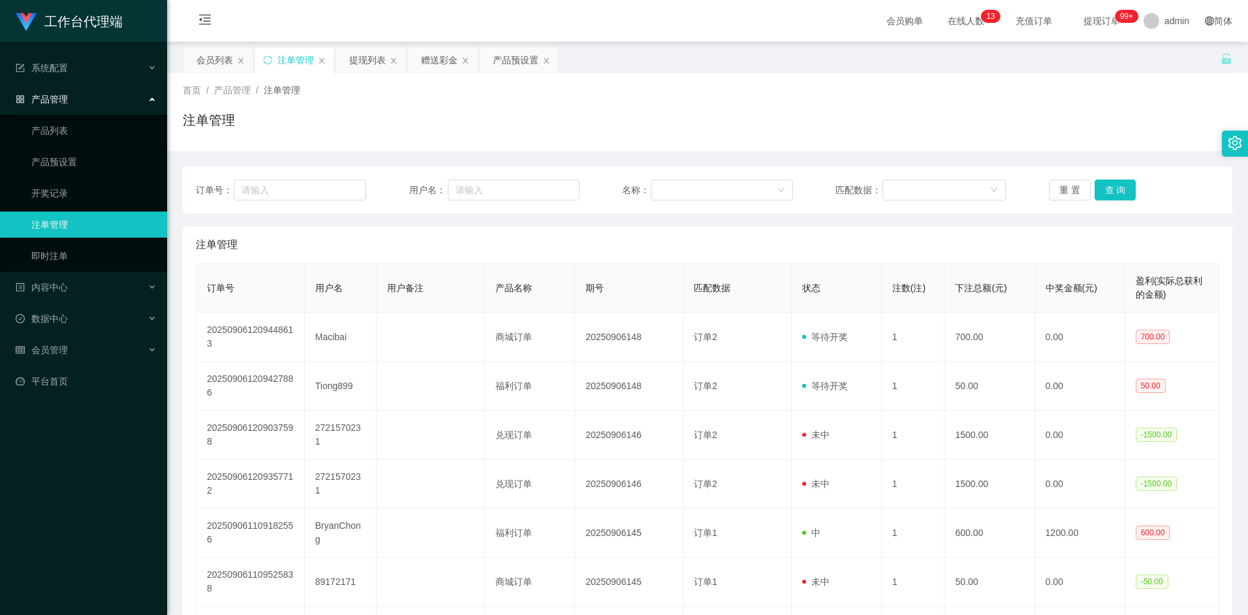
drag, startPoint x: 476, startPoint y: 238, endPoint x: 420, endPoint y: 245, distance: 56.6
click at [420, 244] on div "注单管理" at bounding box center [708, 245] width 1024 height 37
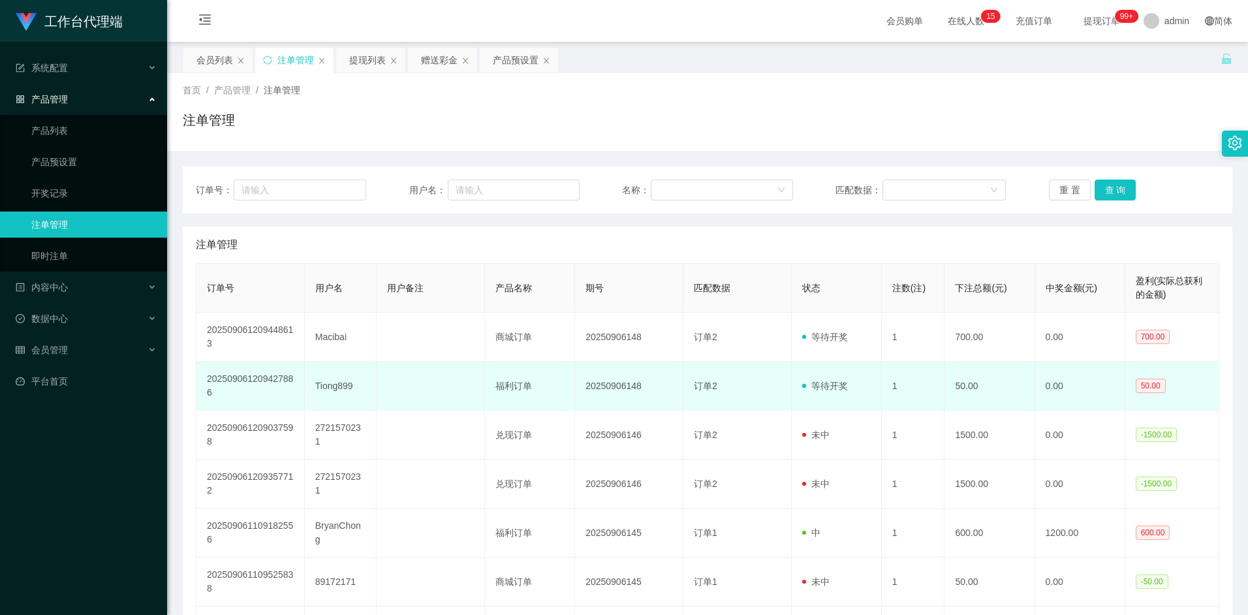
click at [331, 386] on td "Tiong899" at bounding box center [341, 386] width 72 height 49
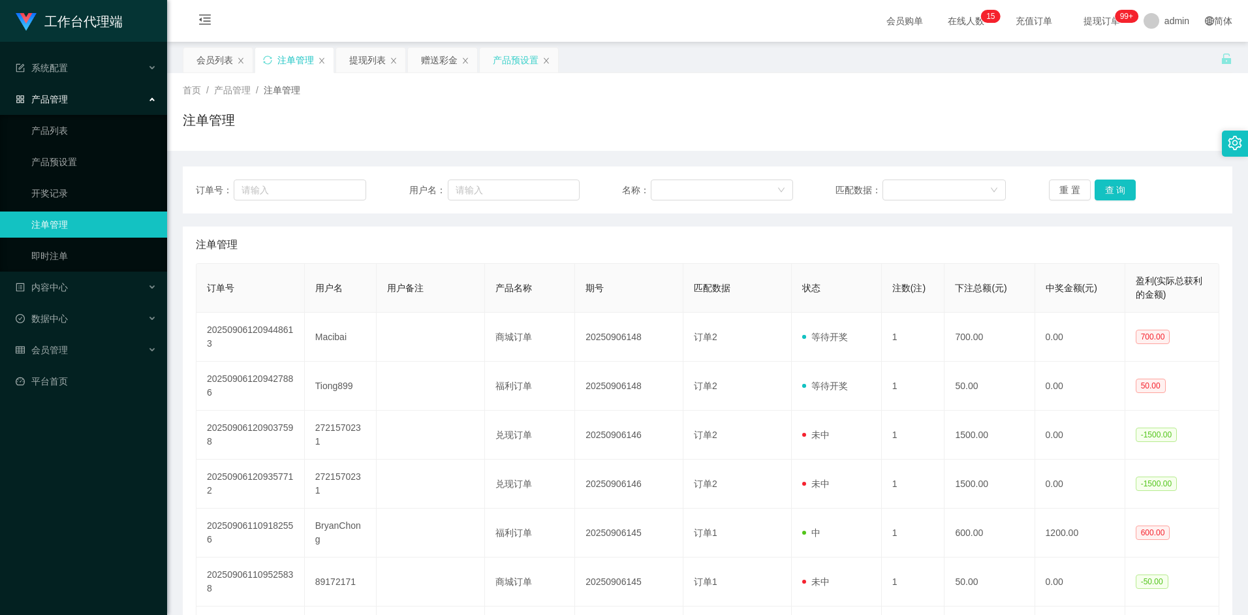
click at [512, 52] on div "产品预设置" at bounding box center [516, 60] width 46 height 25
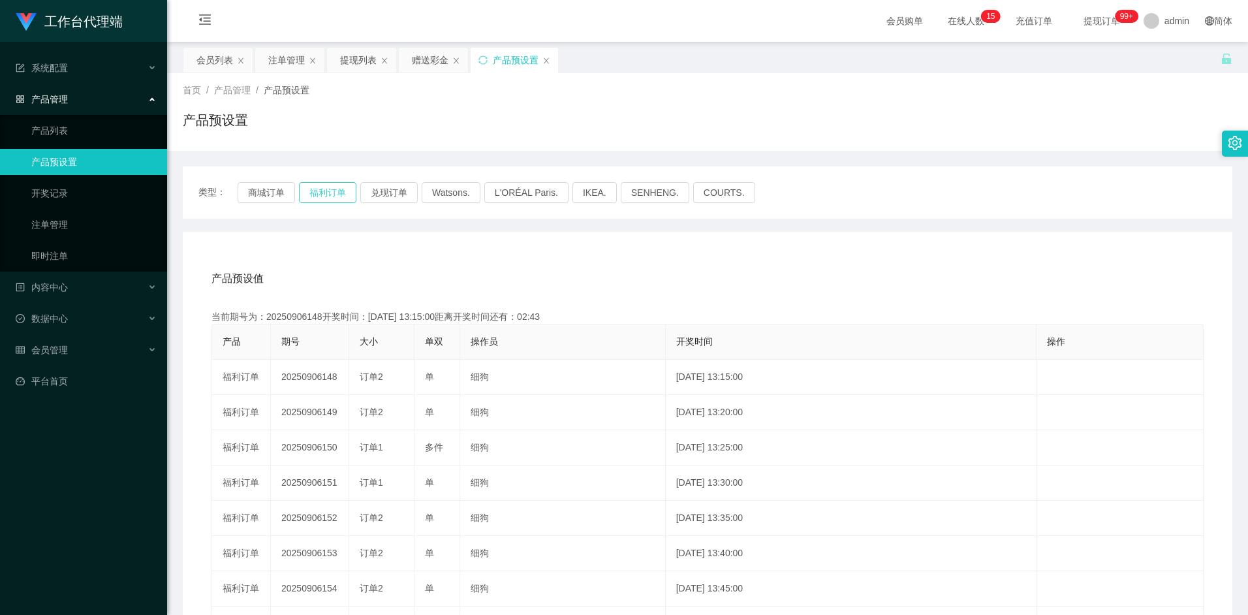
click at [339, 200] on button "福利订单" at bounding box center [327, 192] width 57 height 21
click at [220, 61] on div "会员列表" at bounding box center [214, 60] width 37 height 25
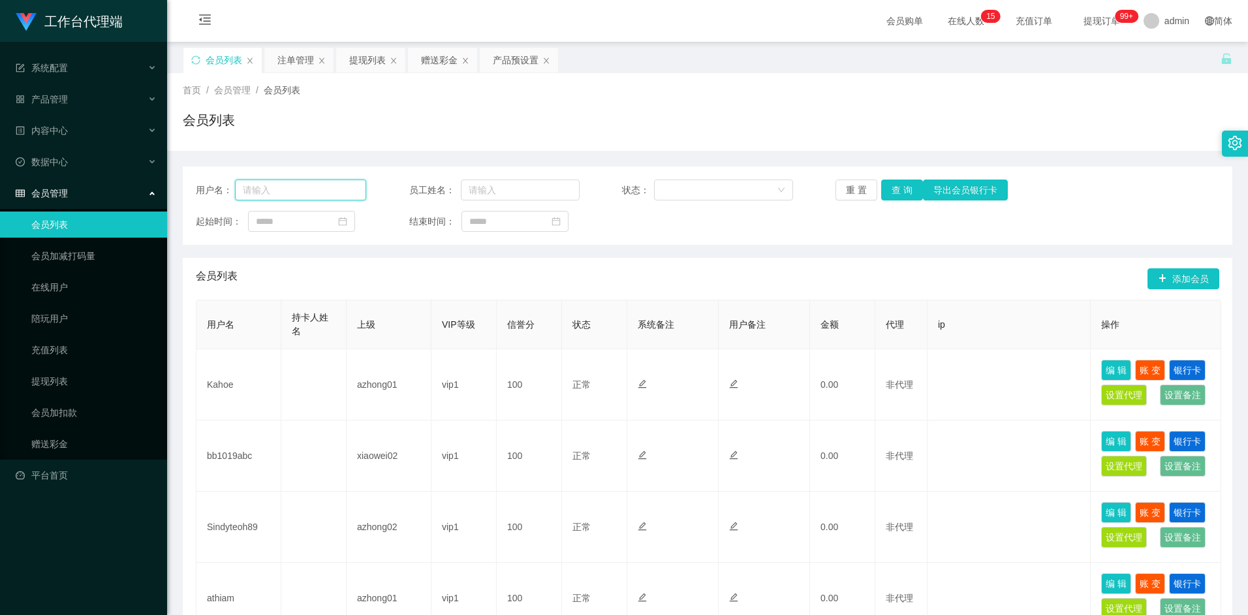
click at [319, 193] on input "text" at bounding box center [301, 190] width 132 height 21
type input "yaujie0103"
click at [906, 186] on button "查 询" at bounding box center [902, 190] width 42 height 21
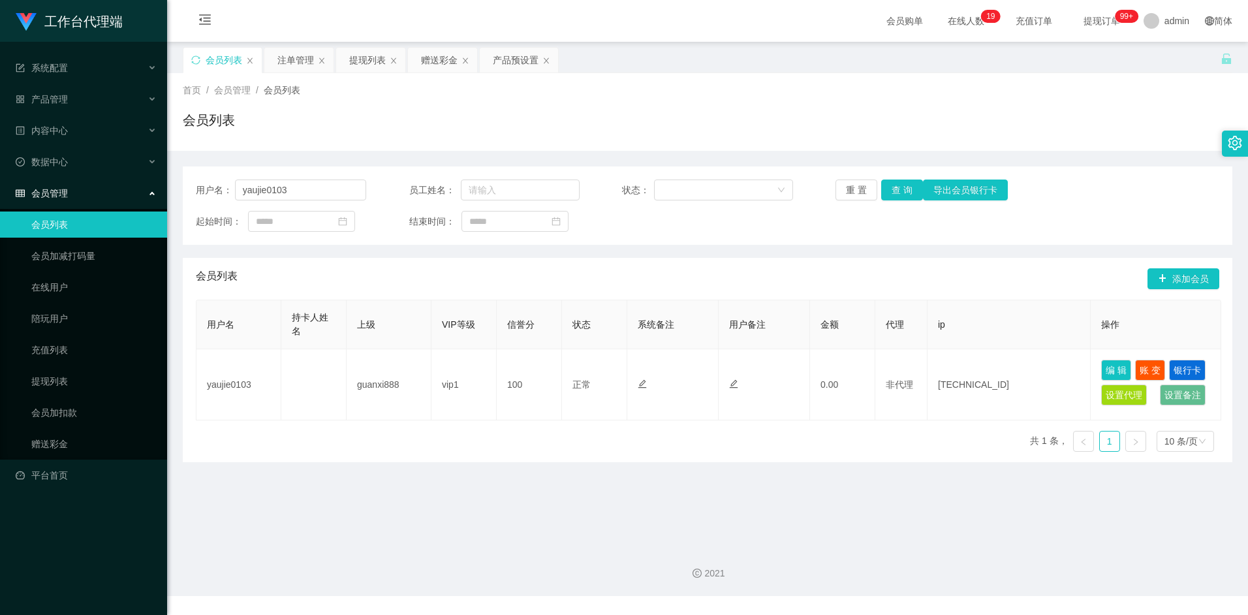
click at [339, 272] on div "会员列表 添加会员" at bounding box center [708, 279] width 1024 height 42
click at [305, 188] on input "yaujie0103" at bounding box center [301, 190] width 132 height 21
click at [436, 64] on div "赠送彩金" at bounding box center [439, 60] width 37 height 25
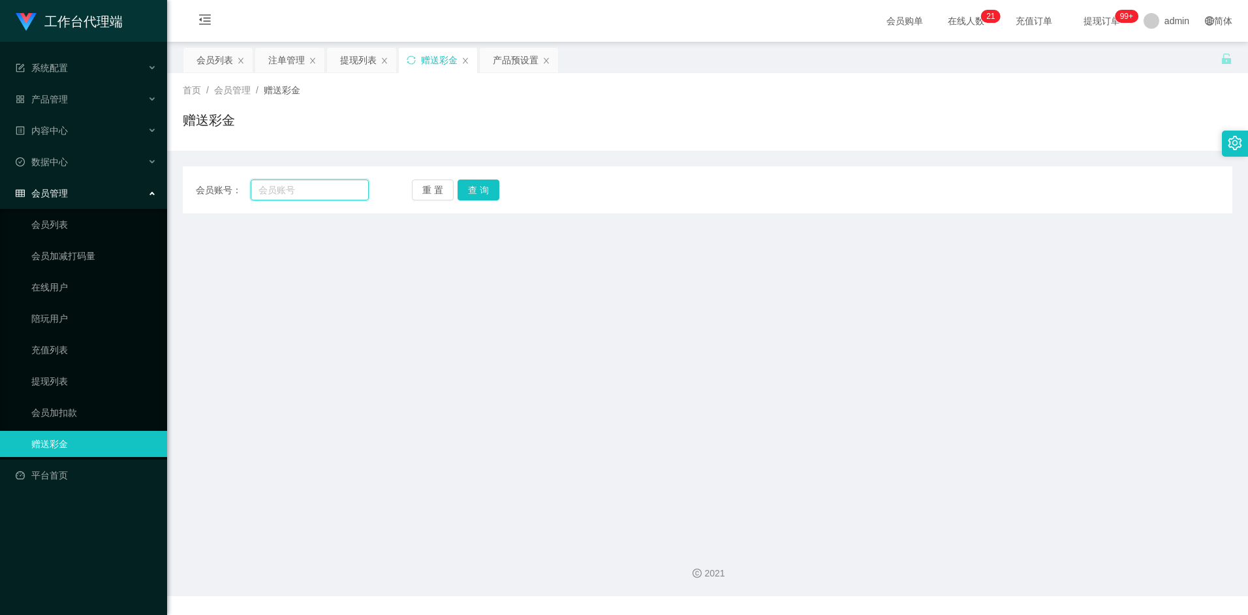
click at [309, 193] on input "text" at bounding box center [309, 190] width 117 height 21
paste input "yaujie0103"
type input "yaujie0103"
click at [488, 190] on button "查 询" at bounding box center [479, 190] width 42 height 21
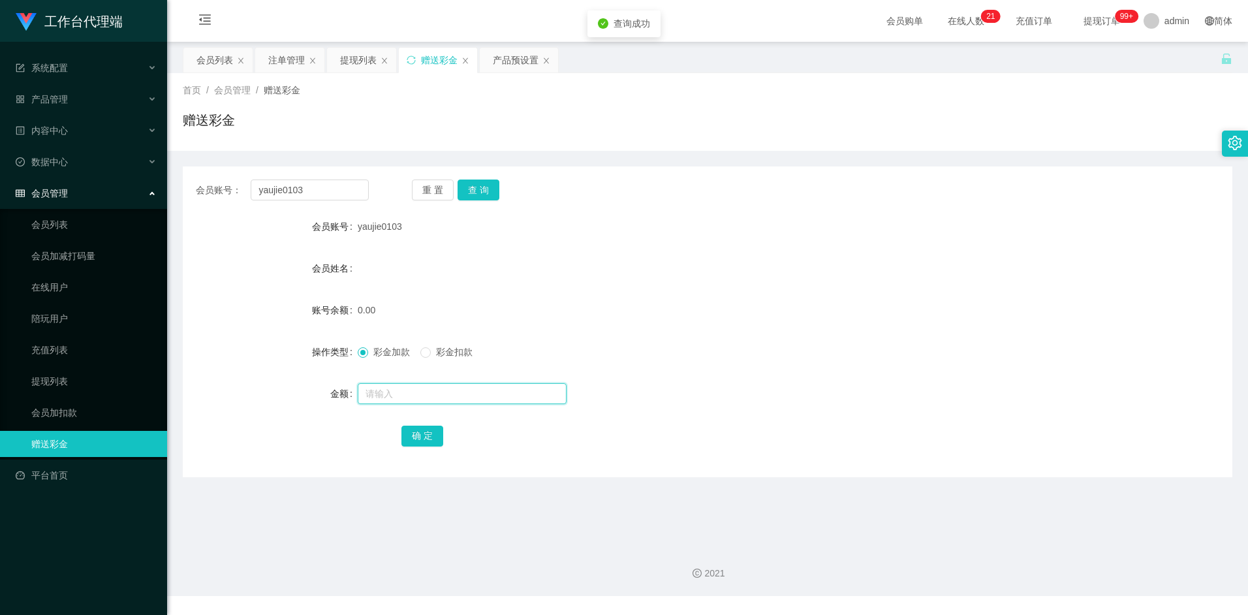
click at [415, 394] on input "text" at bounding box center [462, 393] width 209 height 21
type input "100"
click at [424, 443] on button "确 定" at bounding box center [422, 436] width 42 height 21
click at [215, 59] on div "会员列表" at bounding box center [214, 60] width 37 height 25
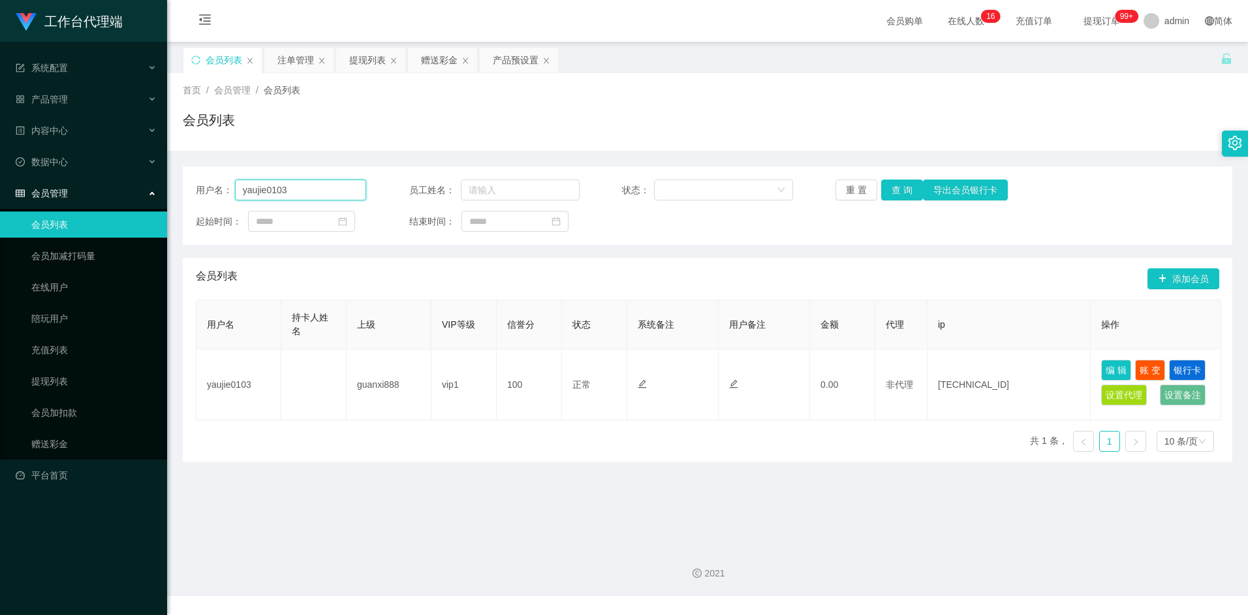
click at [318, 194] on input "yaujie0103" at bounding box center [301, 190] width 132 height 21
paste input "Tiong899"
type input "Tiong899"
click at [913, 193] on button "查 询" at bounding box center [902, 190] width 42 height 21
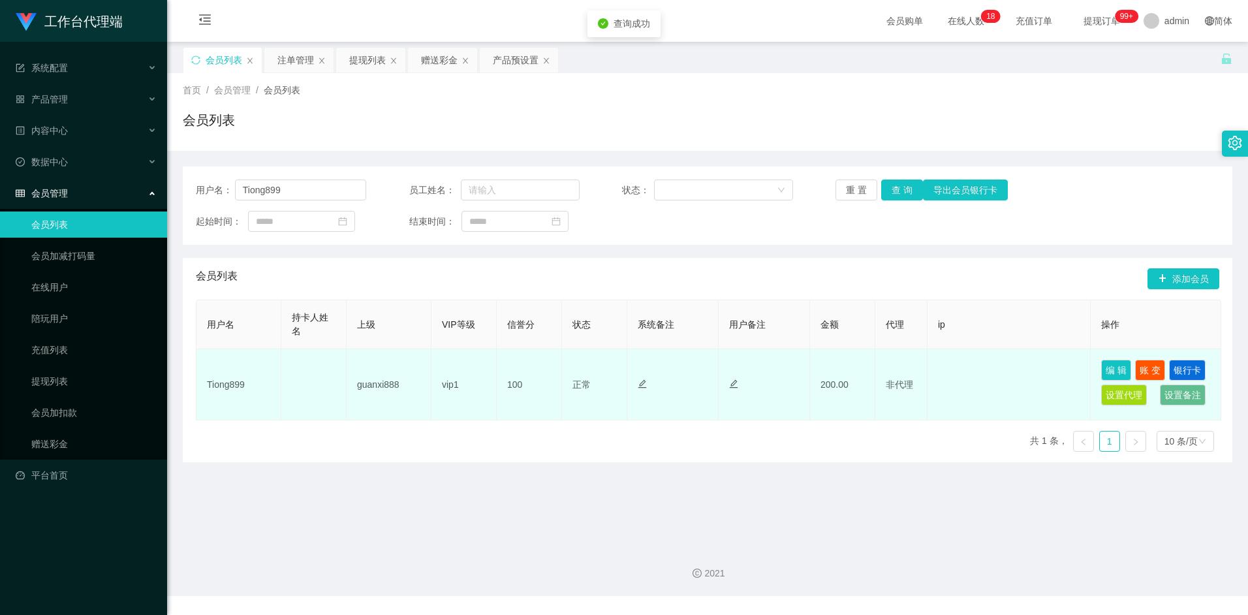
click at [839, 383] on td "200.00" at bounding box center [842, 384] width 65 height 71
click at [844, 386] on td "200.00" at bounding box center [842, 384] width 65 height 71
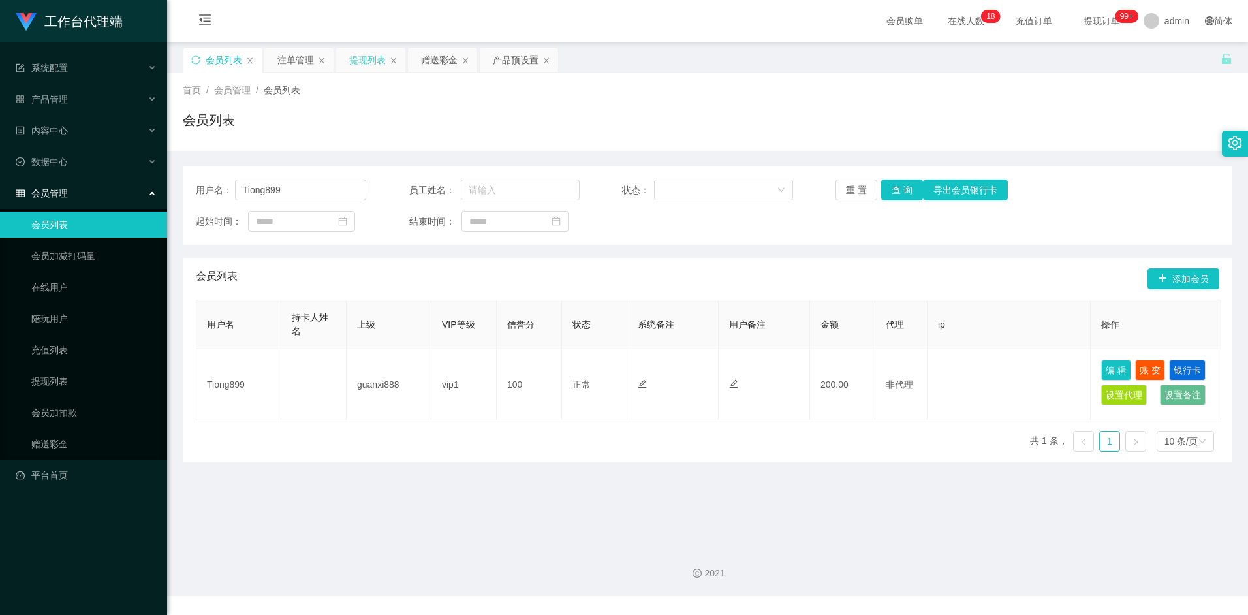
click at [362, 60] on div "提现列表" at bounding box center [367, 60] width 37 height 25
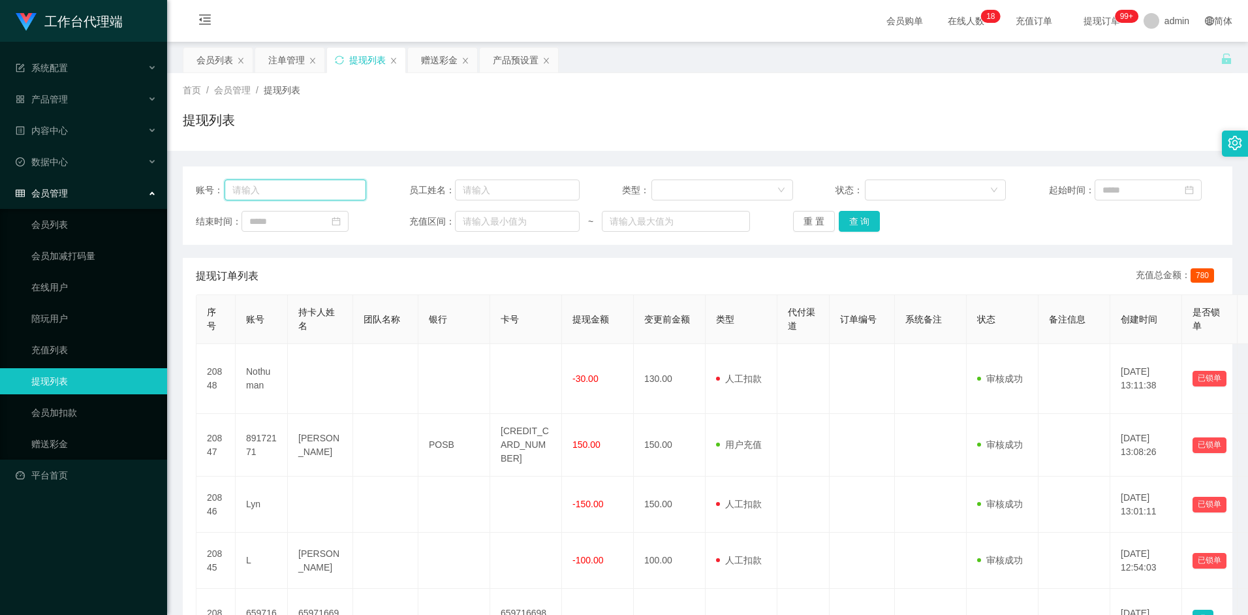
click at [309, 191] on input "text" at bounding box center [296, 190] width 142 height 21
click at [441, 59] on div "赠送彩金" at bounding box center [439, 60] width 37 height 25
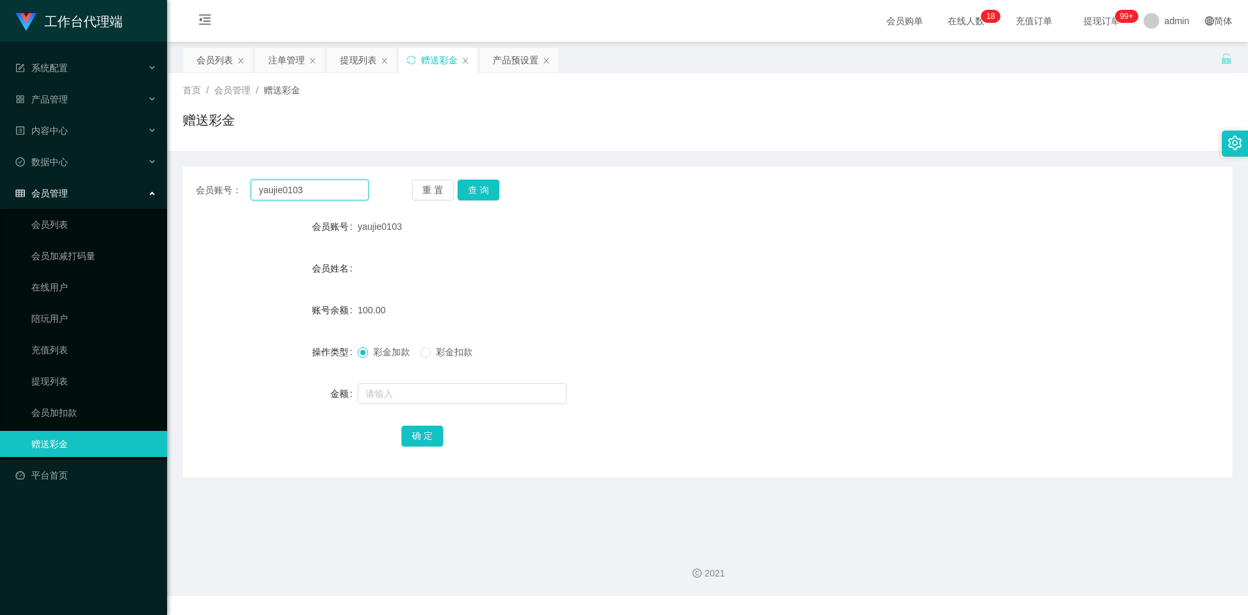
click at [317, 189] on input "yaujie0103" at bounding box center [309, 190] width 117 height 21
paste input "Tiong899"
type input "Tiong899"
click at [473, 196] on button "查 询" at bounding box center [479, 190] width 42 height 21
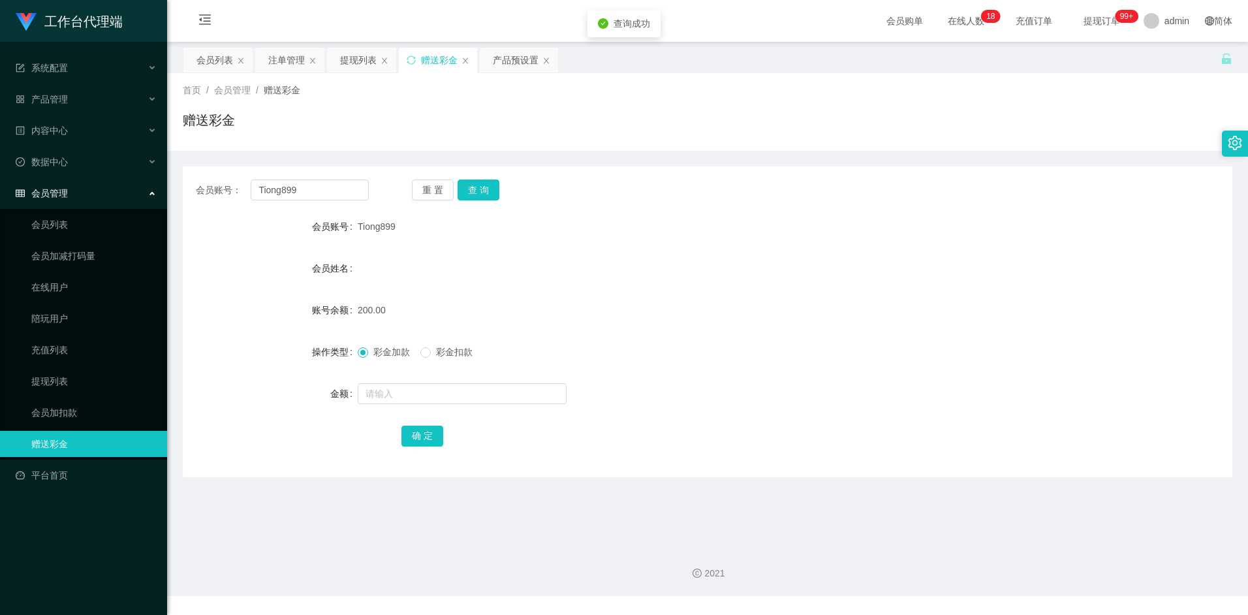
click at [454, 356] on span "彩金扣款" at bounding box center [454, 352] width 47 height 10
click at [387, 395] on input "text" at bounding box center [462, 393] width 209 height 21
type input "50"
click at [428, 426] on button "确 定" at bounding box center [422, 436] width 42 height 21
click at [613, 311] on div "150.00" at bounding box center [664, 310] width 612 height 26
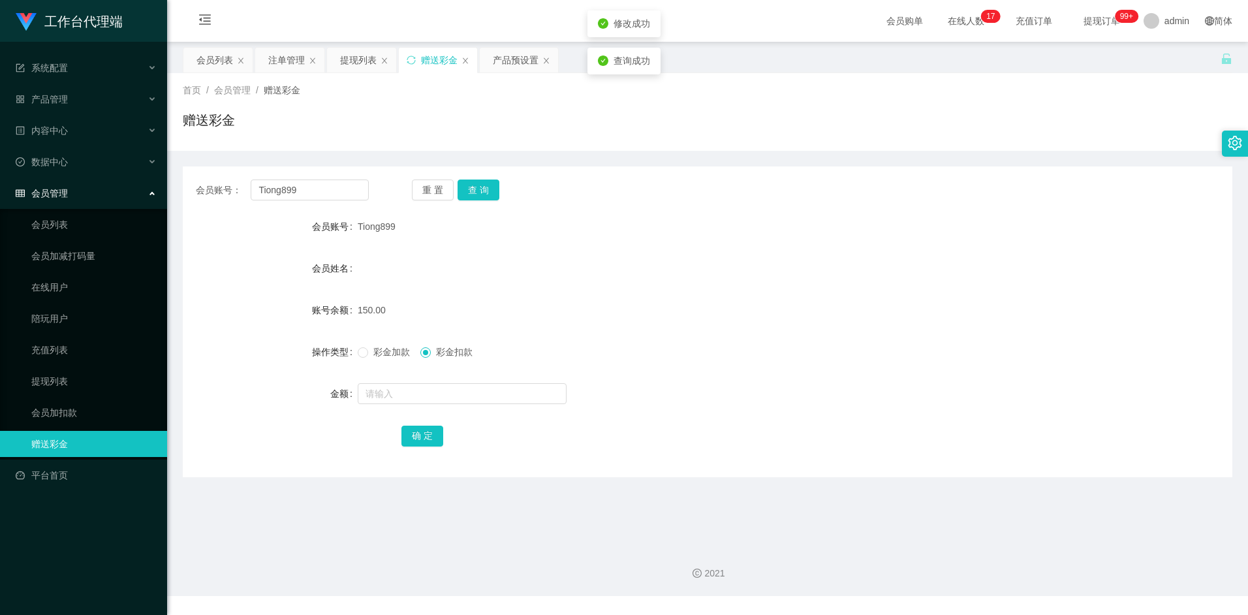
click at [620, 309] on div "150.00" at bounding box center [664, 310] width 612 height 26
click at [539, 304] on div "150.00" at bounding box center [664, 310] width 612 height 26
click at [514, 66] on div "产品预设置" at bounding box center [516, 60] width 46 height 25
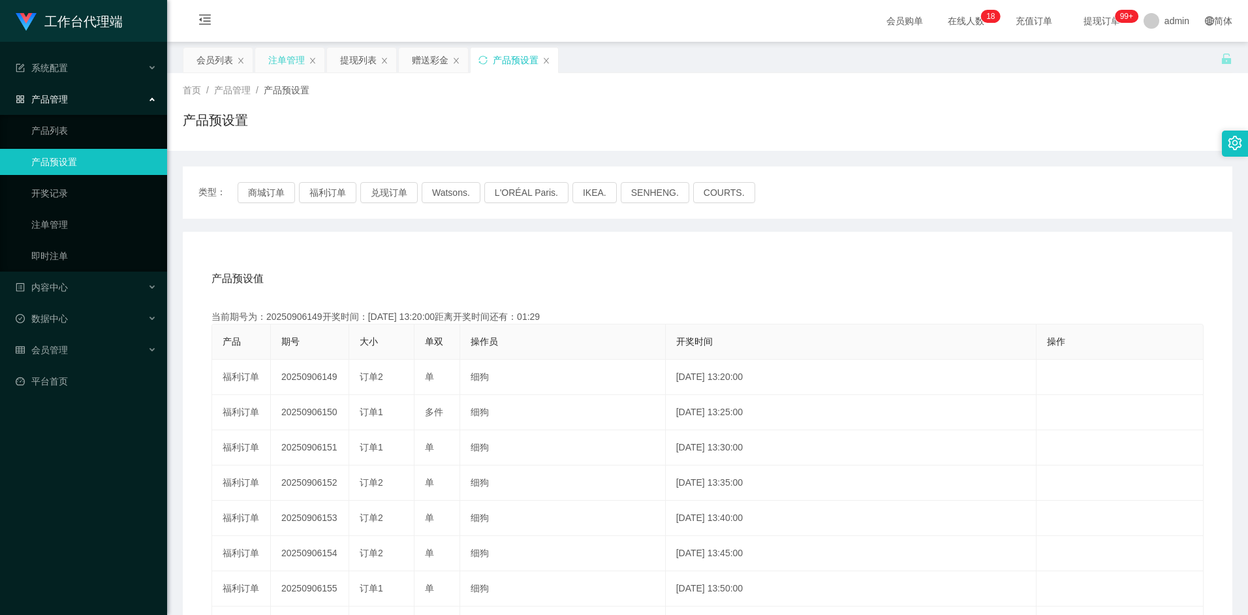
click at [287, 60] on div "注单管理" at bounding box center [286, 60] width 37 height 25
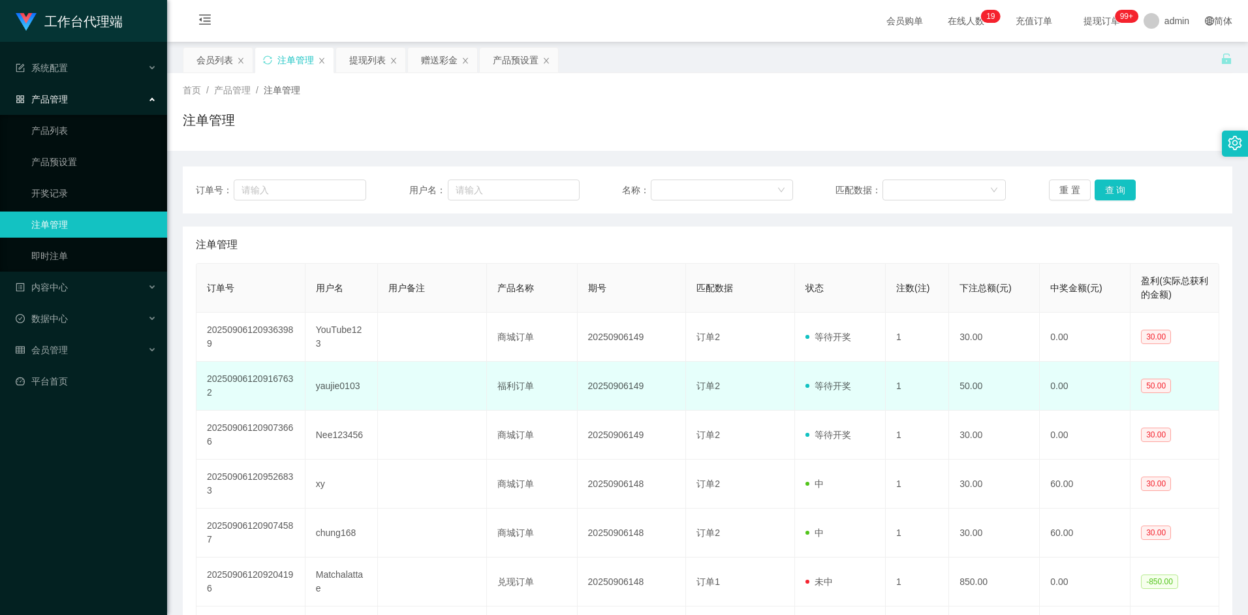
click at [336, 388] on td "yaujie0103" at bounding box center [341, 386] width 72 height 49
click at [339, 392] on td "yaujie0103" at bounding box center [341, 386] width 72 height 49
click at [341, 392] on td "yaujie0103" at bounding box center [341, 386] width 72 height 49
click at [355, 386] on td "yaujie0103" at bounding box center [341, 386] width 72 height 49
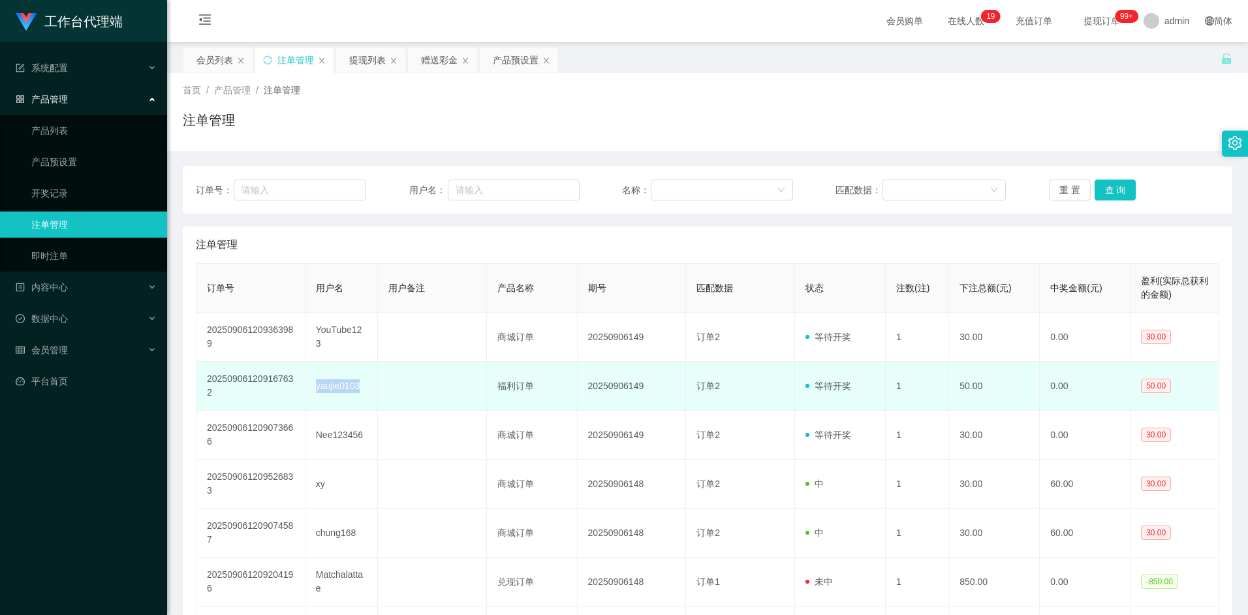
click at [342, 385] on td "yaujie0103" at bounding box center [341, 386] width 72 height 49
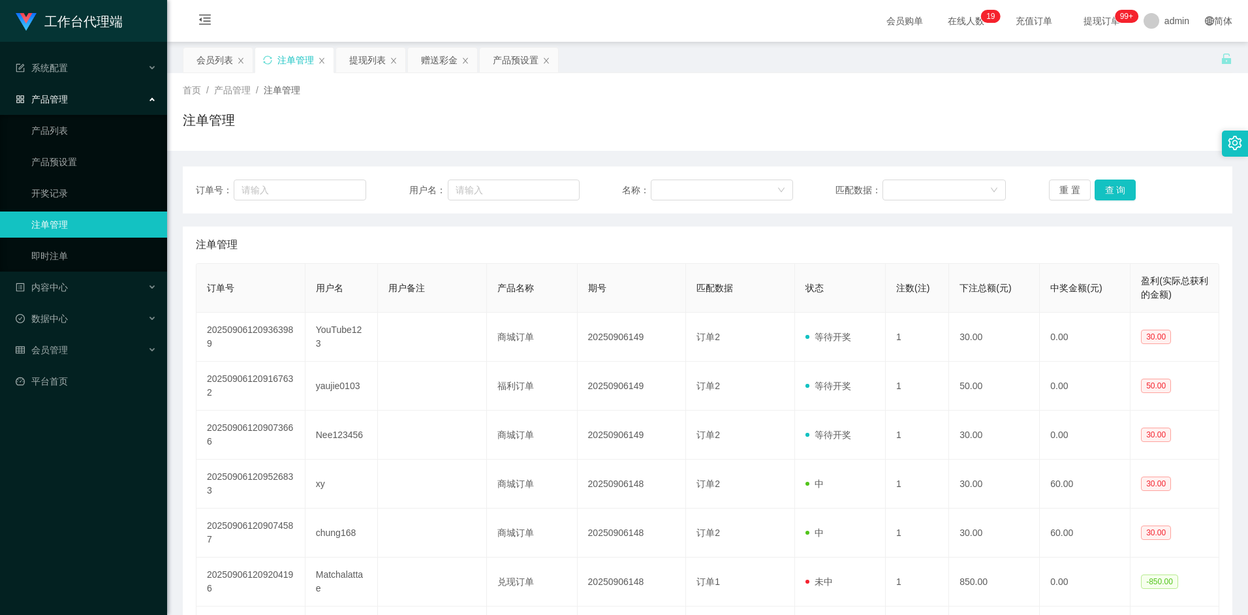
click at [687, 209] on div "订单号： 用户名： 名称： 匹配数据： 重 置 查 询" at bounding box center [708, 189] width 1050 height 47
click at [219, 69] on div "会员列表" at bounding box center [214, 60] width 37 height 25
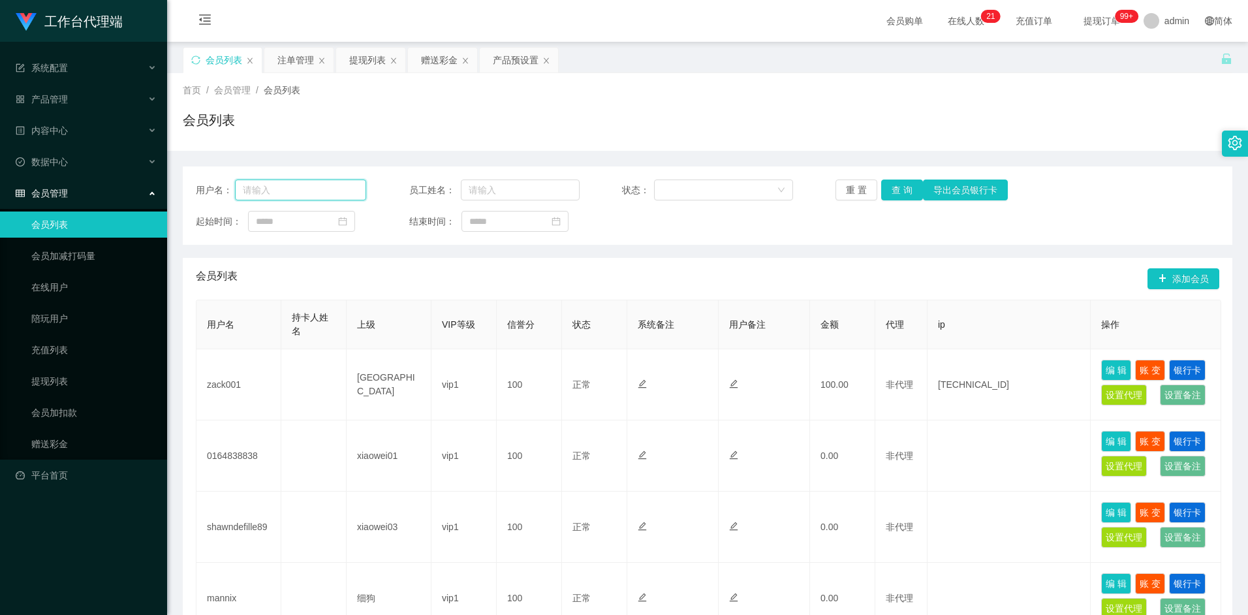
click at [304, 193] on input "text" at bounding box center [301, 190] width 132 height 21
paste input "yaujie0103"
type input "yaujie0103"
click at [907, 186] on button "查 询" at bounding box center [902, 190] width 42 height 21
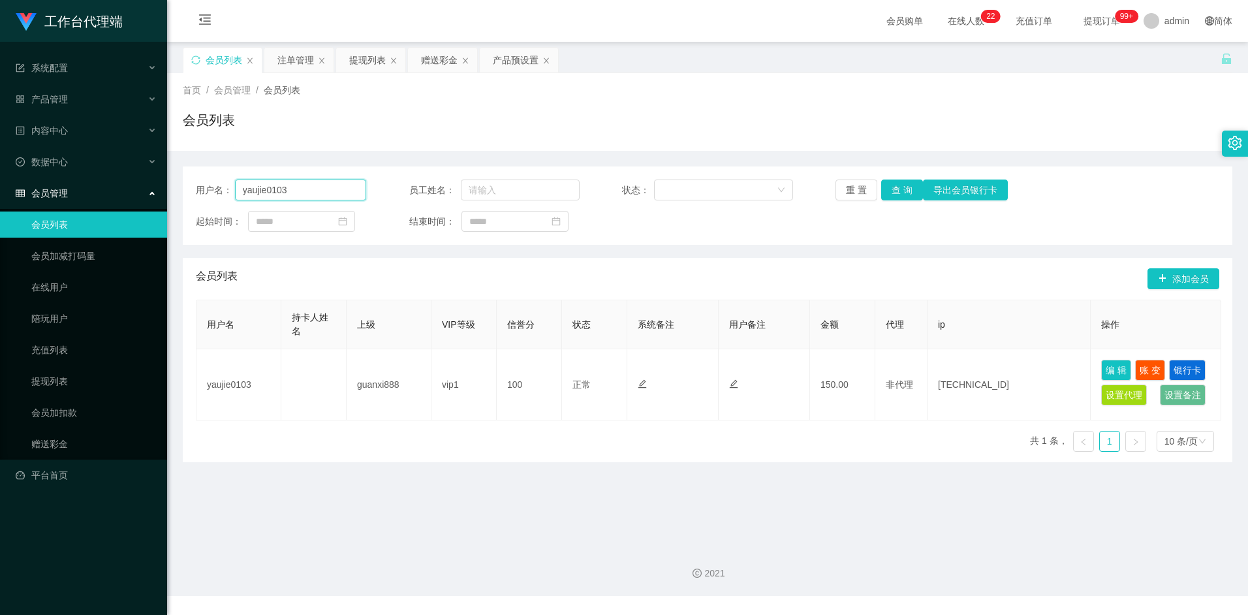
click at [295, 192] on input "yaujie0103" at bounding box center [301, 190] width 132 height 21
click at [298, 191] on input "yaujie0103" at bounding box center [301, 190] width 132 height 21
click at [300, 191] on input "yaujie0103" at bounding box center [301, 190] width 132 height 21
click at [460, 153] on div "用户名： yaujie0103 员工姓名： 状态： 重 置 查 询 导出会员银行卡 起始时间： 结束时间： 会员列表 添加会员 用户名 持卡人姓名 上级 VI…" at bounding box center [708, 306] width 1050 height 311
